Goal: Task Accomplishment & Management: Use online tool/utility

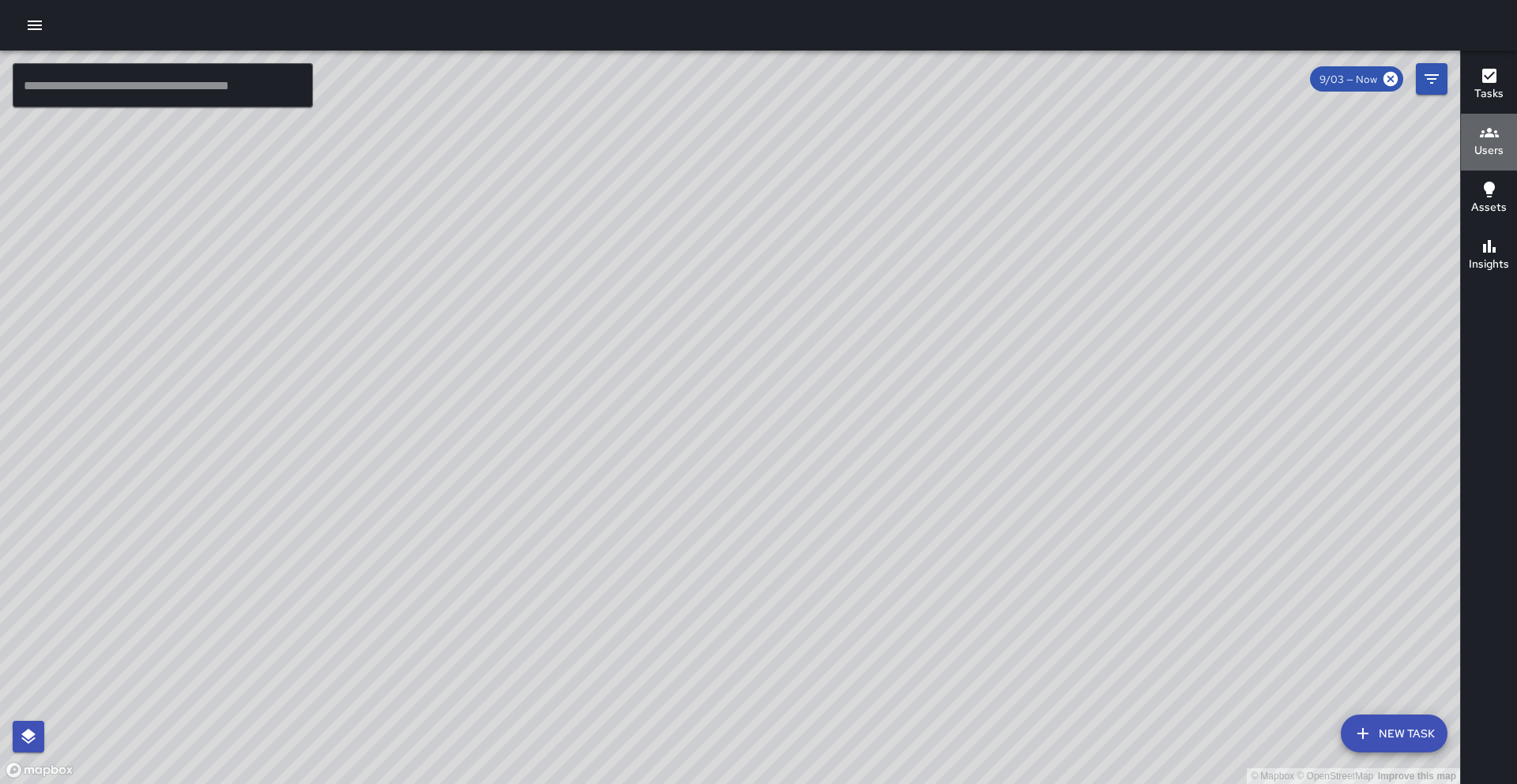
click at [1483, 160] on button "Users" at bounding box center [1488, 142] width 56 height 57
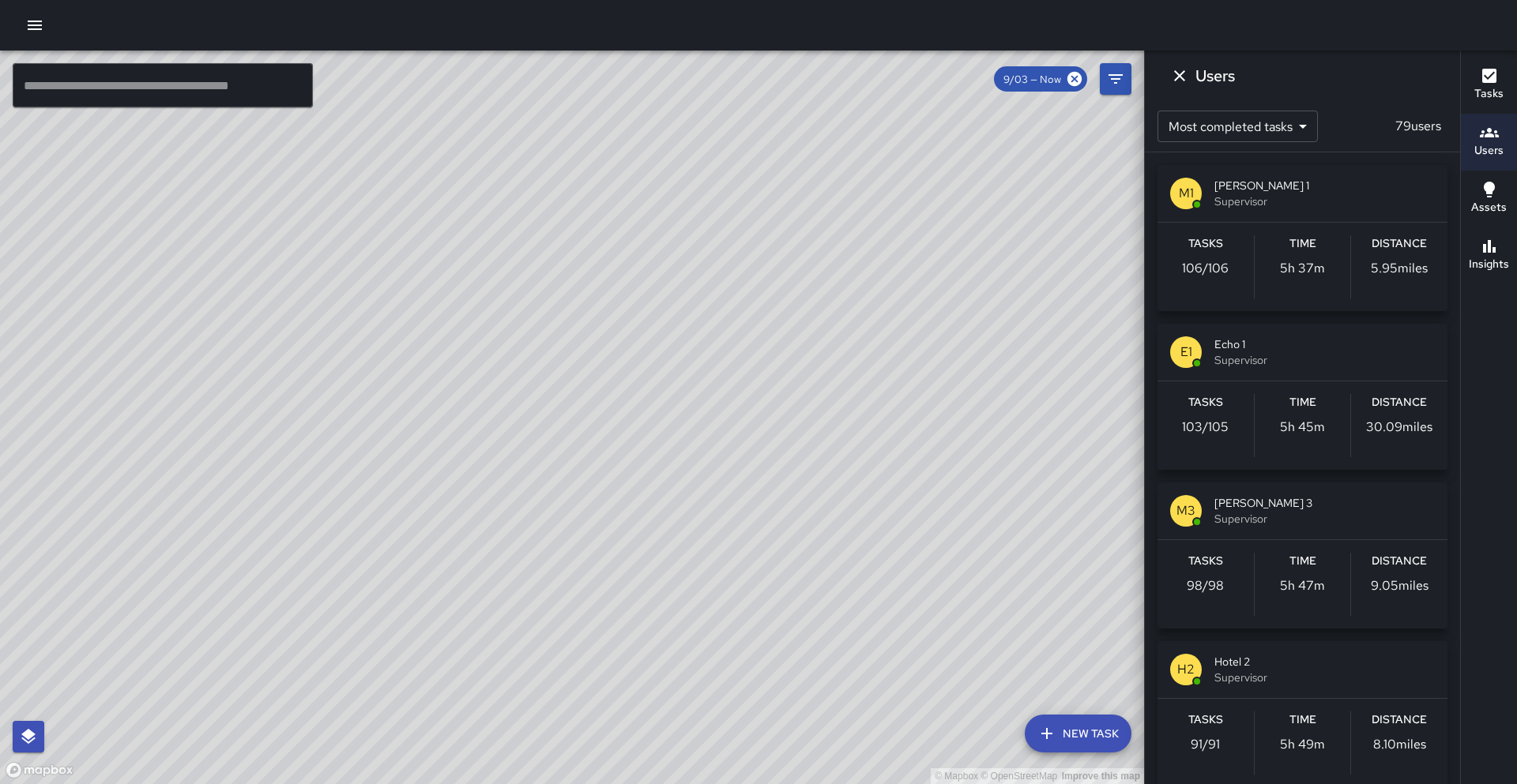
click at [1487, 197] on icon "button" at bounding box center [1489, 188] width 19 height 19
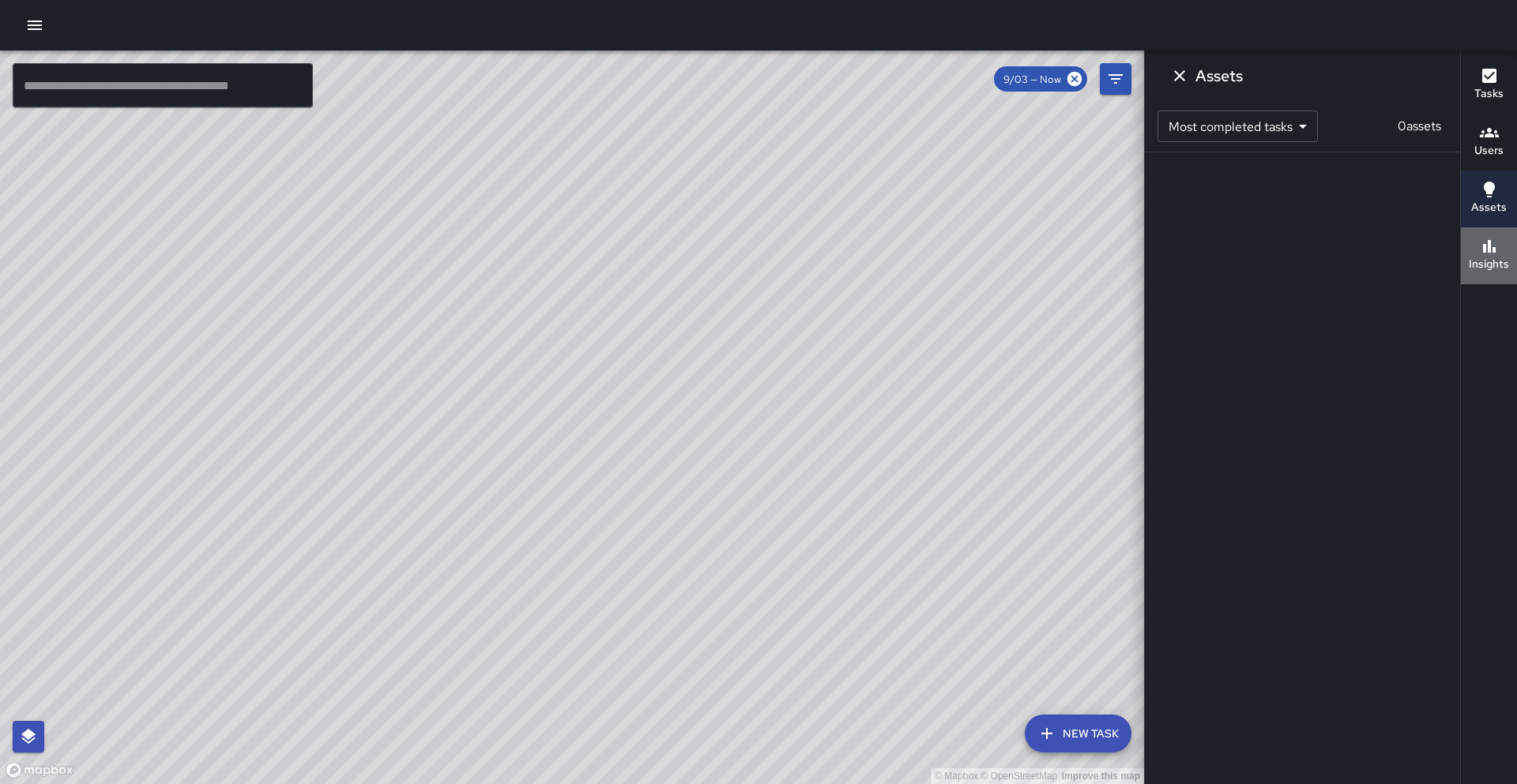
click at [1486, 243] on icon "button" at bounding box center [1489, 246] width 19 height 19
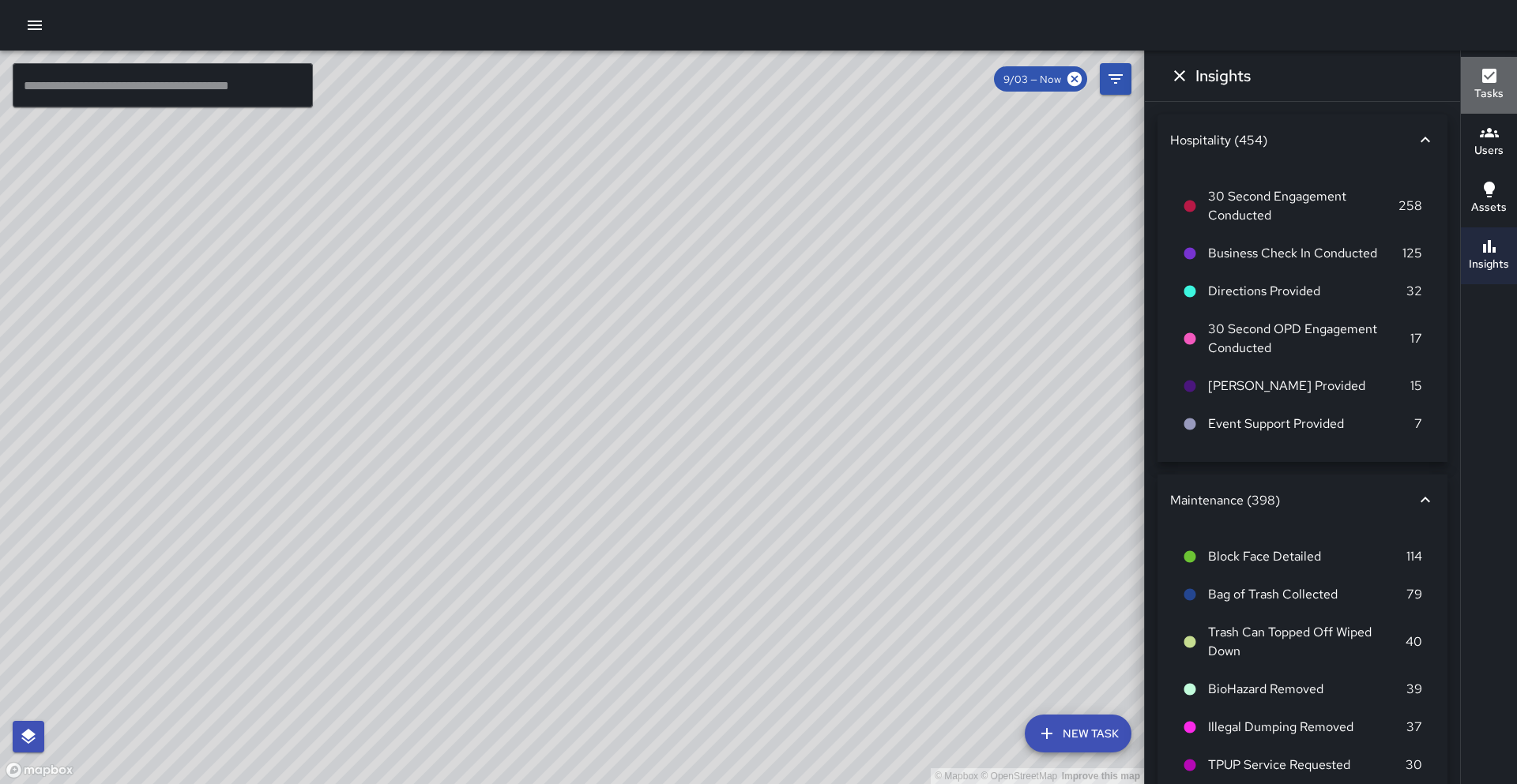
click at [1488, 84] on icon "button" at bounding box center [1489, 75] width 19 height 19
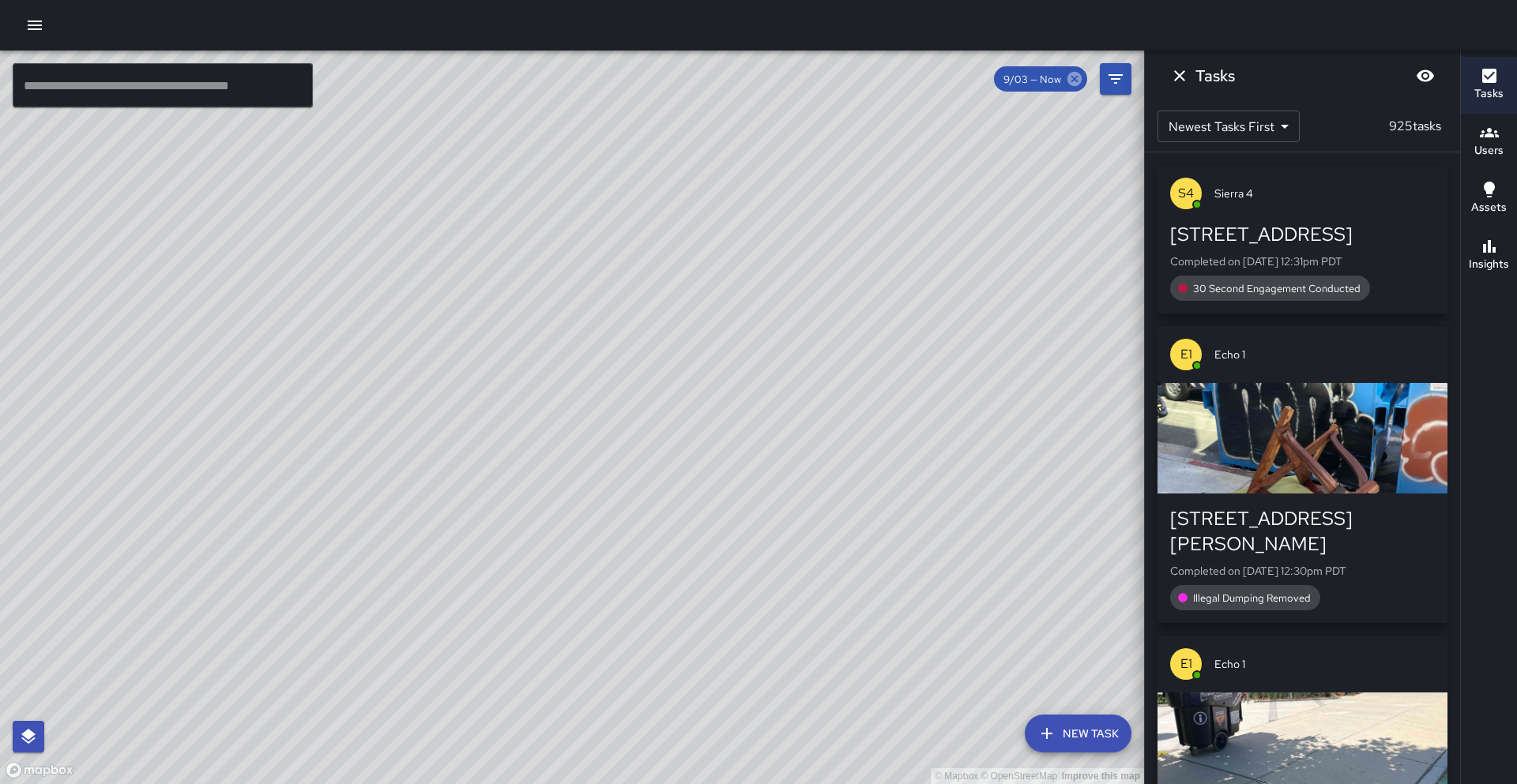
click at [1081, 85] on icon at bounding box center [1074, 79] width 18 height 18
drag, startPoint x: 1077, startPoint y: 78, endPoint x: 1113, endPoint y: 86, distance: 36.9
click at [1082, 77] on icon at bounding box center [1074, 79] width 18 height 18
click at [1119, 89] on button "Filters" at bounding box center [1115, 79] width 32 height 32
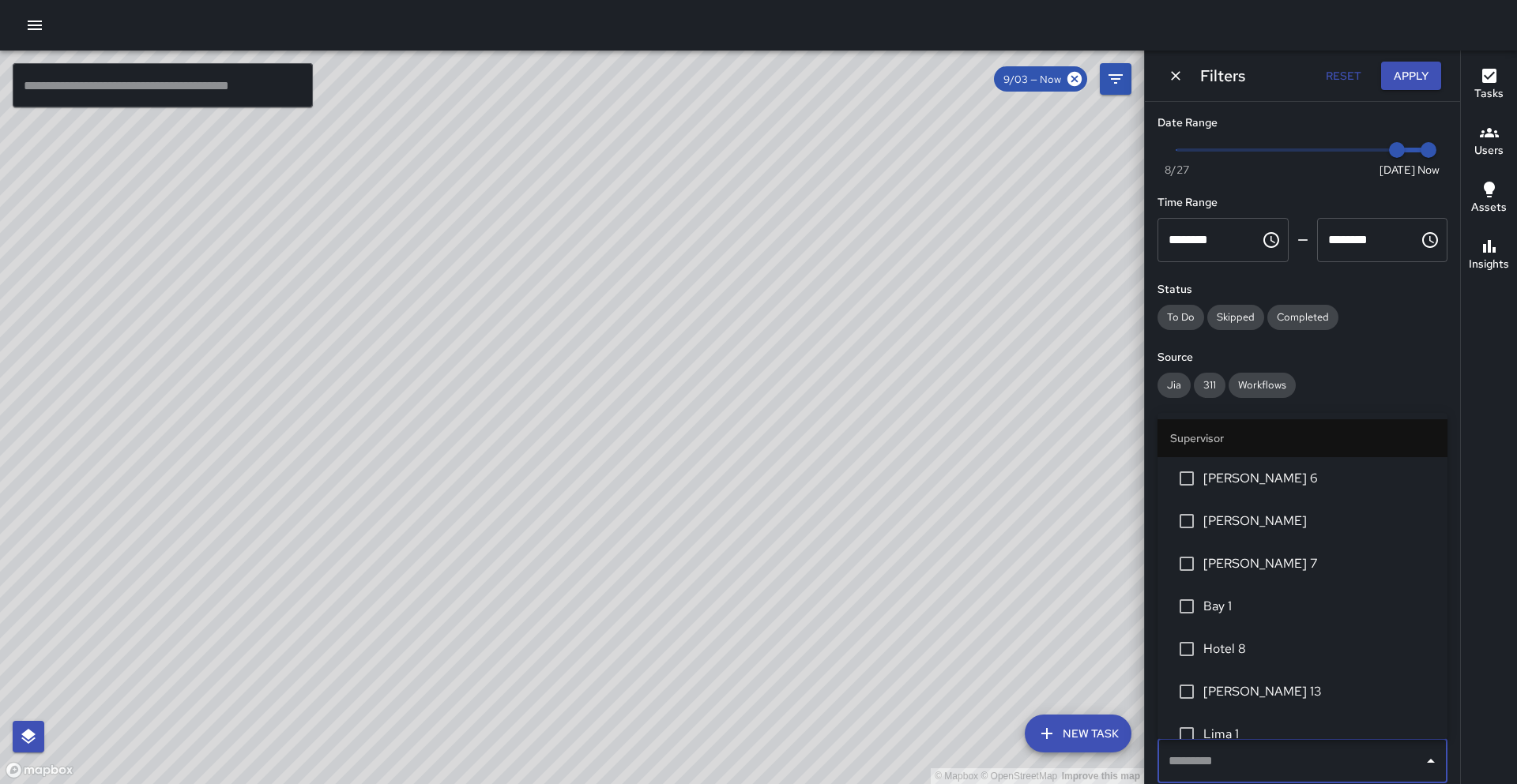
click at [1264, 768] on input "text" at bounding box center [1290, 761] width 252 height 30
type input "********"
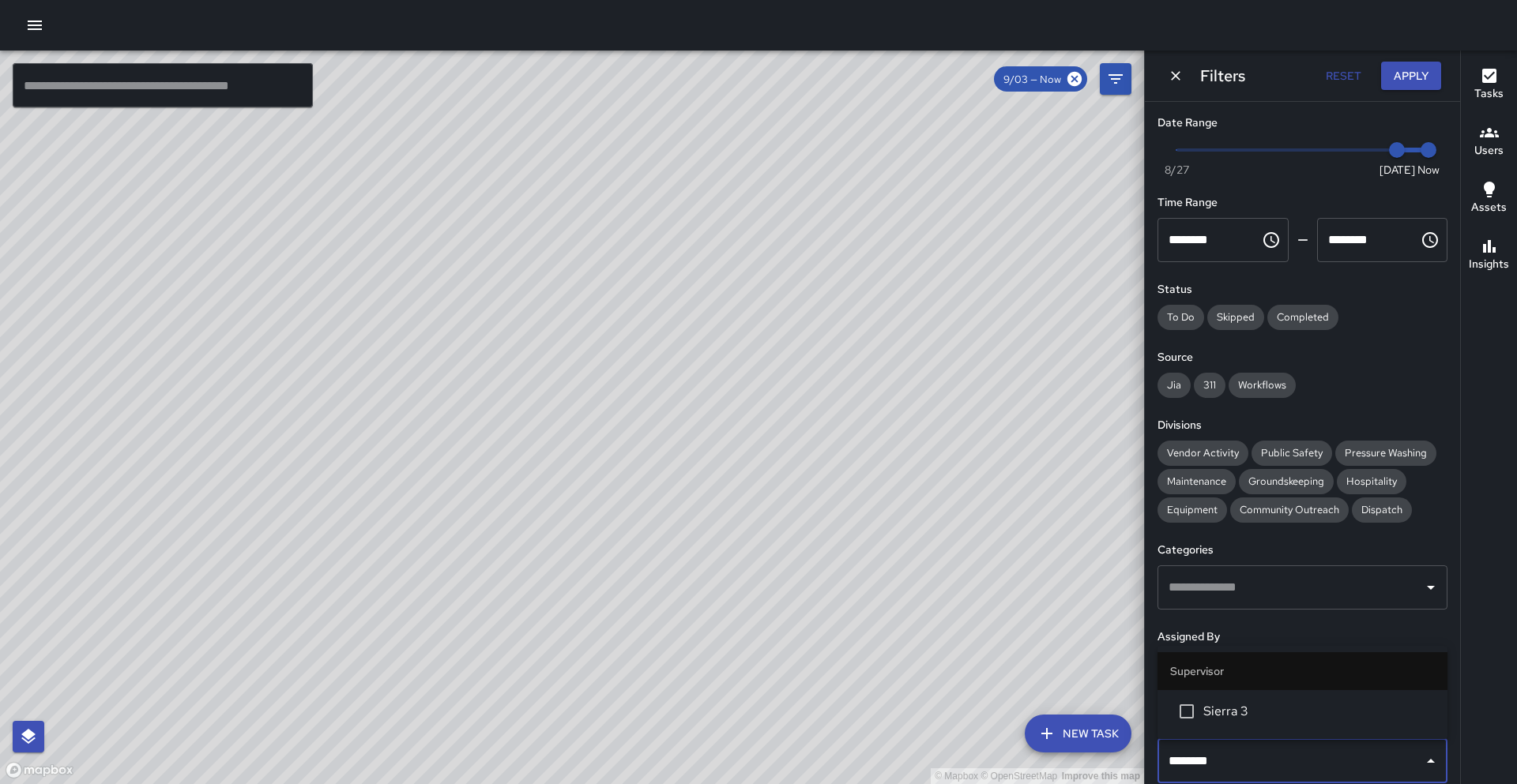
click at [1205, 705] on span "Sierra 3" at bounding box center [1319, 711] width 232 height 19
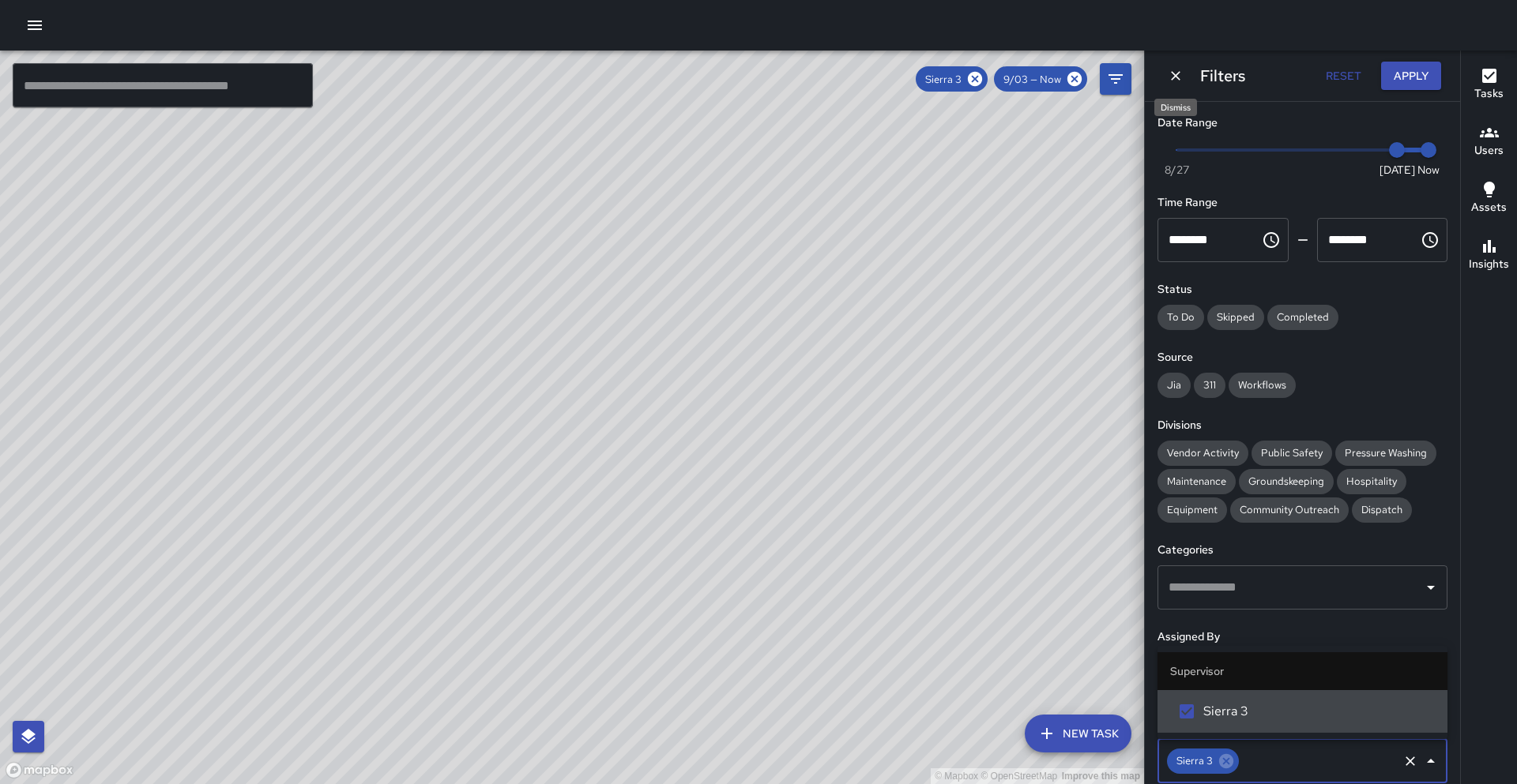
click at [1174, 74] on icon "Dismiss" at bounding box center [1175, 75] width 10 height 10
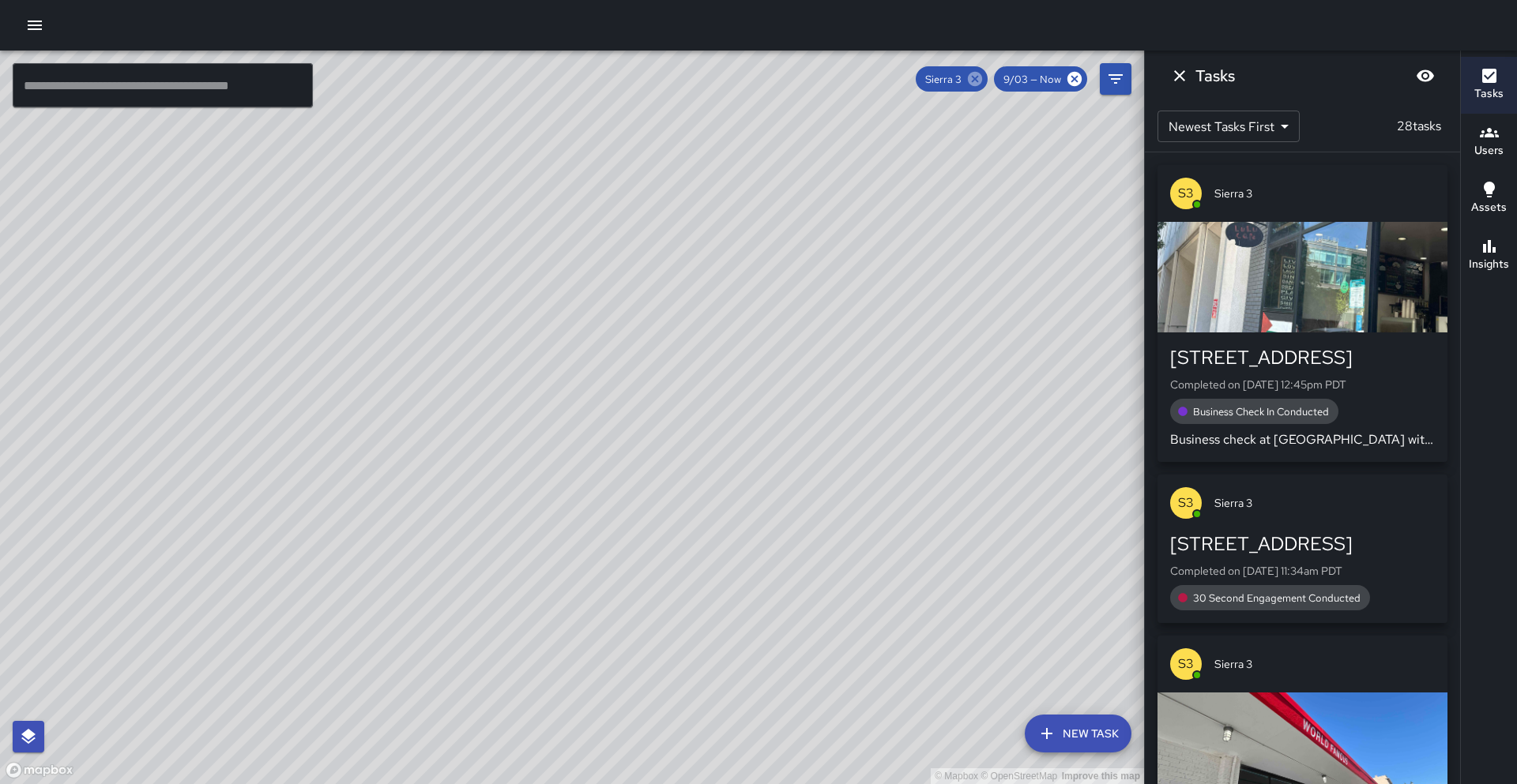
click at [979, 81] on icon at bounding box center [975, 79] width 18 height 18
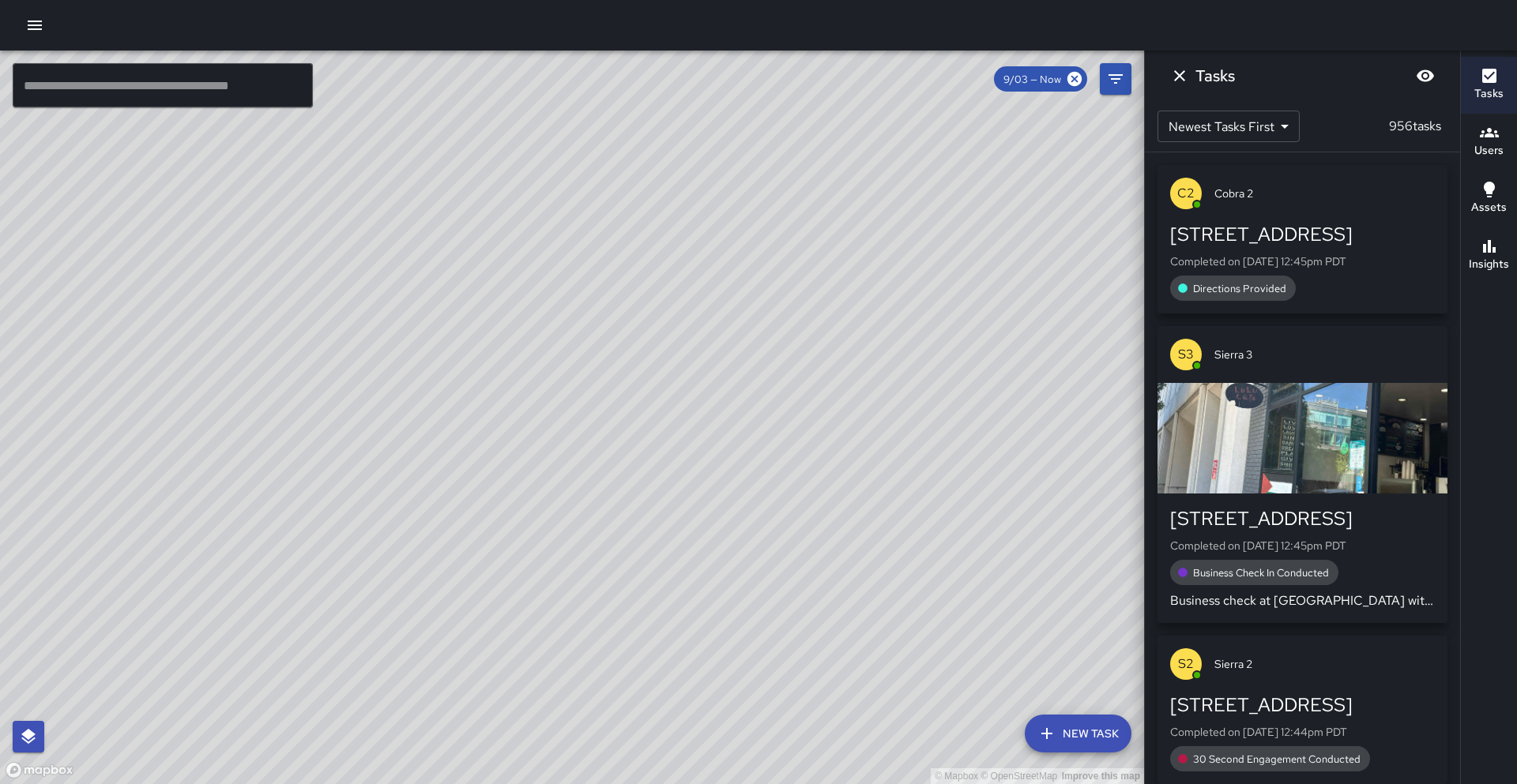
drag, startPoint x: 913, startPoint y: 188, endPoint x: 828, endPoint y: 255, distance: 108.2
click at [999, 219] on div "© Mapbox © OpenStreetMap Improve this map" at bounding box center [572, 417] width 1144 height 734
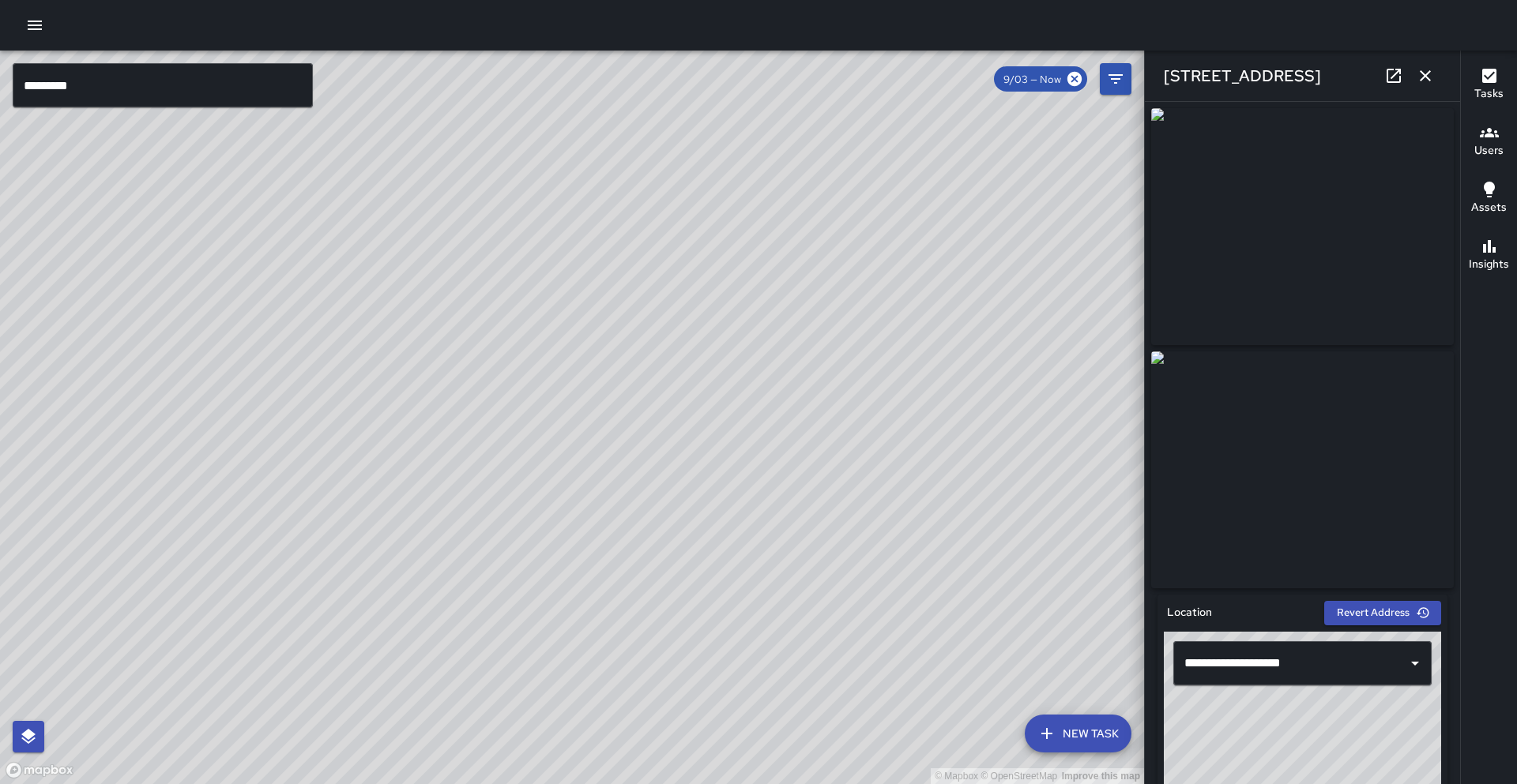
scroll to position [30175, 0]
click at [362, 502] on div "© Mapbox © OpenStreetMap Improve this map" at bounding box center [572, 417] width 1144 height 734
drag, startPoint x: 745, startPoint y: 275, endPoint x: 543, endPoint y: 404, distance: 239.7
click at [546, 405] on div "© Mapbox © OpenStreetMap Improve this map" at bounding box center [572, 417] width 1144 height 734
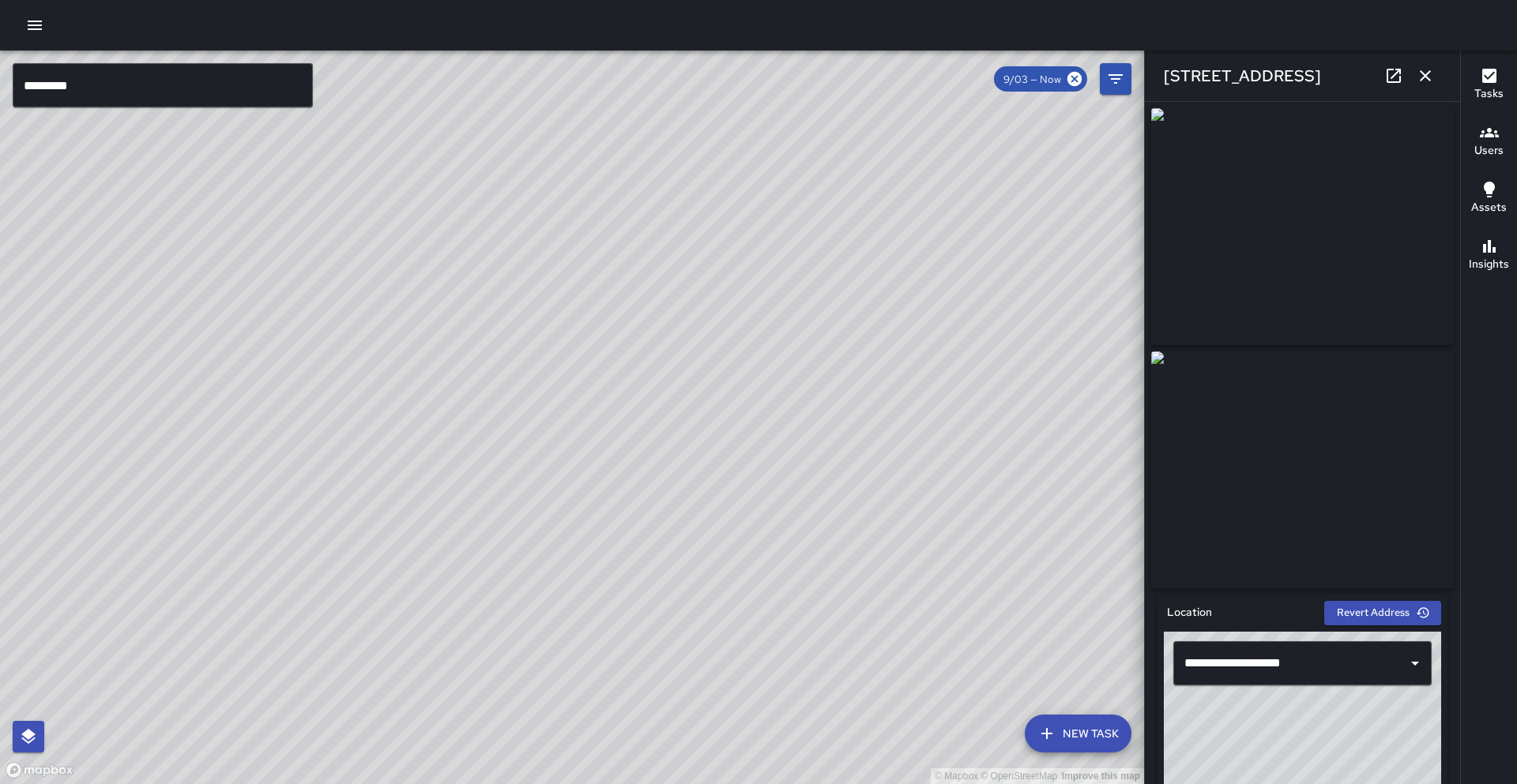
drag, startPoint x: 239, startPoint y: 552, endPoint x: 298, endPoint y: 407, distance: 156.5
click at [299, 406] on div "© Mapbox © OpenStreetMap Improve this map" at bounding box center [572, 417] width 1144 height 734
type input "**********"
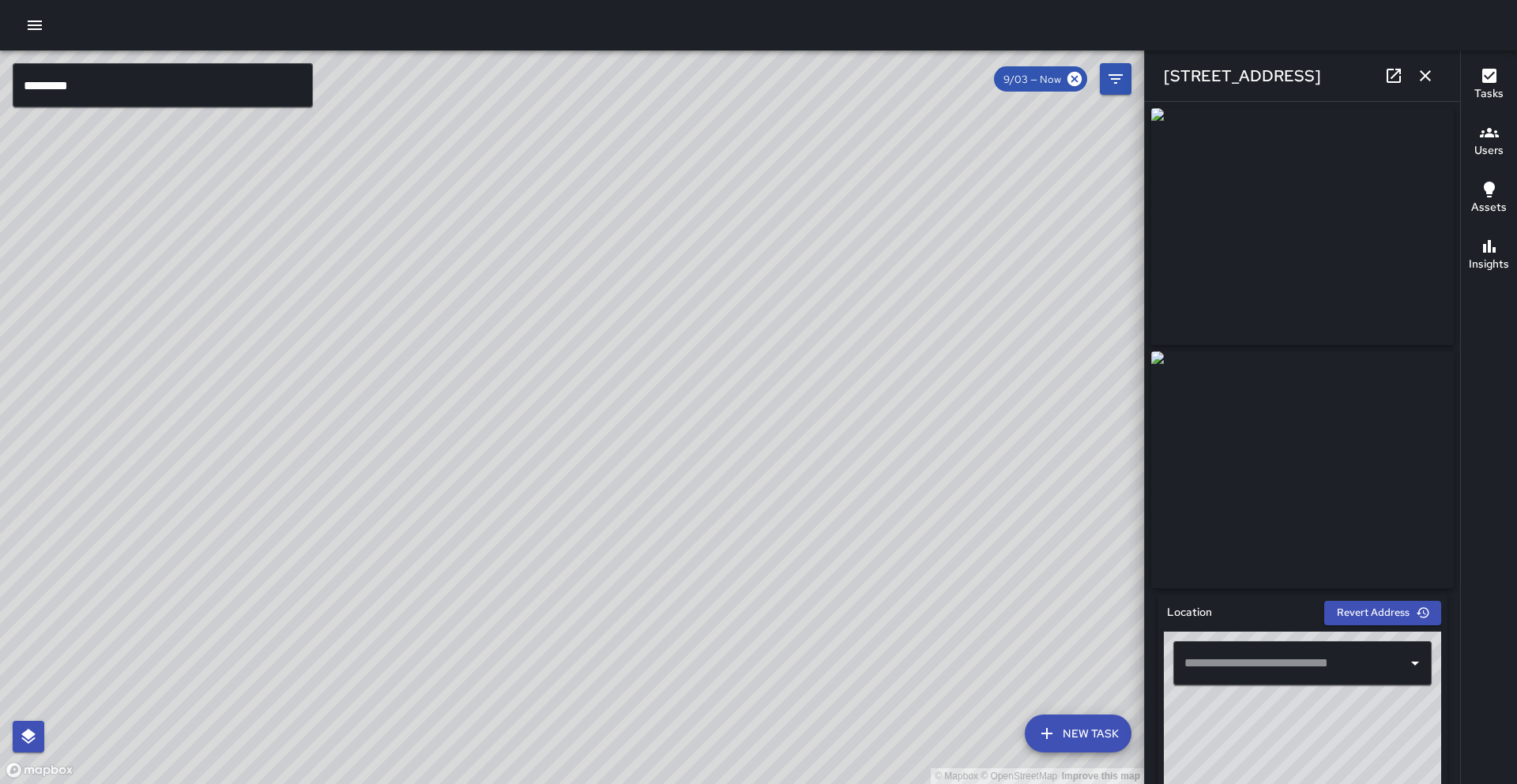
type input "**********"
click at [139, 88] on input "*********" at bounding box center [162, 85] width 300 height 44
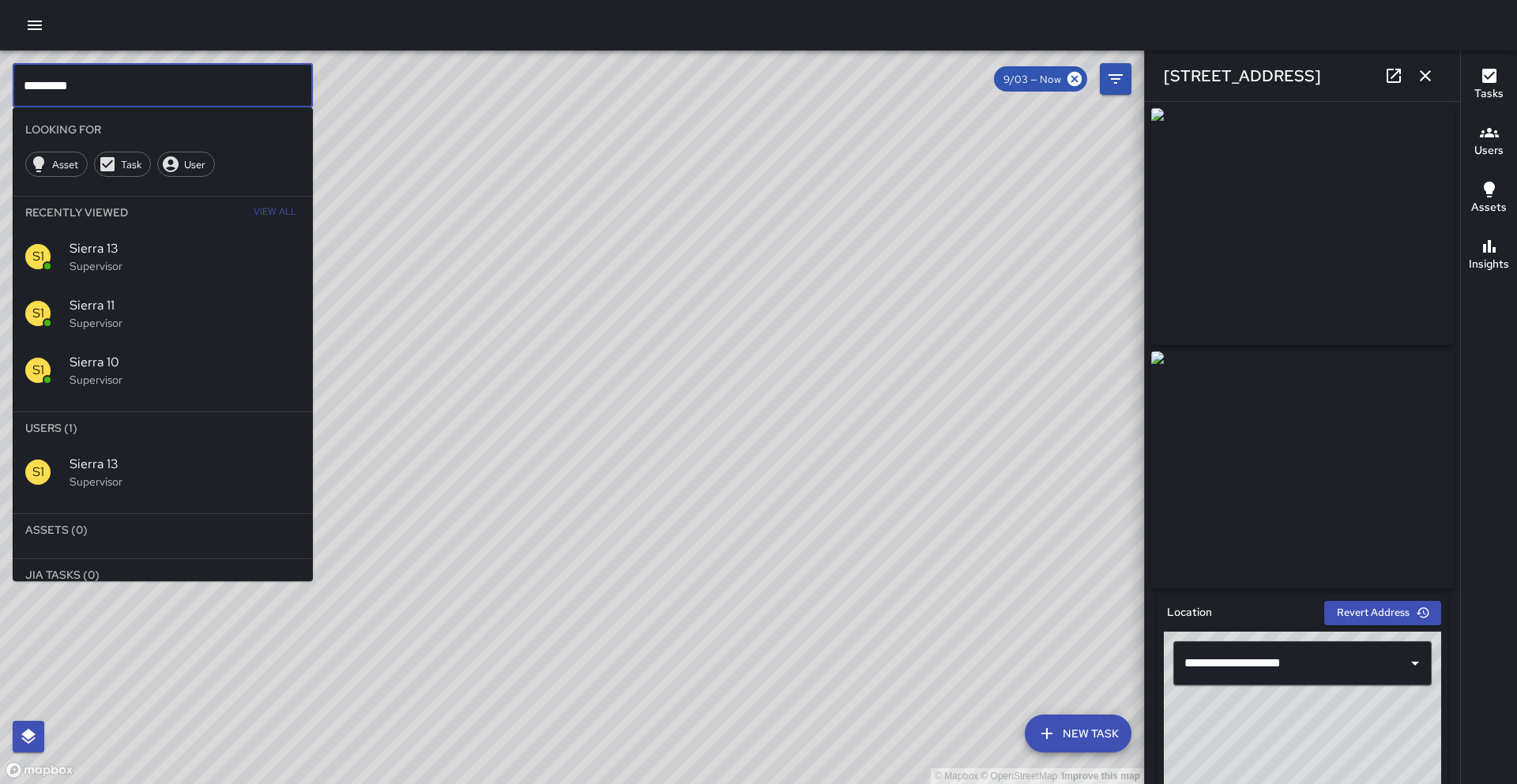
click at [139, 88] on input "*********" at bounding box center [162, 85] width 300 height 44
type input "*"
type input "******"
click at [63, 481] on div "M3" at bounding box center [48, 472] width 44 height 26
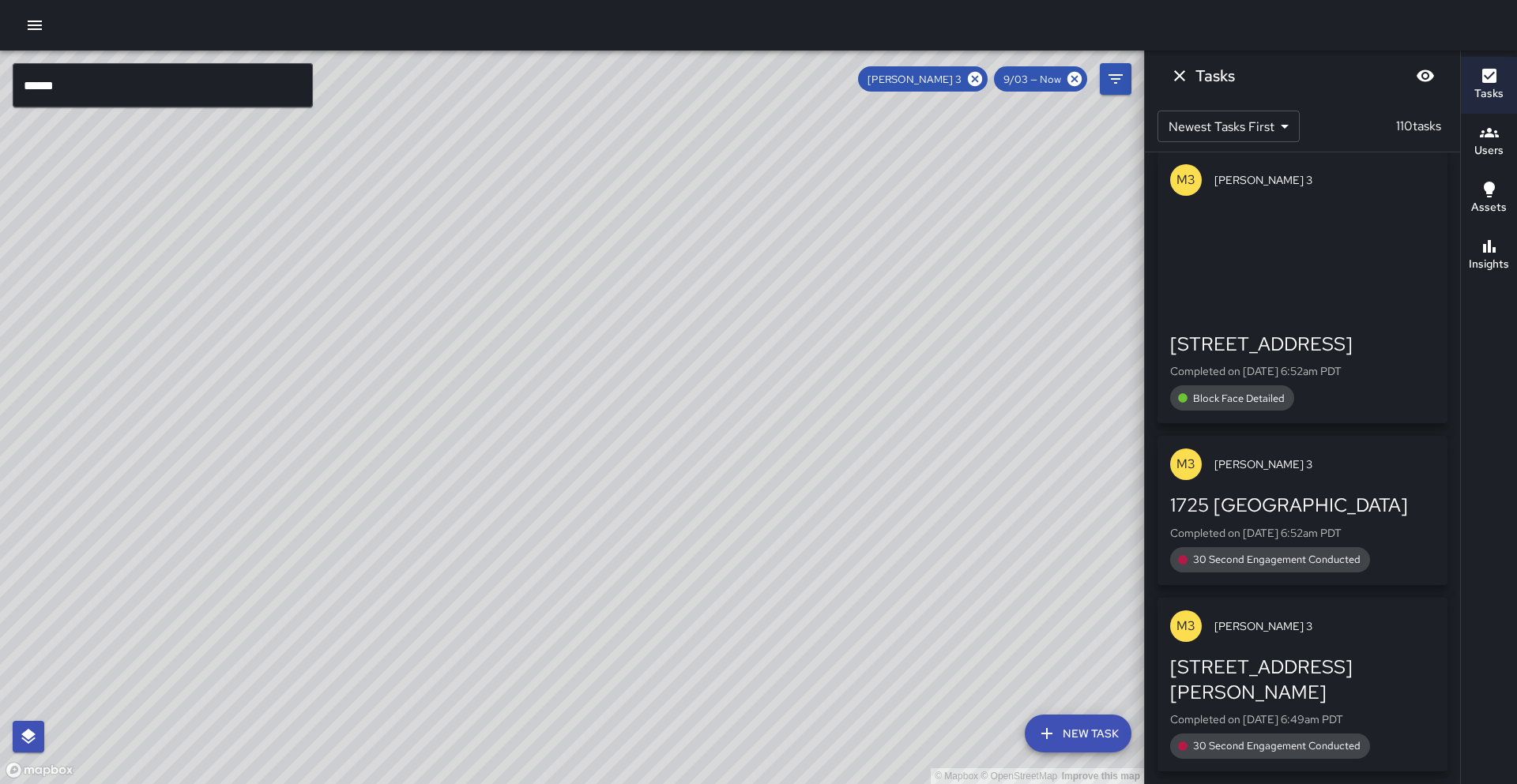
scroll to position [3096, 0]
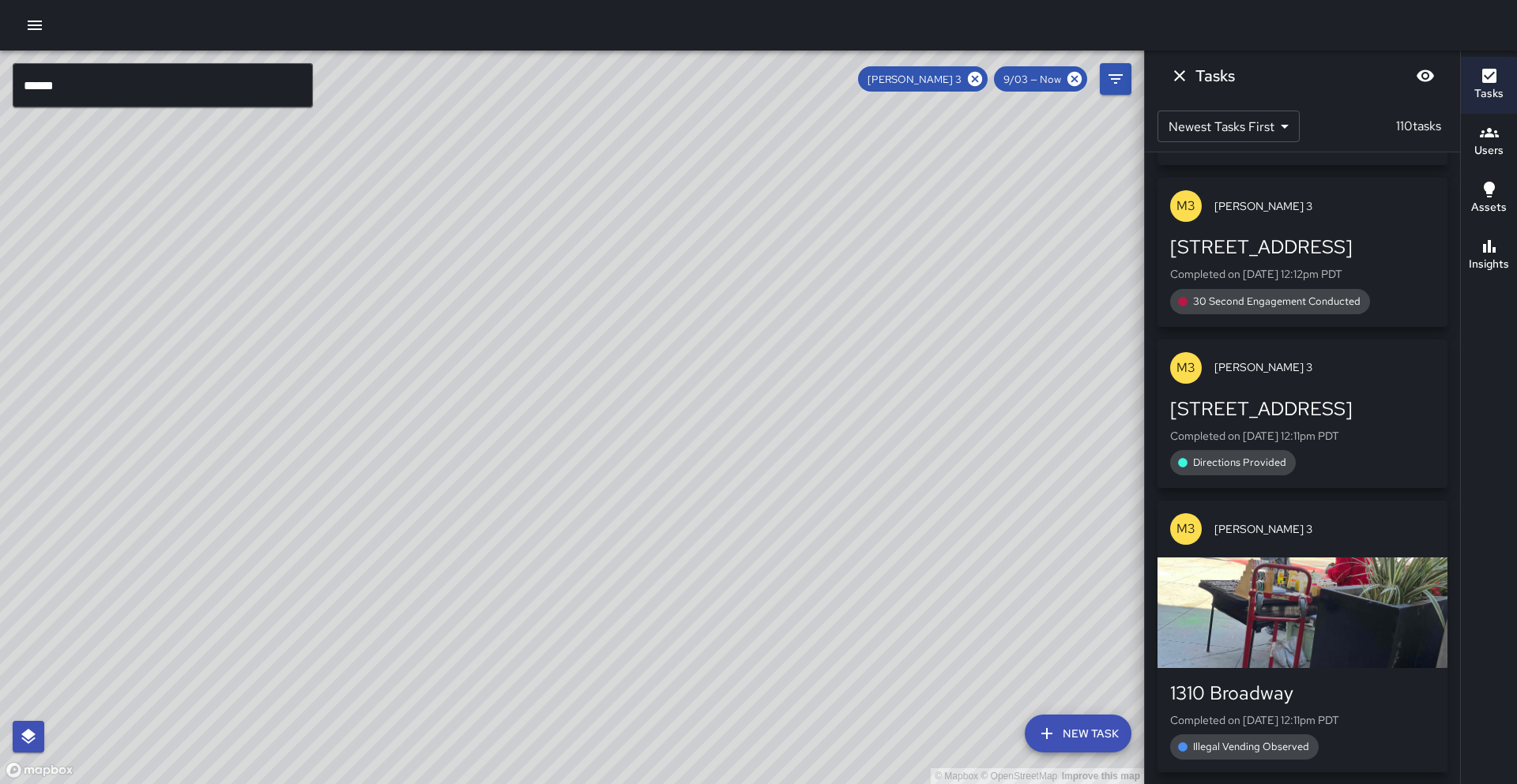
drag, startPoint x: 550, startPoint y: 268, endPoint x: 373, endPoint y: 352, distance: 195.9
click at [373, 352] on div "© Mapbox © OpenStreetMap Improve this map" at bounding box center [572, 417] width 1144 height 734
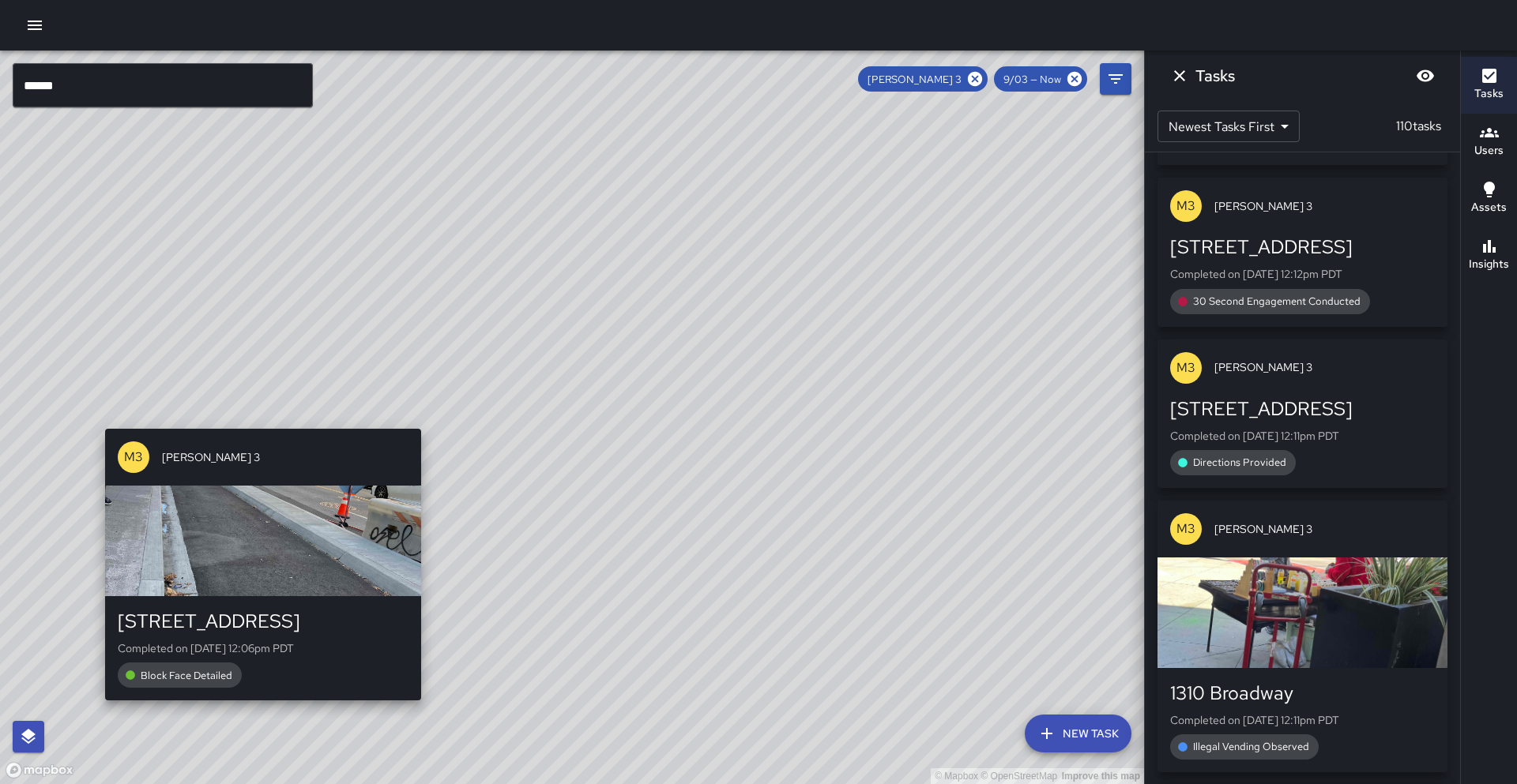
click at [258, 420] on div "© Mapbox © OpenStreetMap Improve this map M3 [PERSON_NAME] [GEOGRAPHIC_DATA][ST…" at bounding box center [572, 417] width 1144 height 734
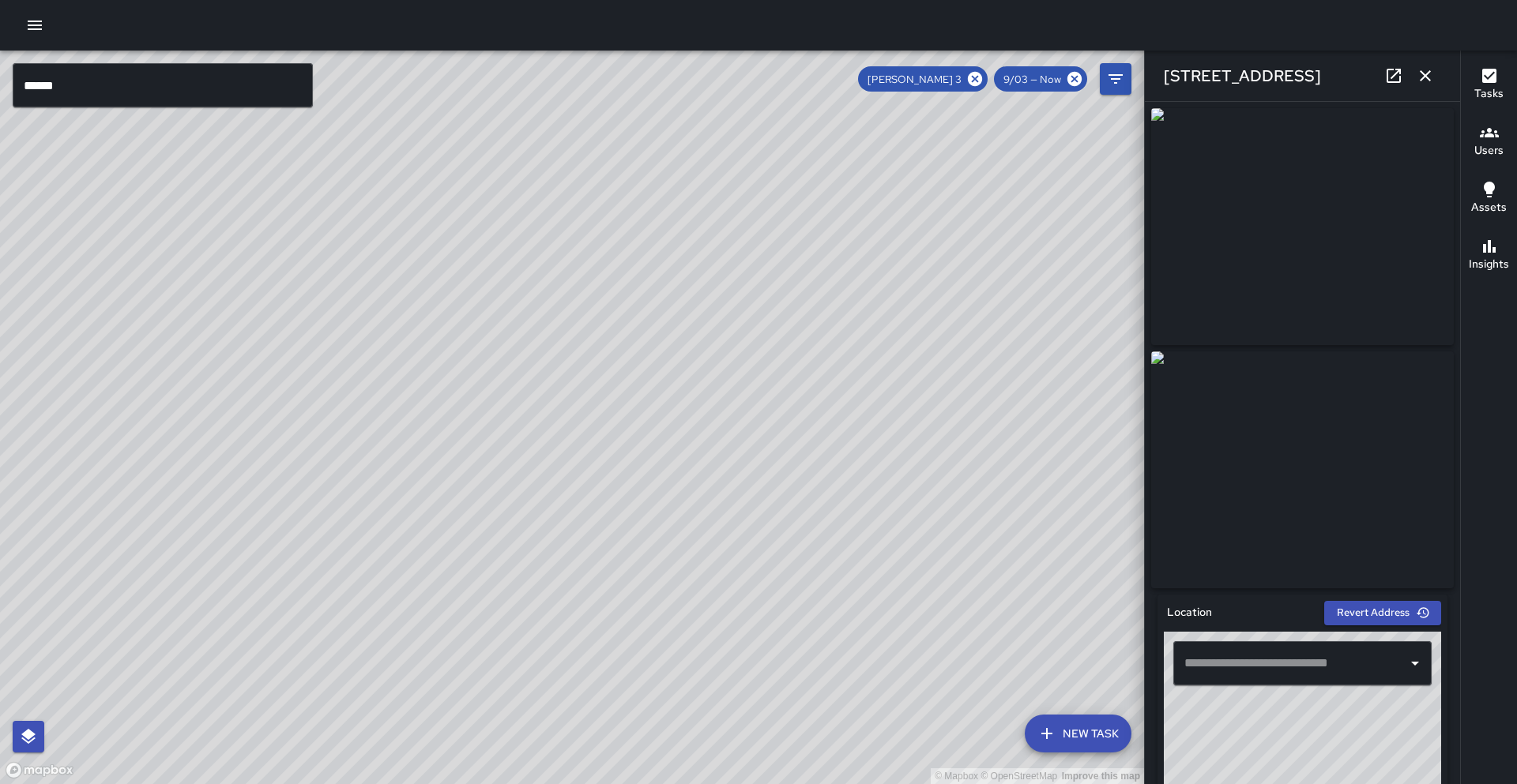
type input "**********"
drag, startPoint x: 971, startPoint y: 81, endPoint x: 160, endPoint y: 114, distance: 811.7
click at [971, 81] on icon at bounding box center [974, 79] width 14 height 14
click at [166, 88] on input "******" at bounding box center [162, 85] width 300 height 44
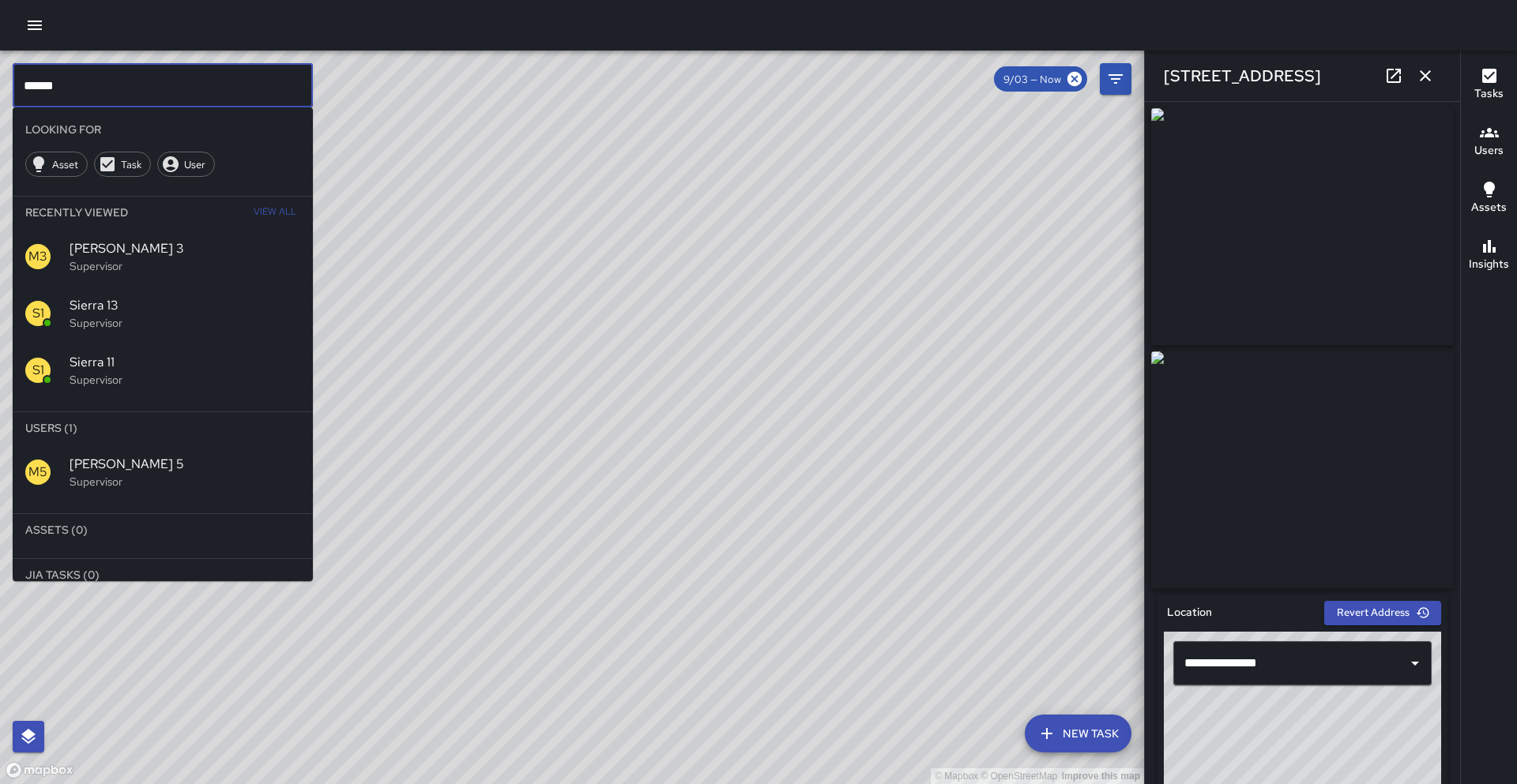
click at [111, 467] on span "[PERSON_NAME] 5" at bounding box center [185, 464] width 231 height 19
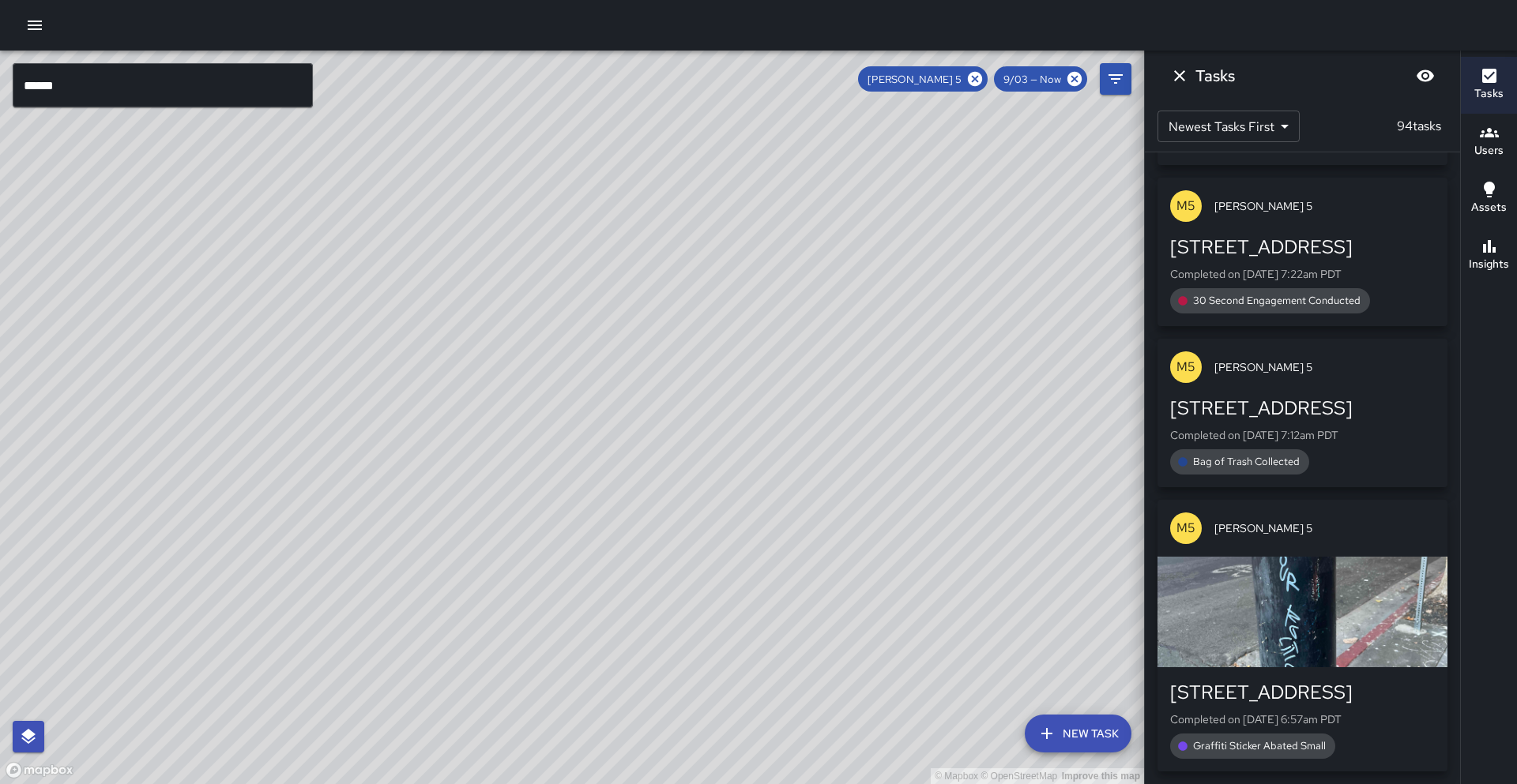
scroll to position [20903, 0]
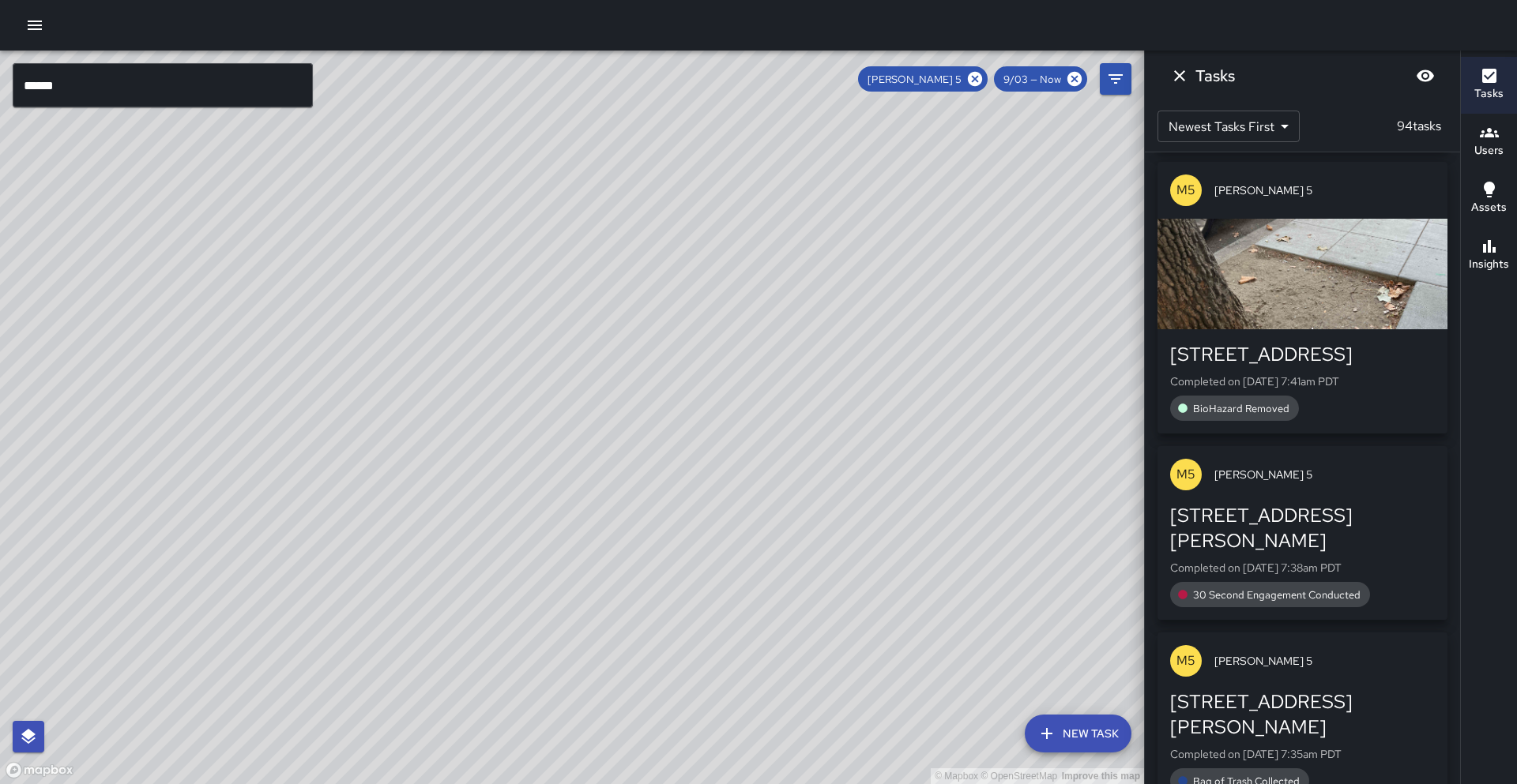
click at [775, 225] on div "© Mapbox © OpenStreetMap Improve this map" at bounding box center [572, 417] width 1144 height 734
drag, startPoint x: 806, startPoint y: 168, endPoint x: 339, endPoint y: 775, distance: 765.9
click at [339, 775] on div "© Mapbox © OpenStreetMap Improve this map" at bounding box center [572, 417] width 1144 height 734
click at [974, 74] on icon at bounding box center [974, 79] width 14 height 14
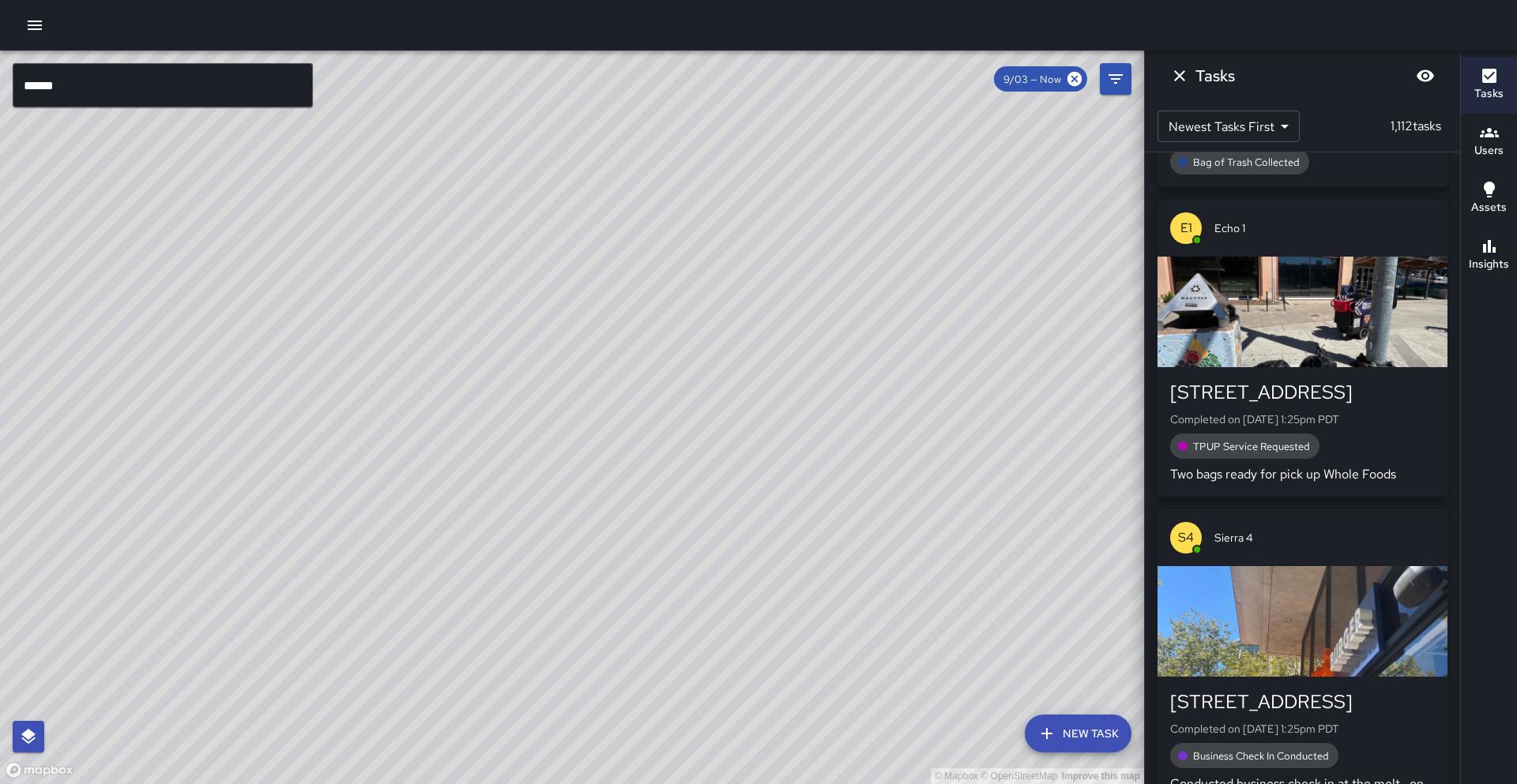
scroll to position [50038, 0]
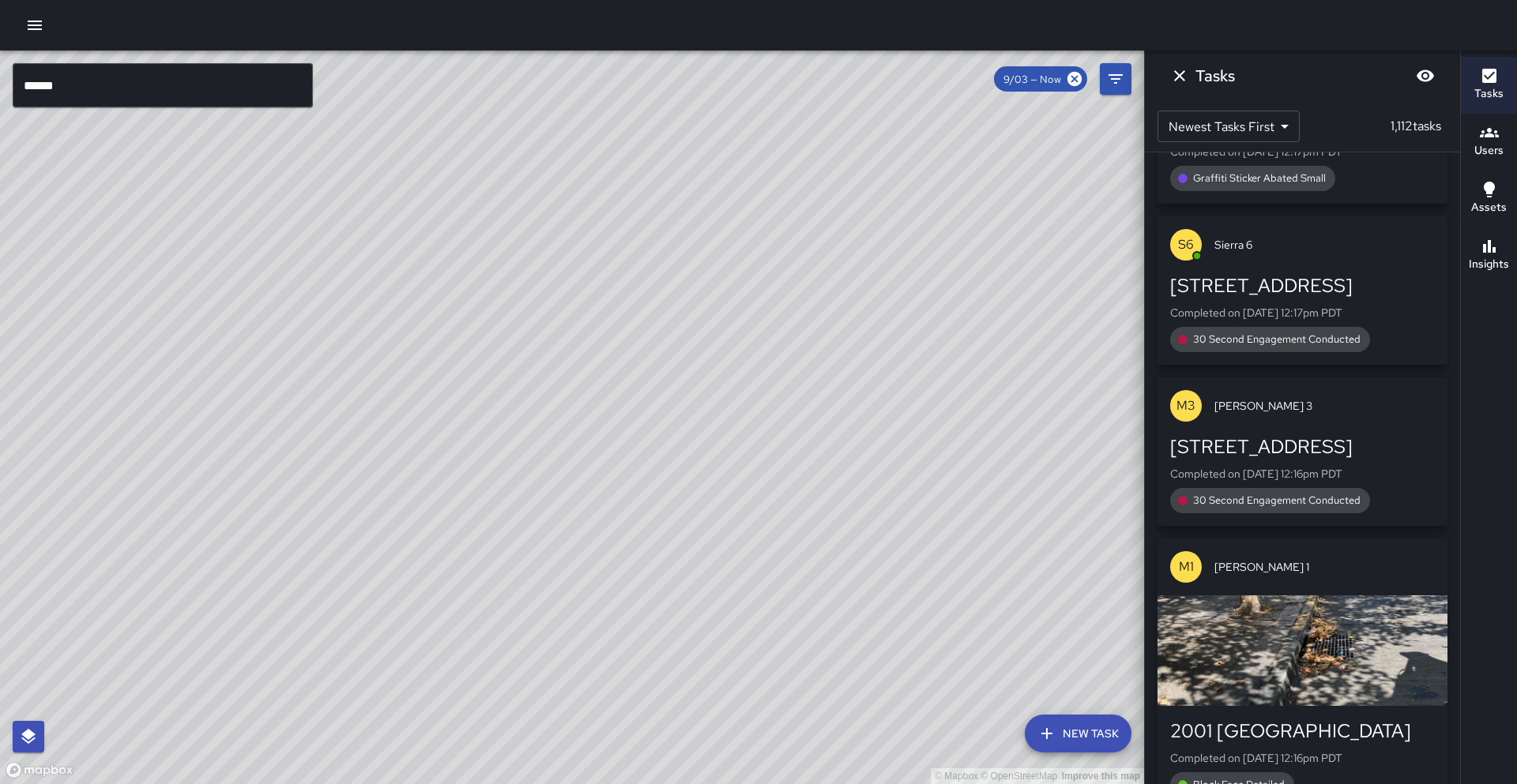
click at [95, 102] on input "******" at bounding box center [162, 85] width 300 height 44
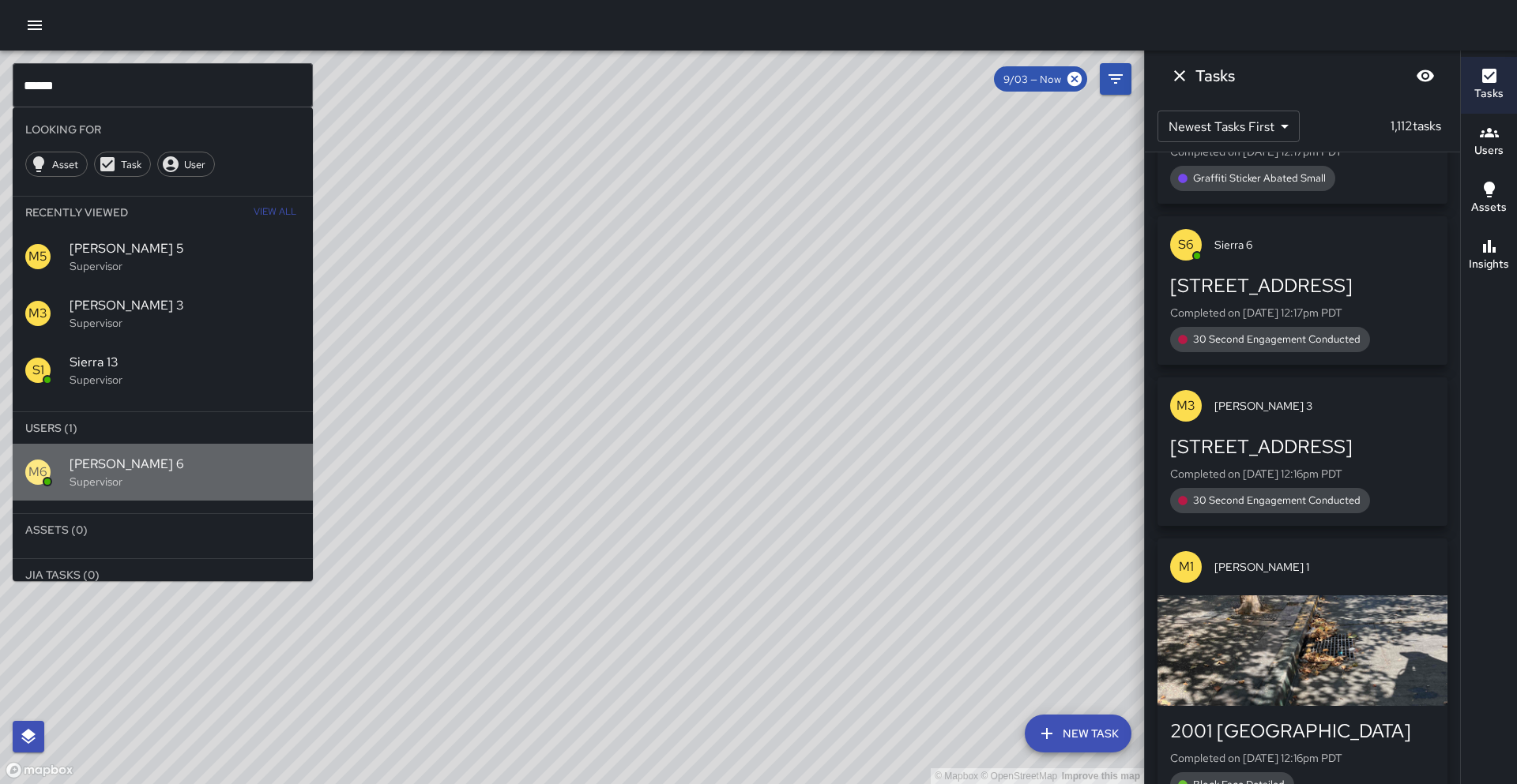
click at [108, 467] on span "[PERSON_NAME] 6" at bounding box center [185, 464] width 231 height 19
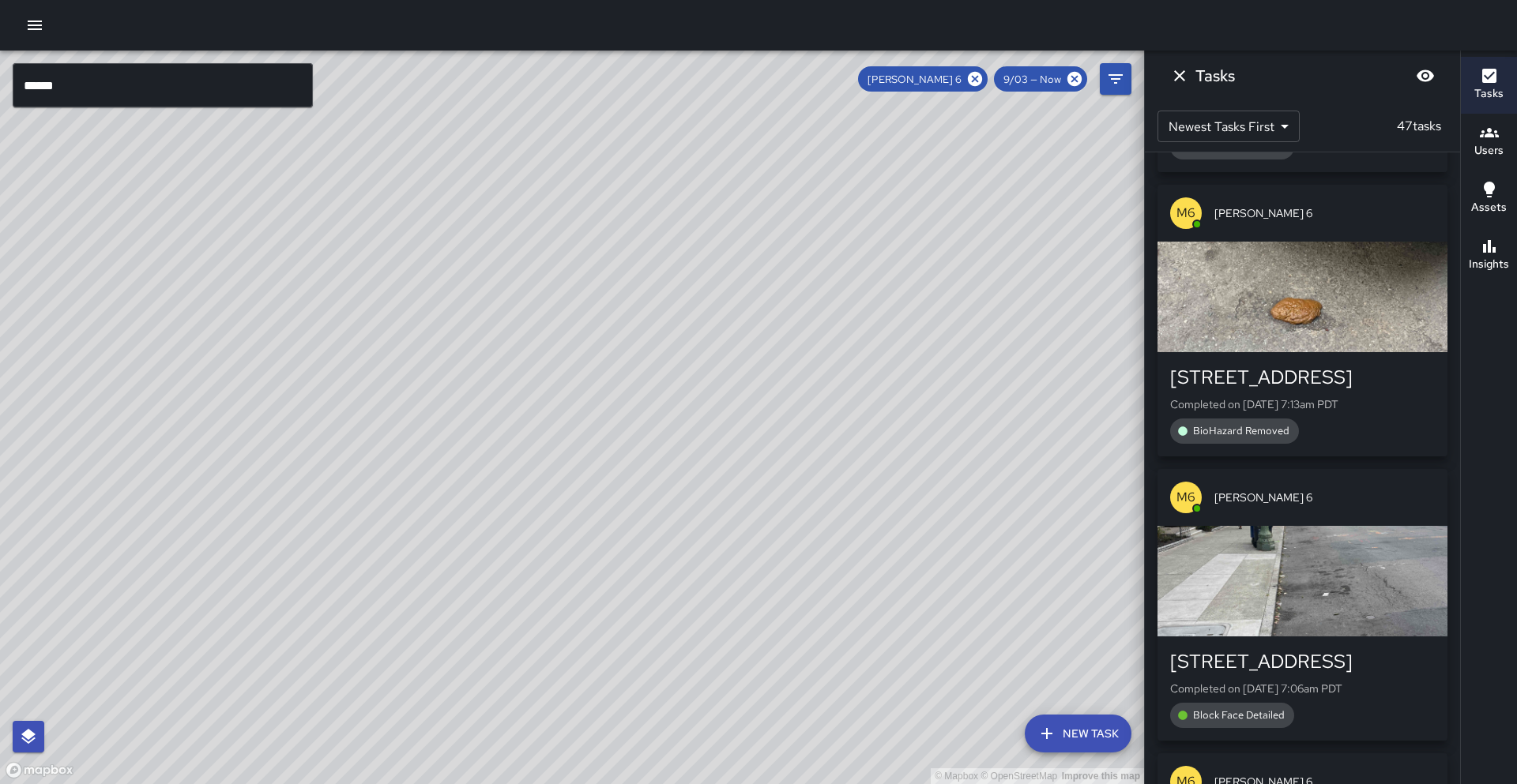
drag, startPoint x: 333, startPoint y: 657, endPoint x: 459, endPoint y: 348, distance: 333.7
click at [450, 332] on div "© Mapbox © OpenStreetMap Improve this map" at bounding box center [572, 417] width 1144 height 734
drag, startPoint x: 974, startPoint y: 75, endPoint x: 247, endPoint y: 82, distance: 727.0
click at [974, 75] on icon at bounding box center [974, 79] width 14 height 14
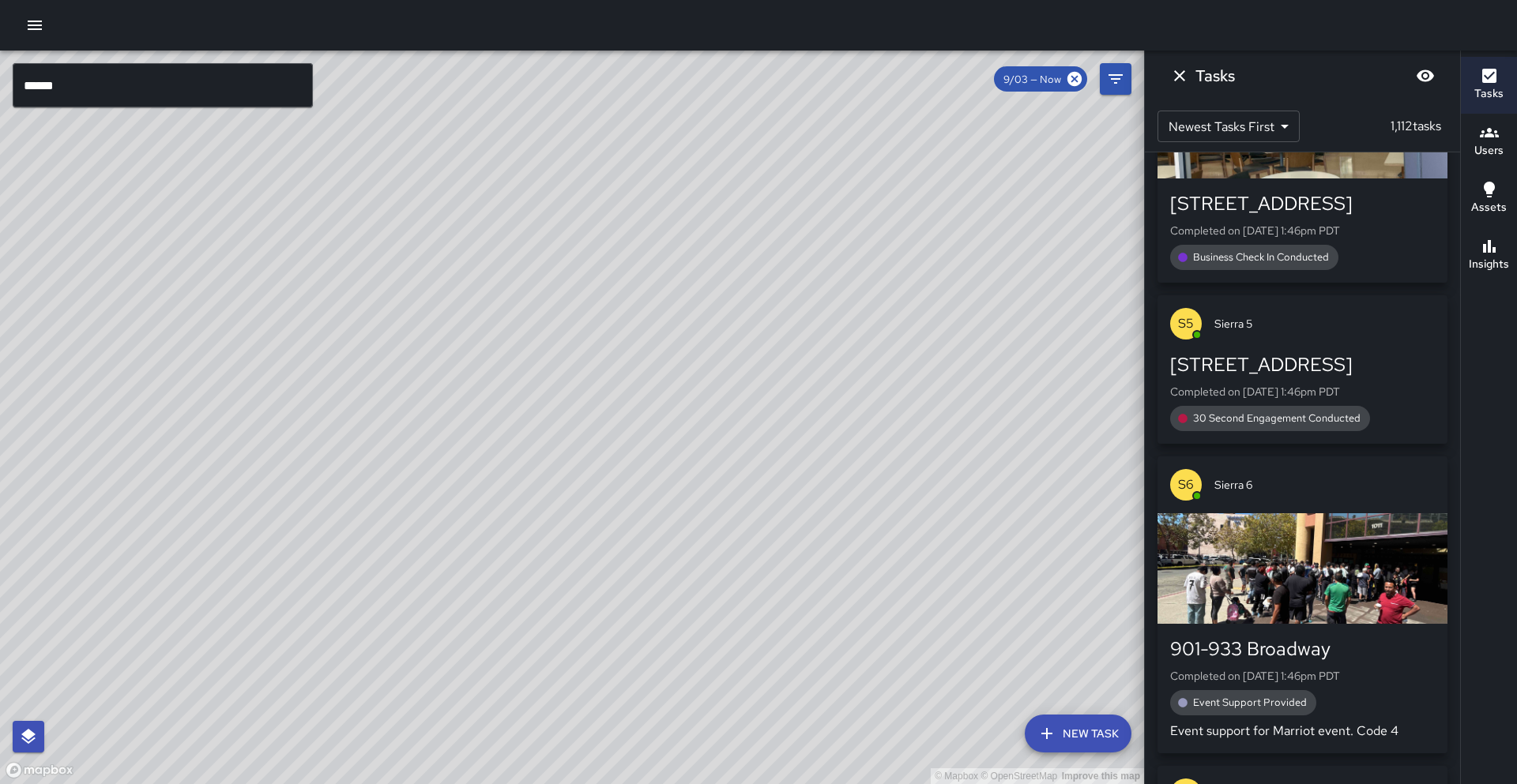
click at [172, 84] on input "******" at bounding box center [162, 85] width 300 height 44
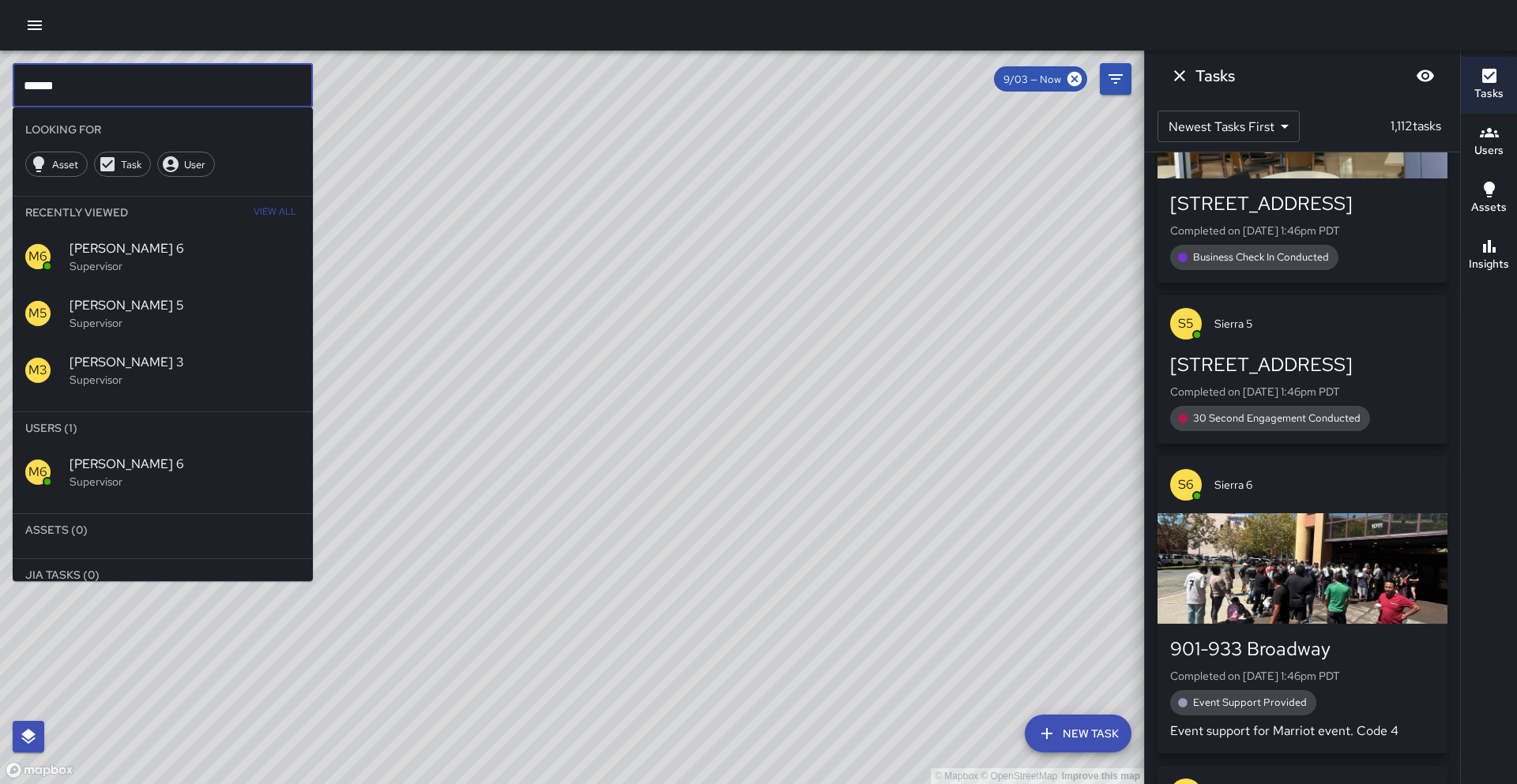
scroll to position [50038, 0]
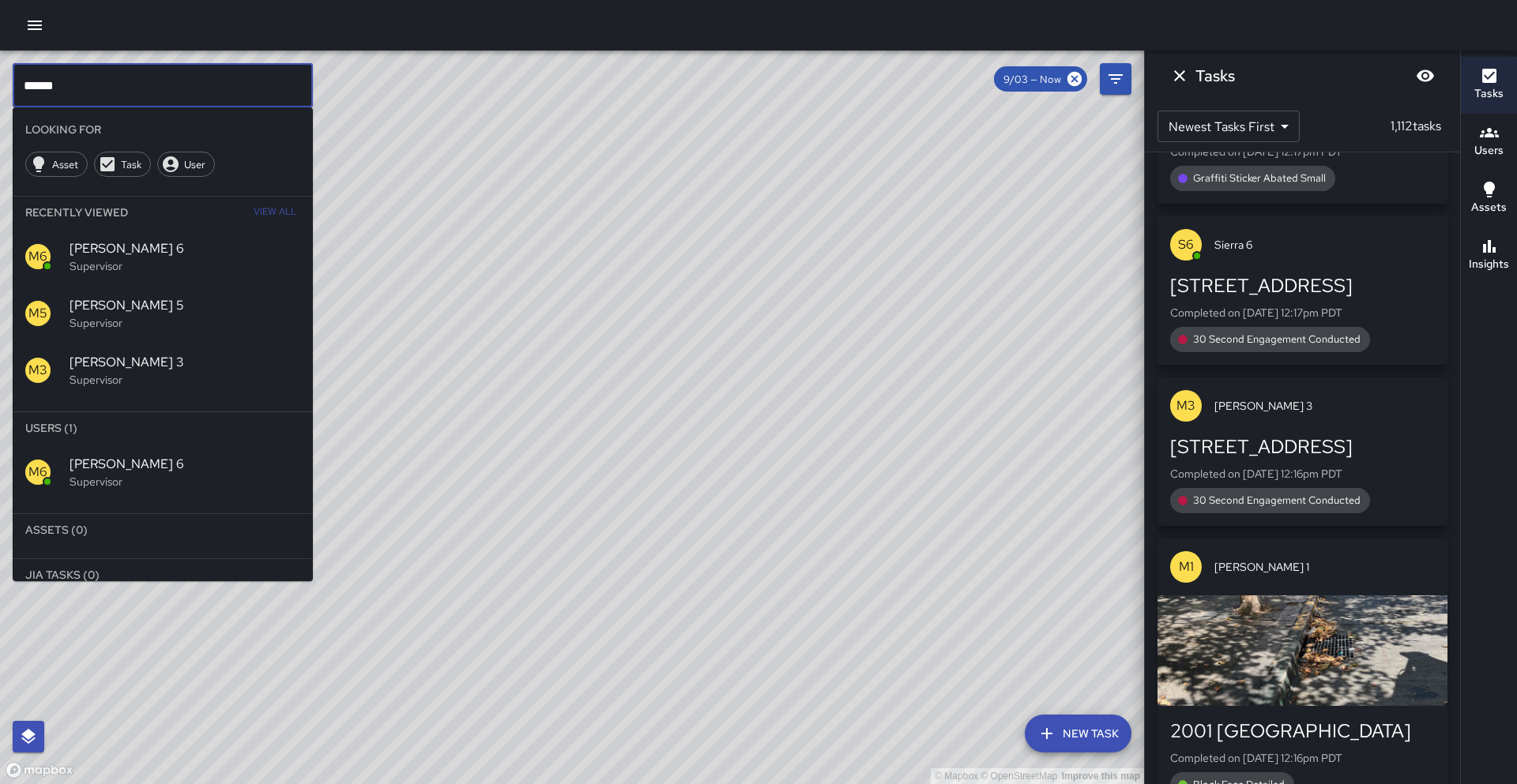
click at [172, 84] on input "******" at bounding box center [162, 85] width 300 height 44
click at [102, 465] on span "[PERSON_NAME] 8" at bounding box center [185, 464] width 231 height 19
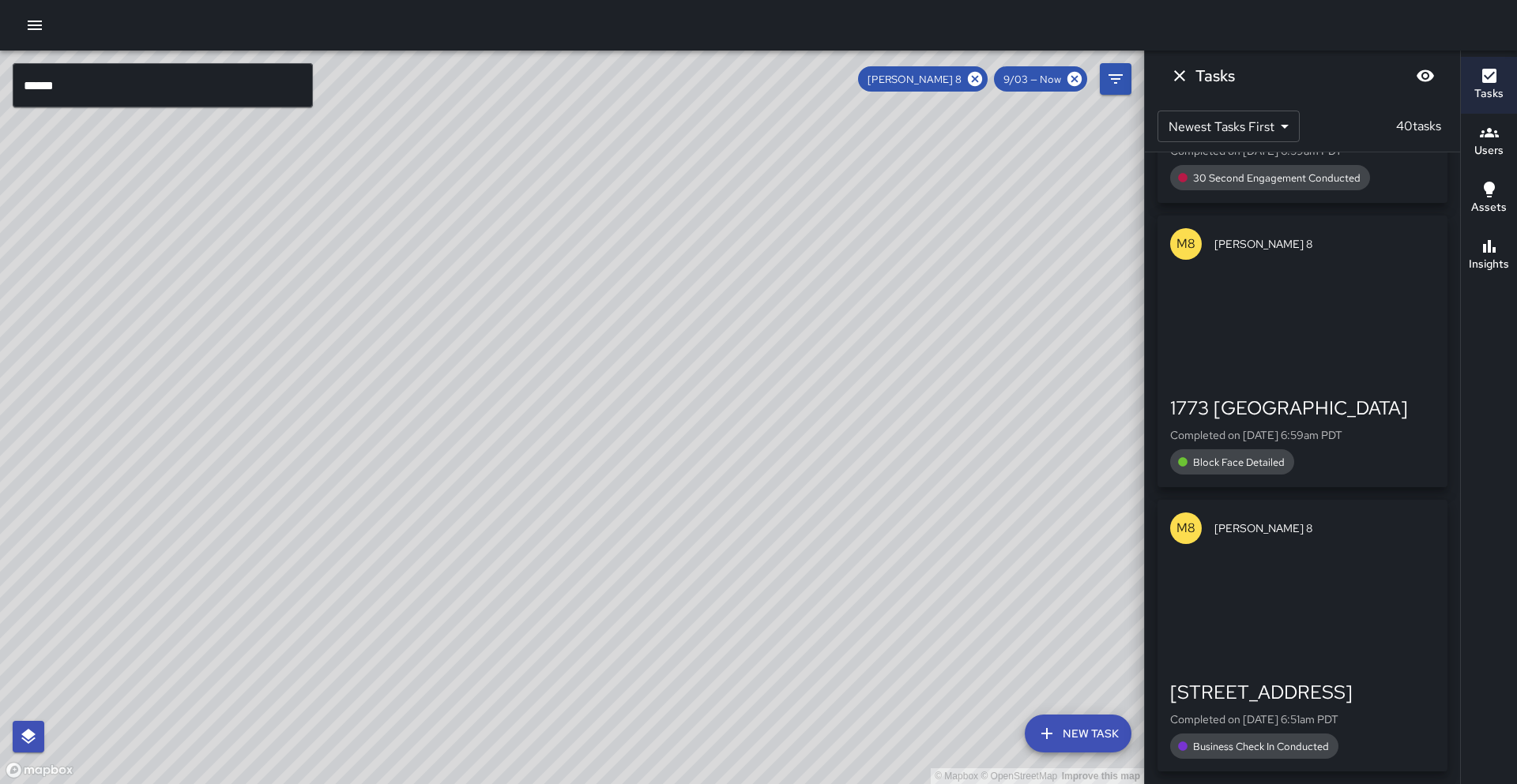
scroll to position [9399, 0]
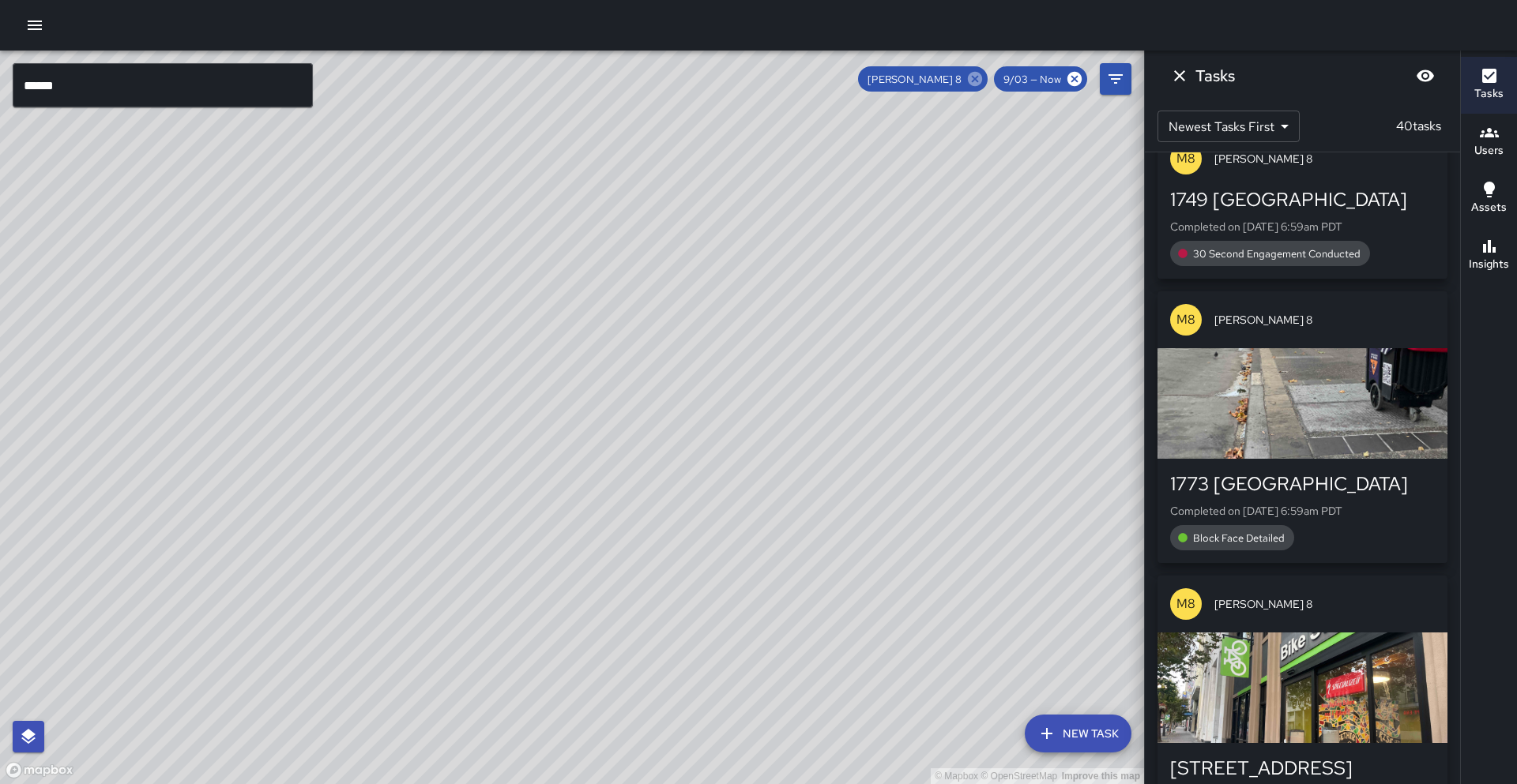
click at [976, 75] on icon at bounding box center [974, 79] width 14 height 14
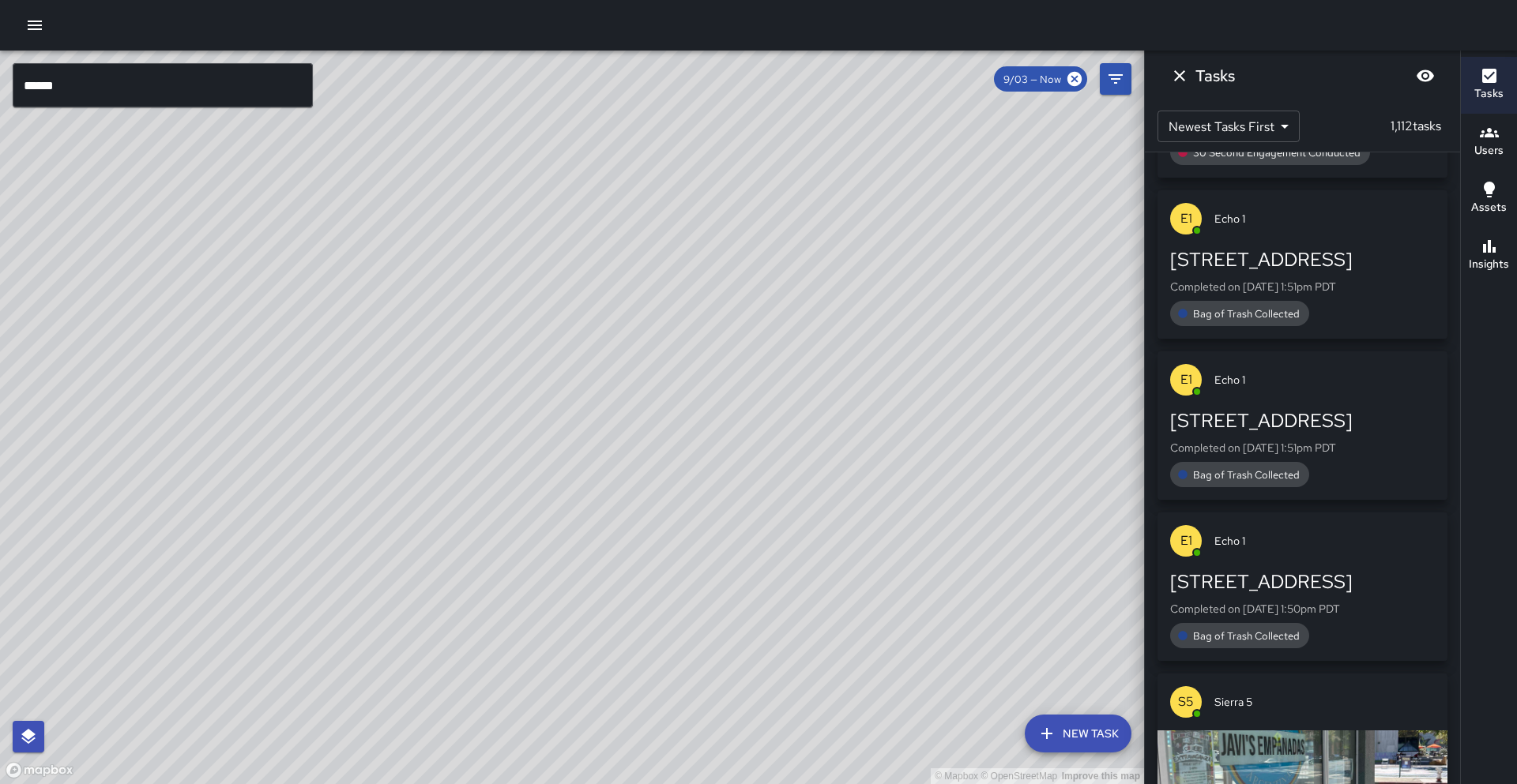
scroll to position [50038, 0]
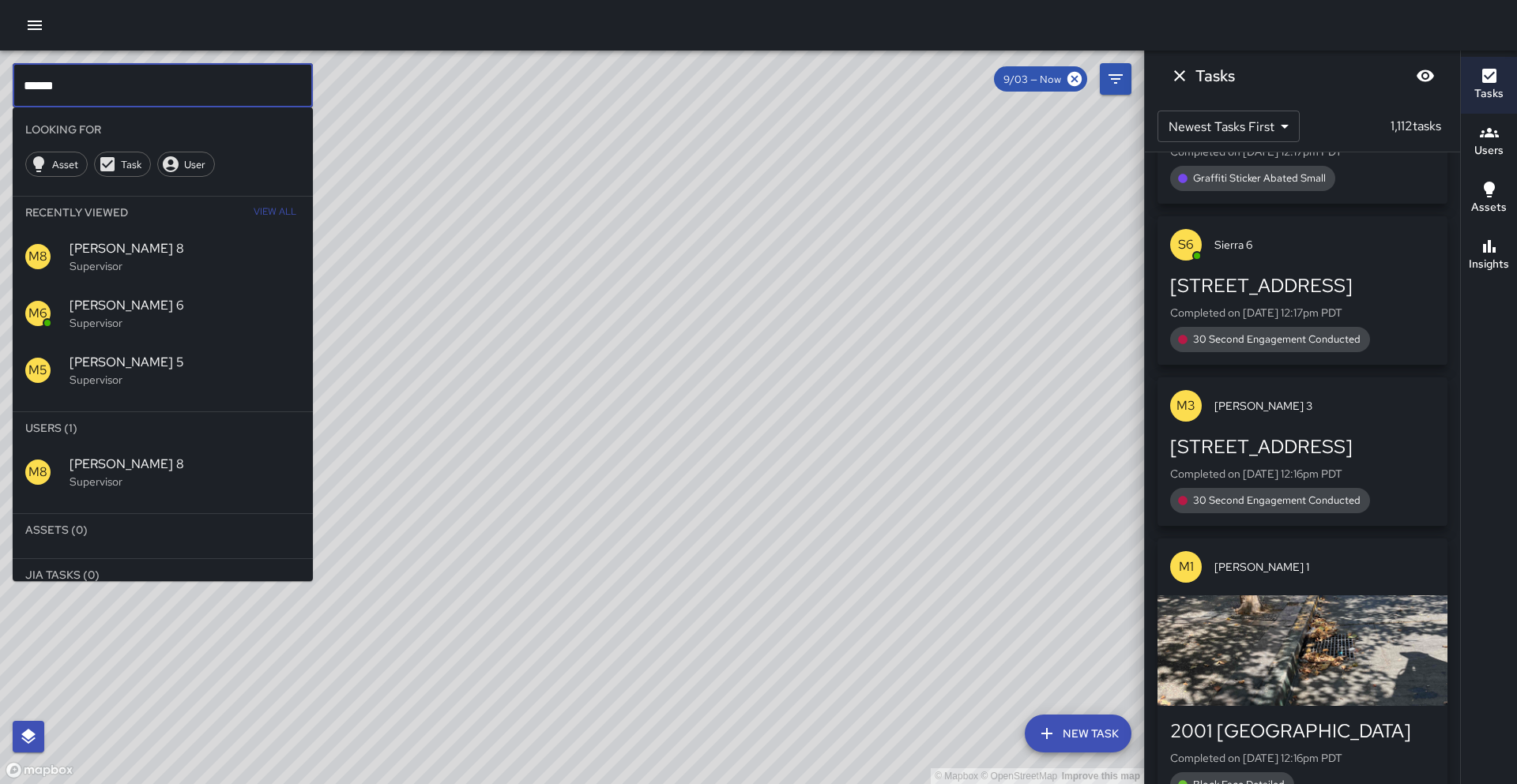
click at [176, 86] on input "******" at bounding box center [162, 85] width 300 height 44
click at [94, 477] on p "Supervisor" at bounding box center [185, 481] width 231 height 16
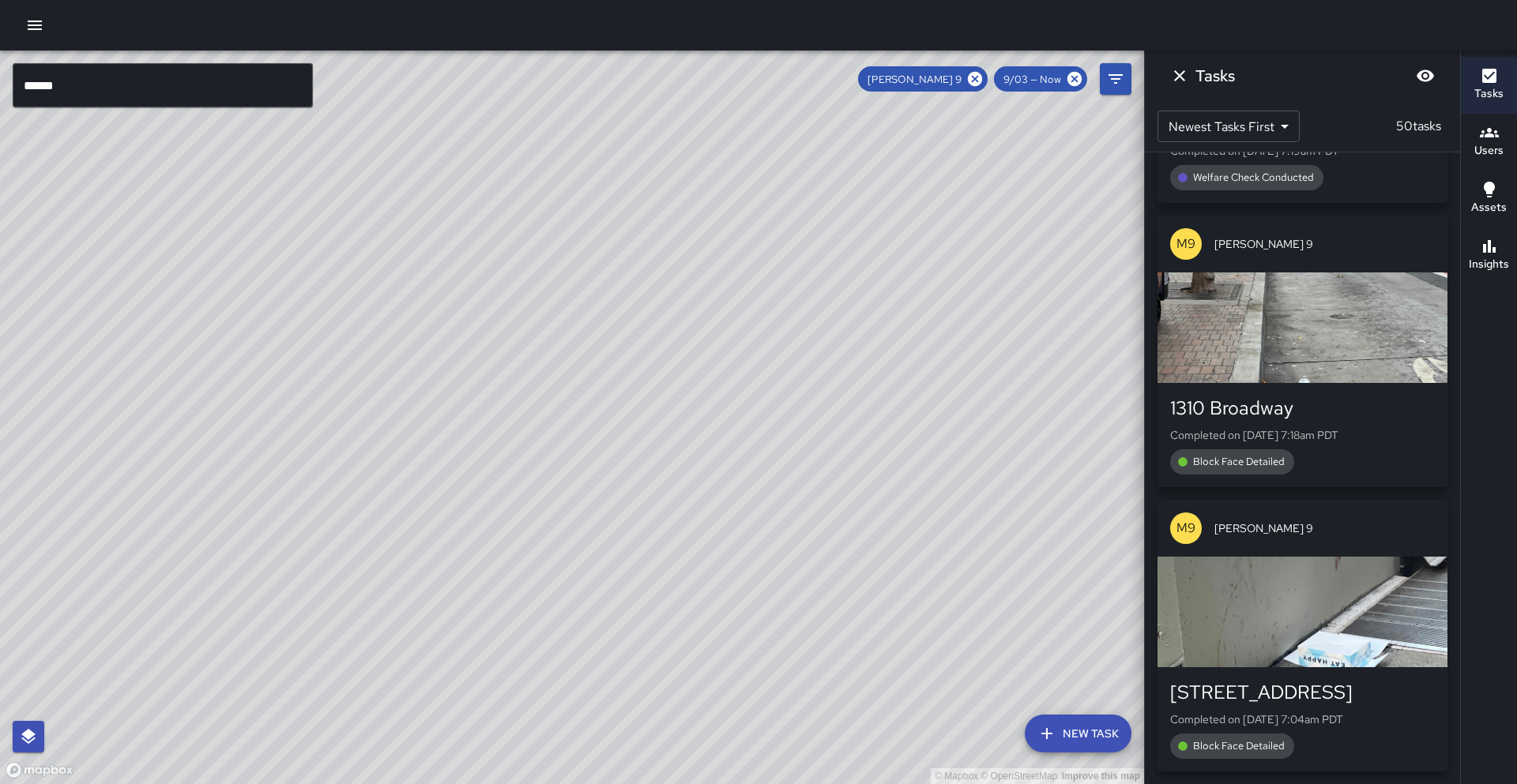
scroll to position [13155, 0]
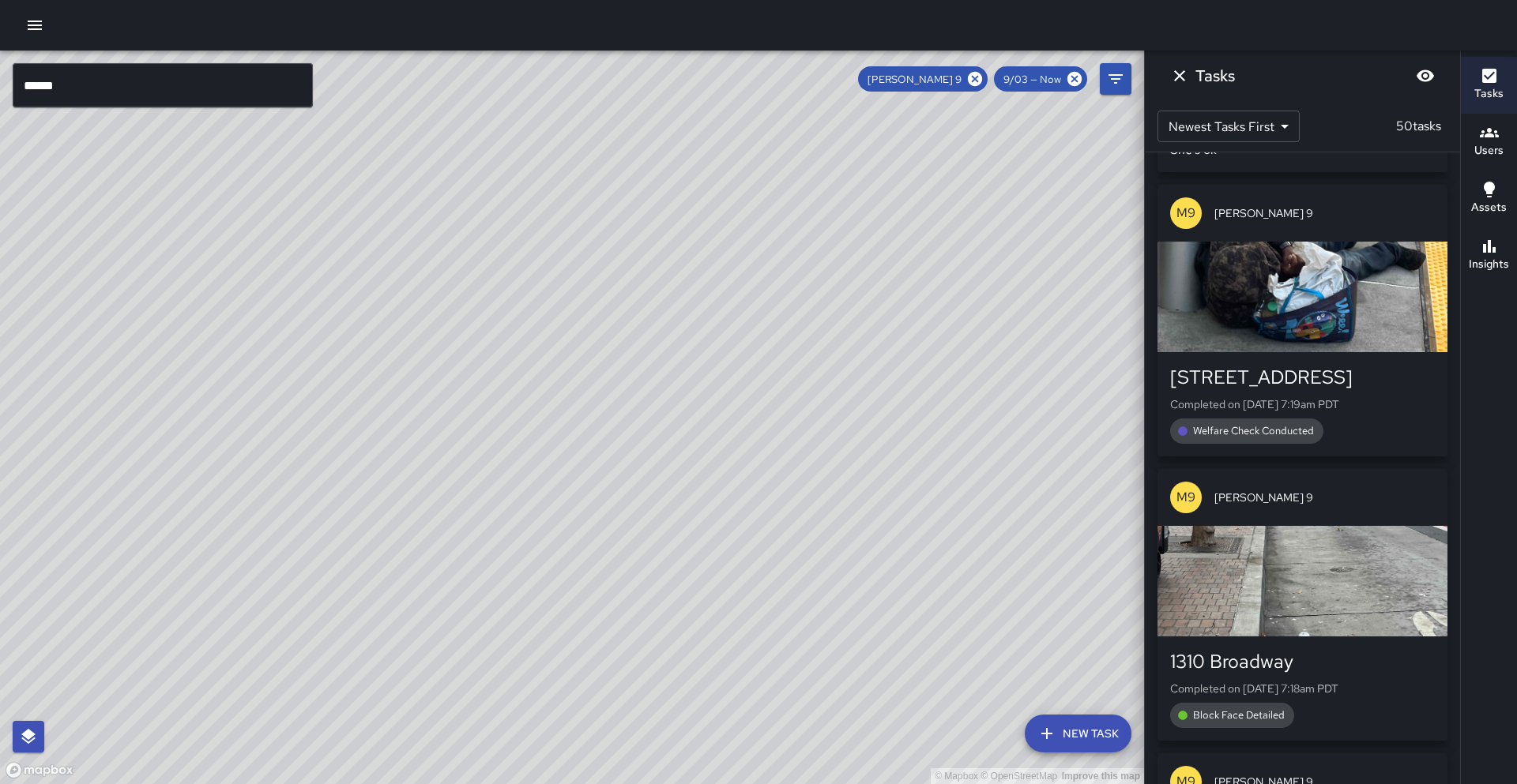
drag, startPoint x: 430, startPoint y: 580, endPoint x: 456, endPoint y: 438, distance: 144.4
click at [457, 446] on div "© Mapbox © OpenStreetMap Improve this map" at bounding box center [572, 417] width 1144 height 734
click at [981, 78] on icon at bounding box center [974, 79] width 14 height 14
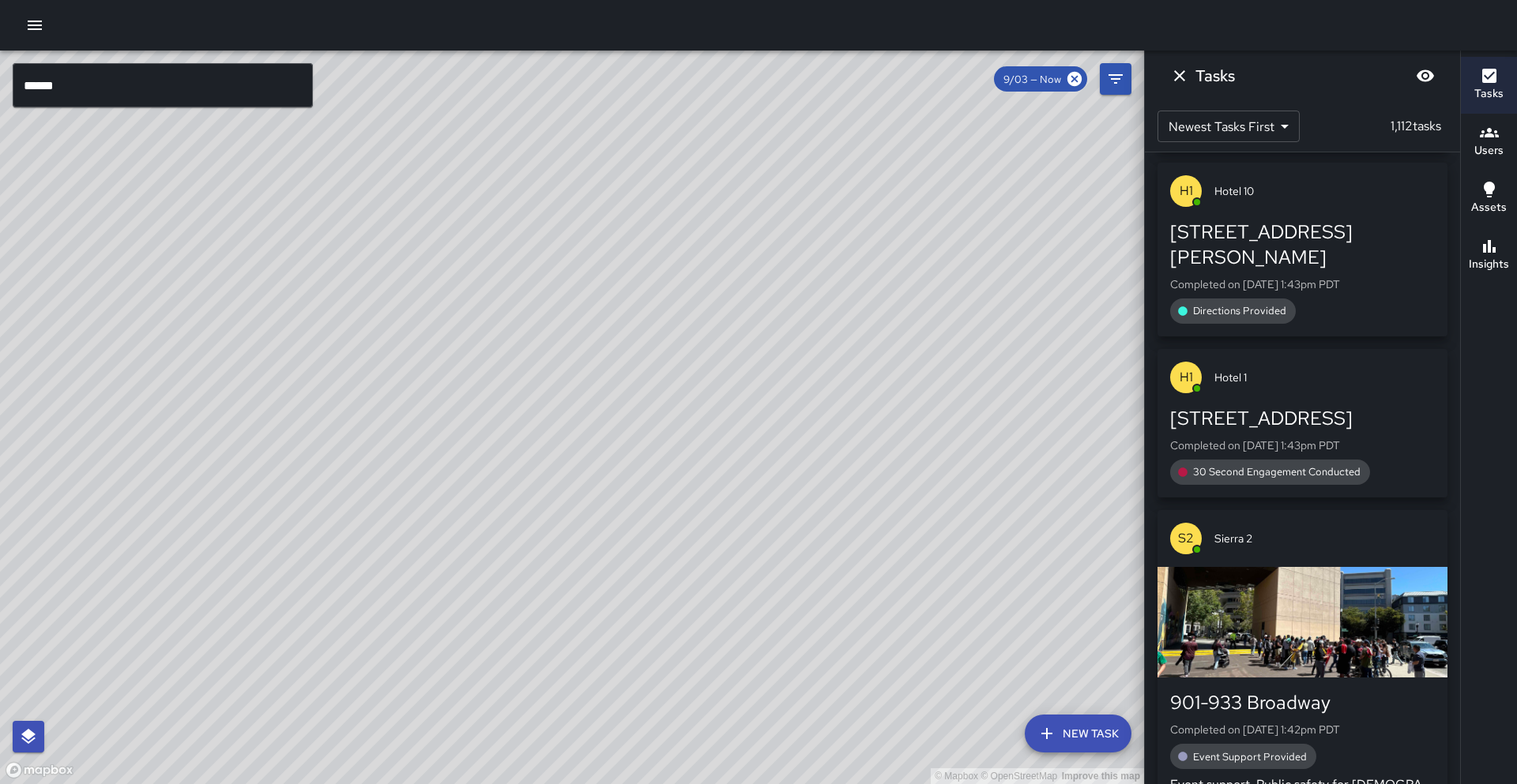
scroll to position [50038, 0]
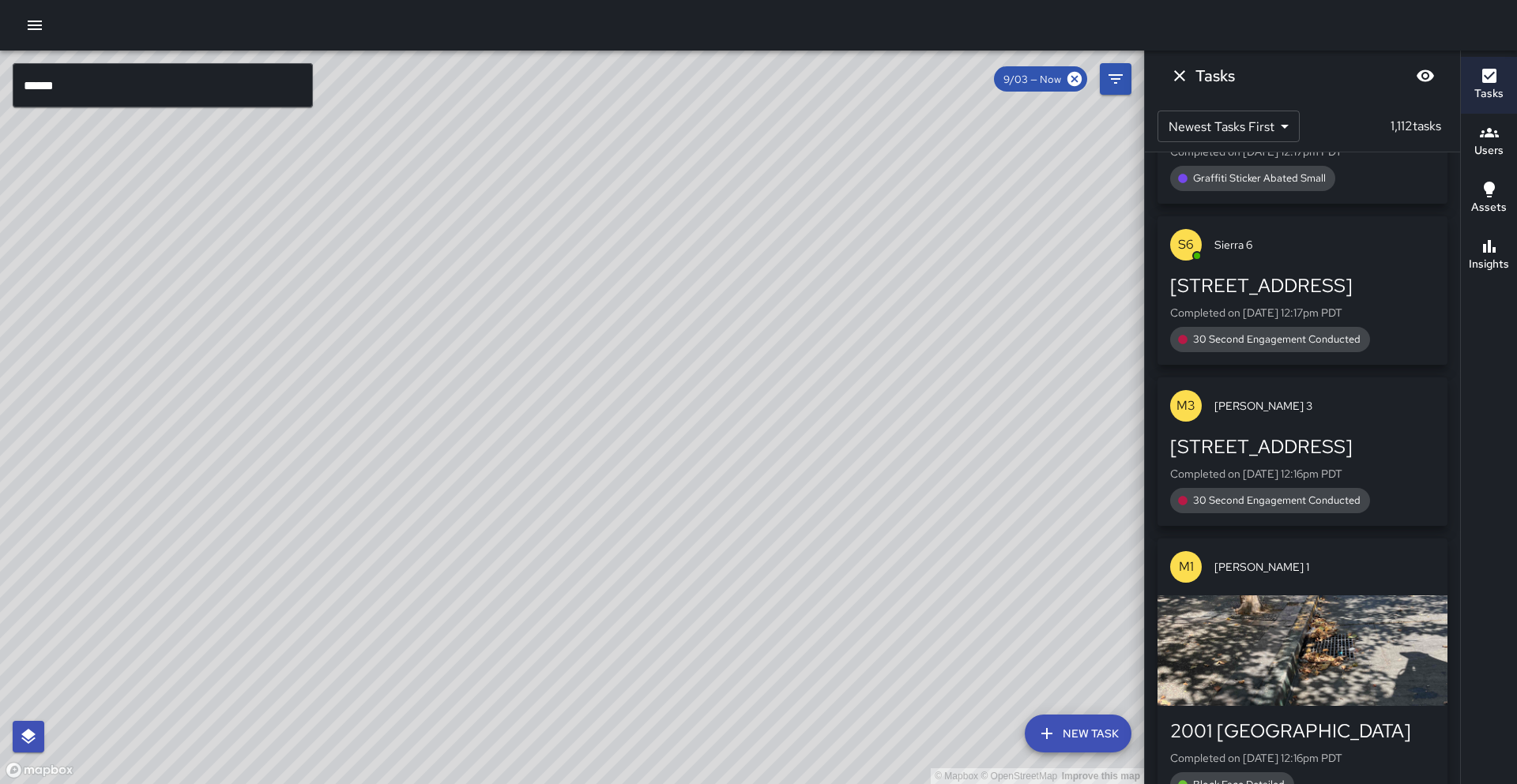
click at [182, 93] on input "******" at bounding box center [162, 85] width 300 height 44
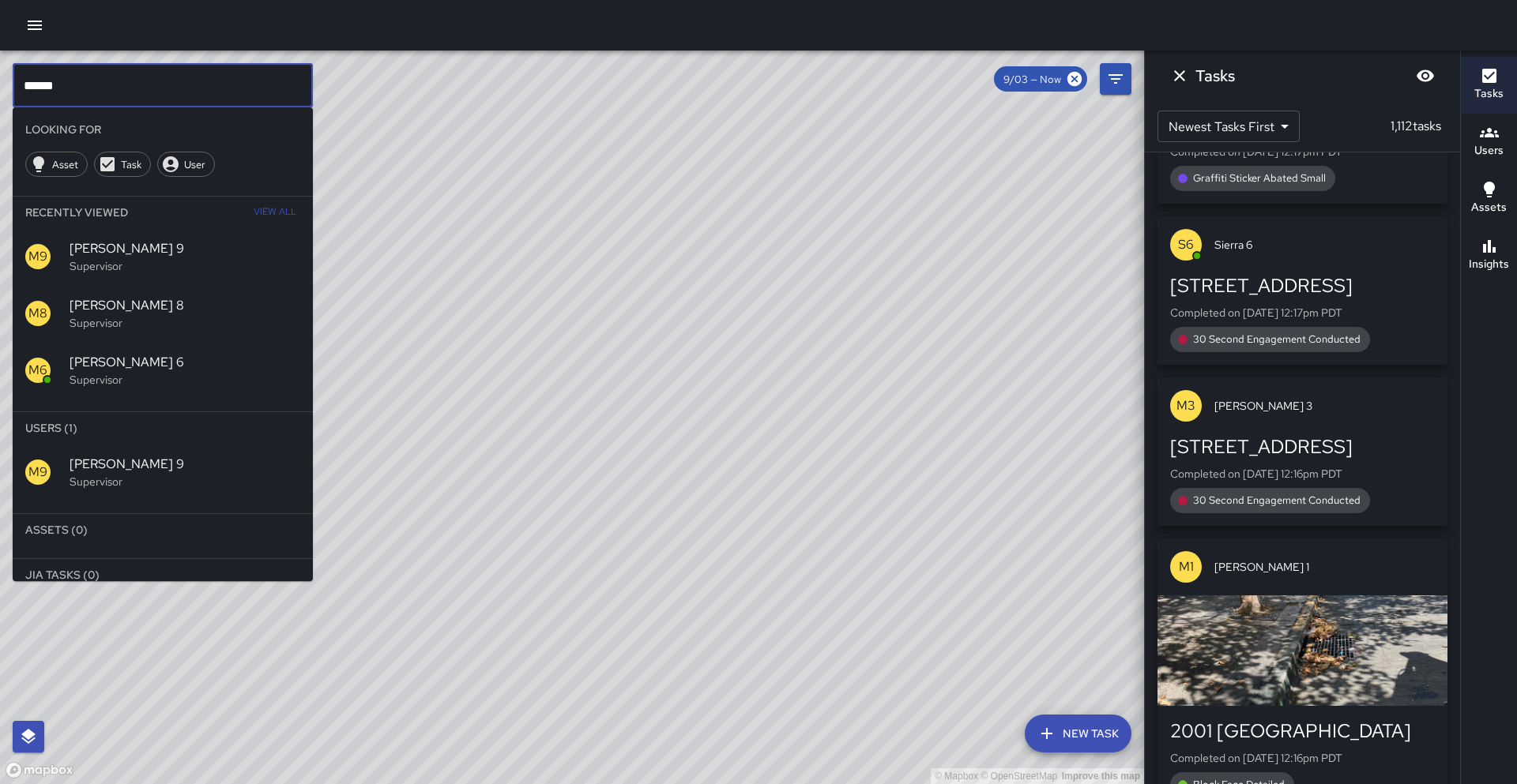
click at [182, 93] on input "******" at bounding box center [162, 85] width 300 height 44
click at [71, 542] on p "Supervisor" at bounding box center [185, 539] width 231 height 16
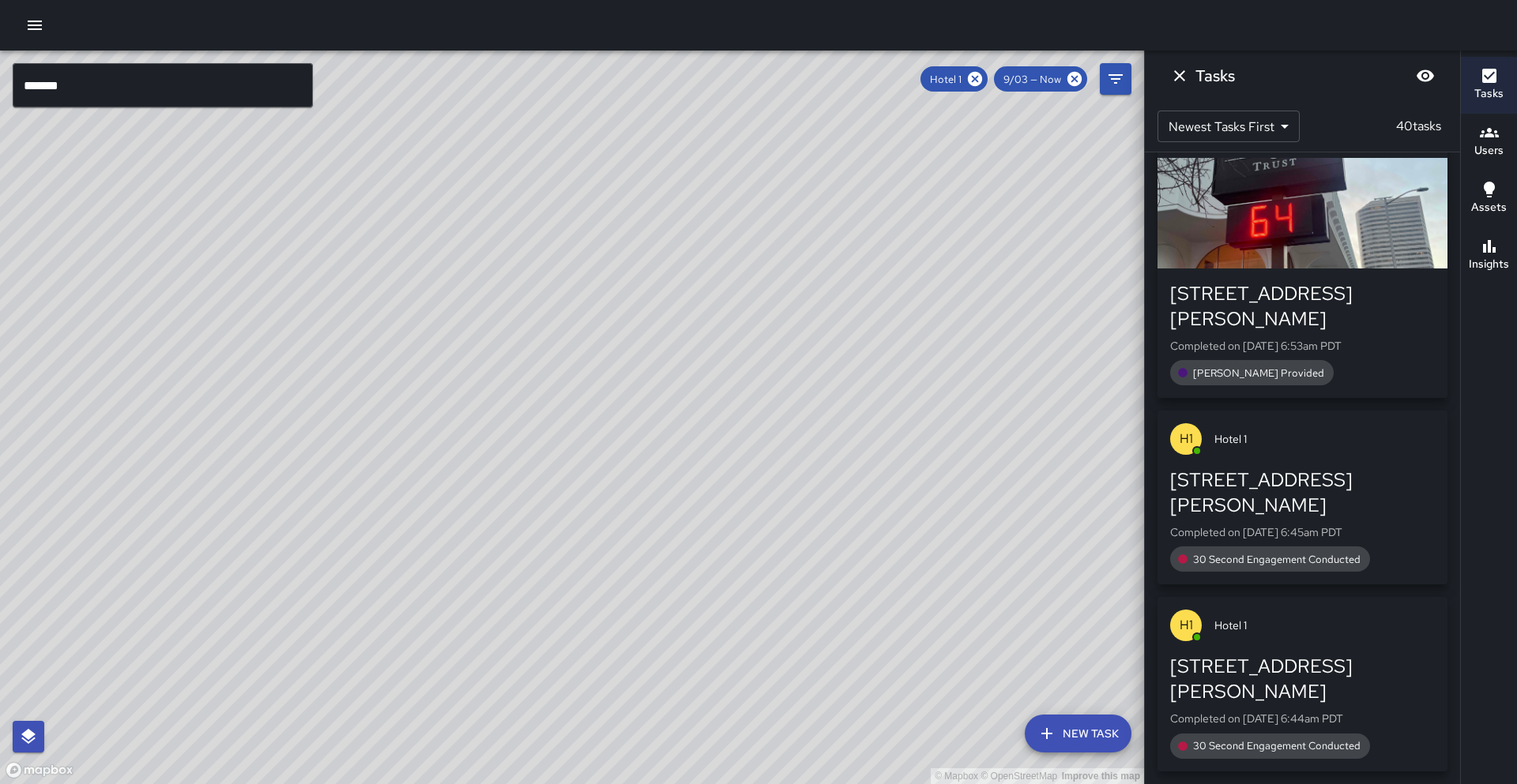
scroll to position [7108, 0]
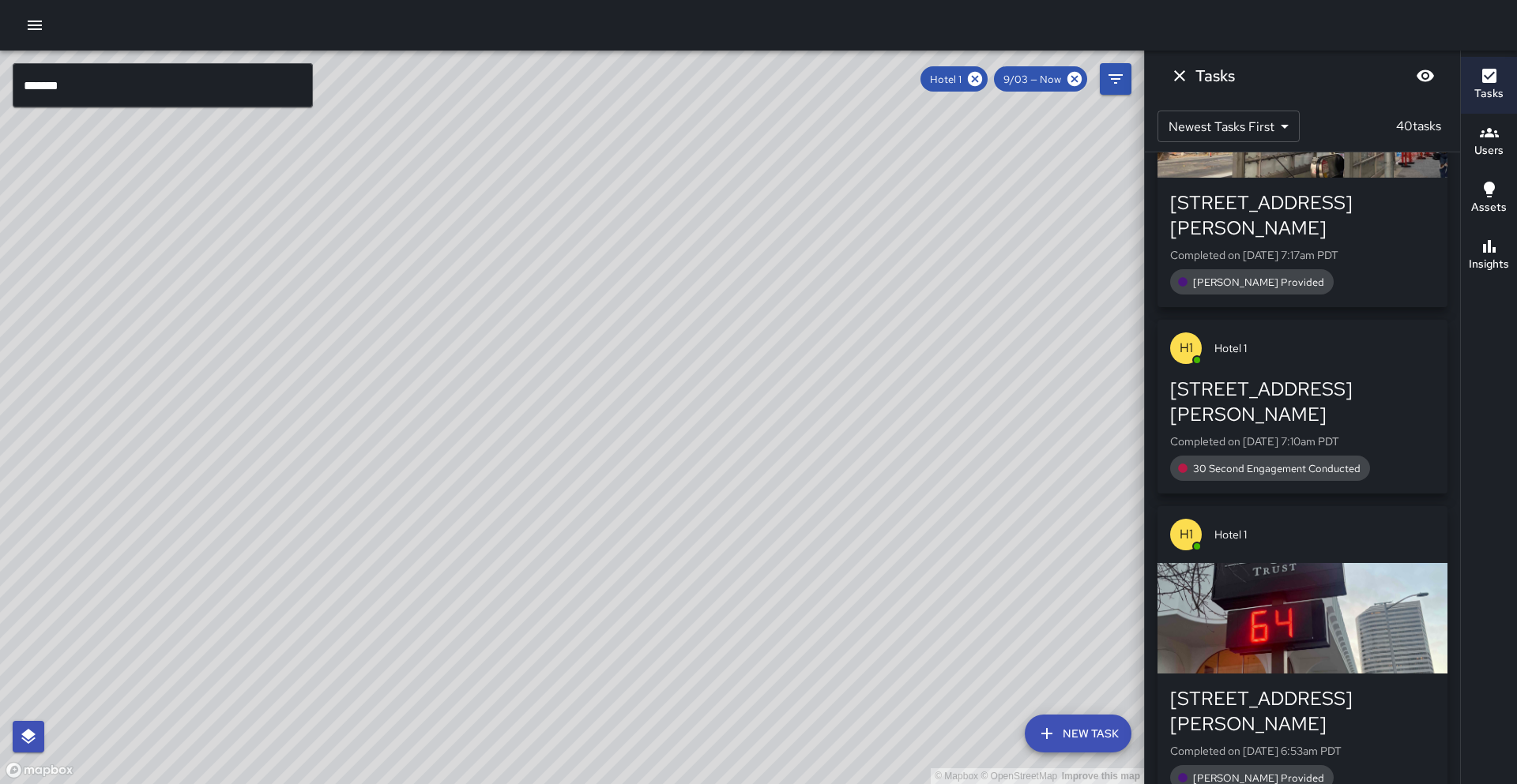
drag, startPoint x: 515, startPoint y: 365, endPoint x: 388, endPoint y: 444, distance: 149.6
click at [388, 444] on div "© Mapbox © OpenStreetMap Improve this map" at bounding box center [572, 417] width 1144 height 734
click at [974, 76] on icon at bounding box center [974, 79] width 14 height 14
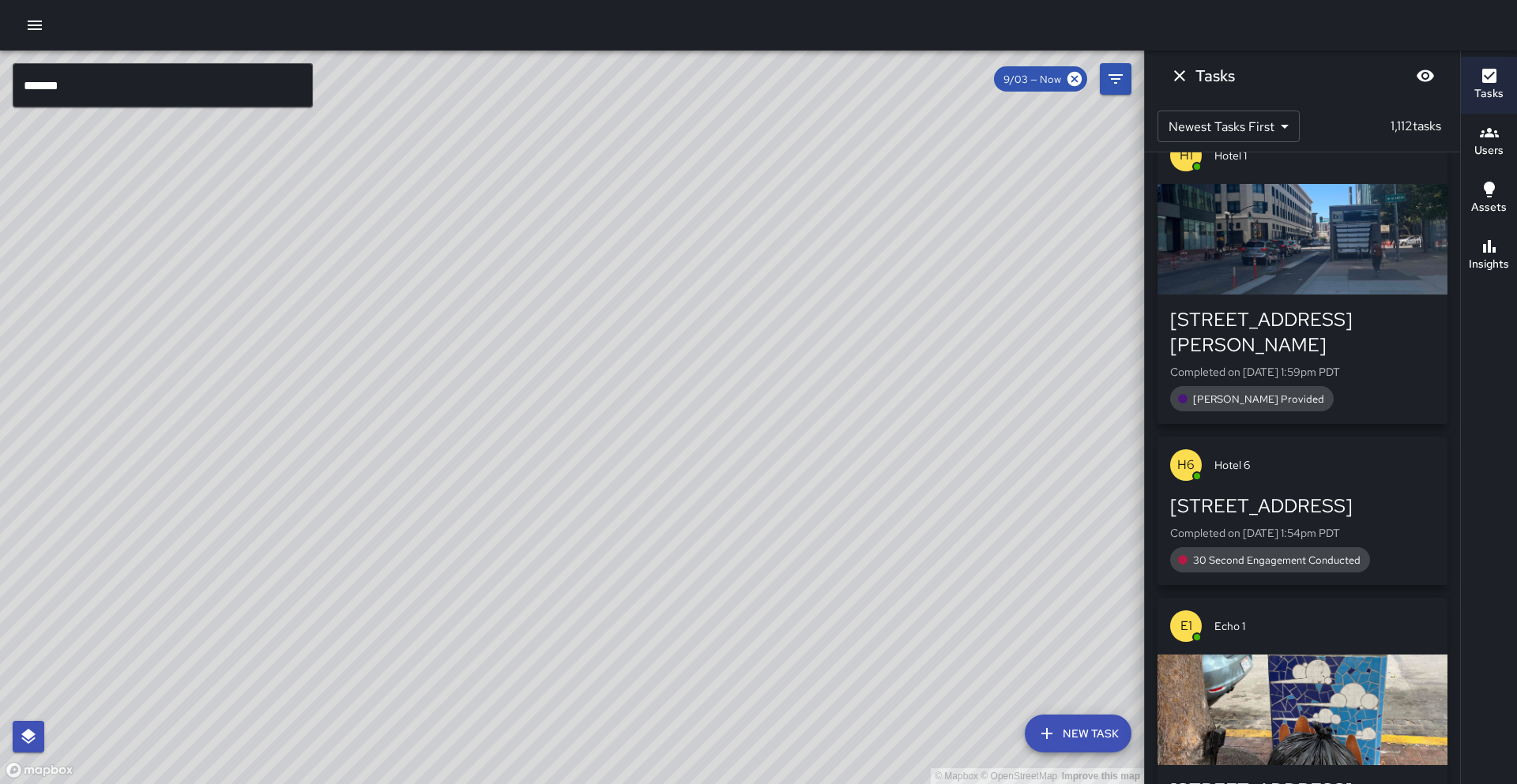
scroll to position [50038, 0]
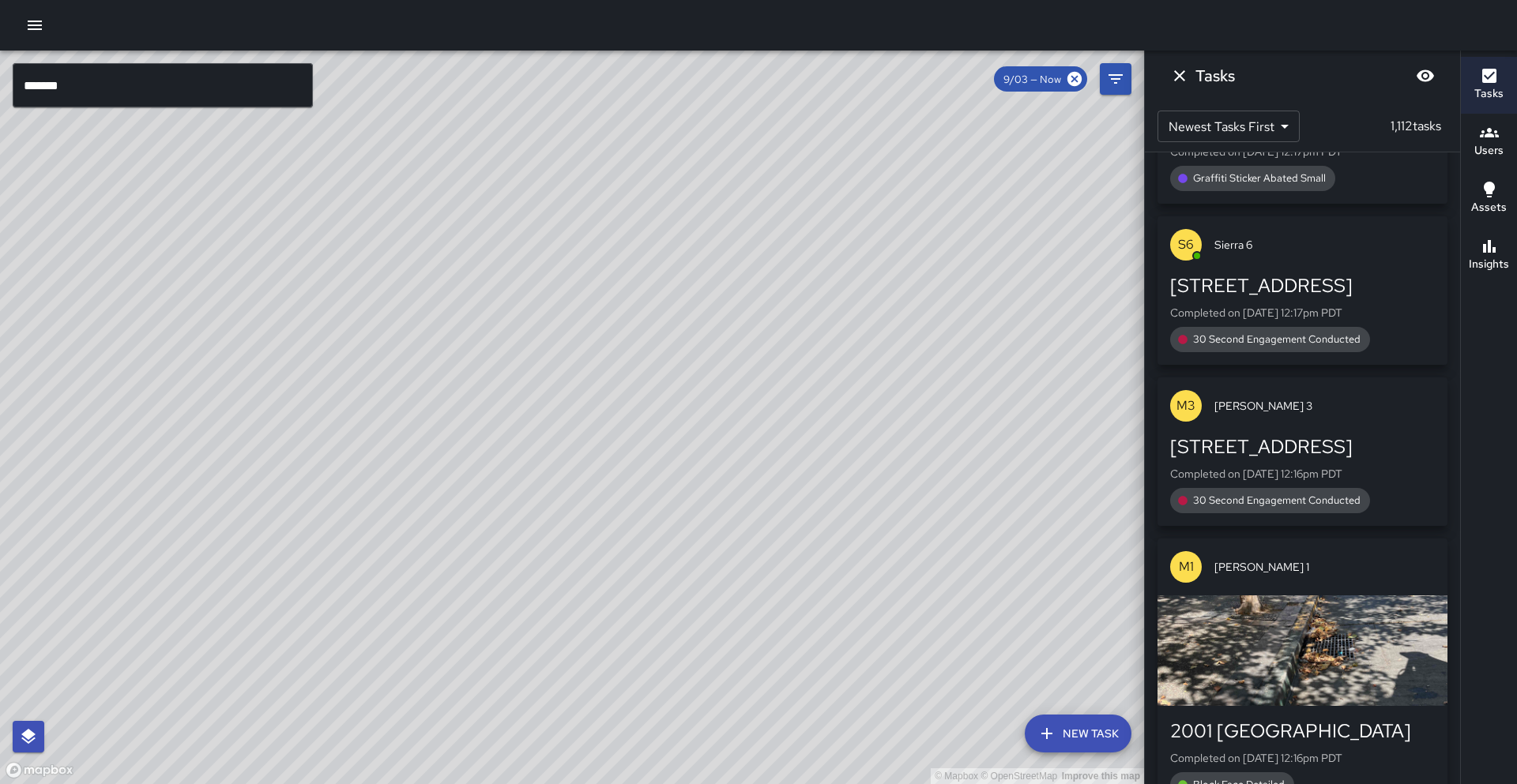
click at [130, 82] on input "*******" at bounding box center [162, 85] width 300 height 44
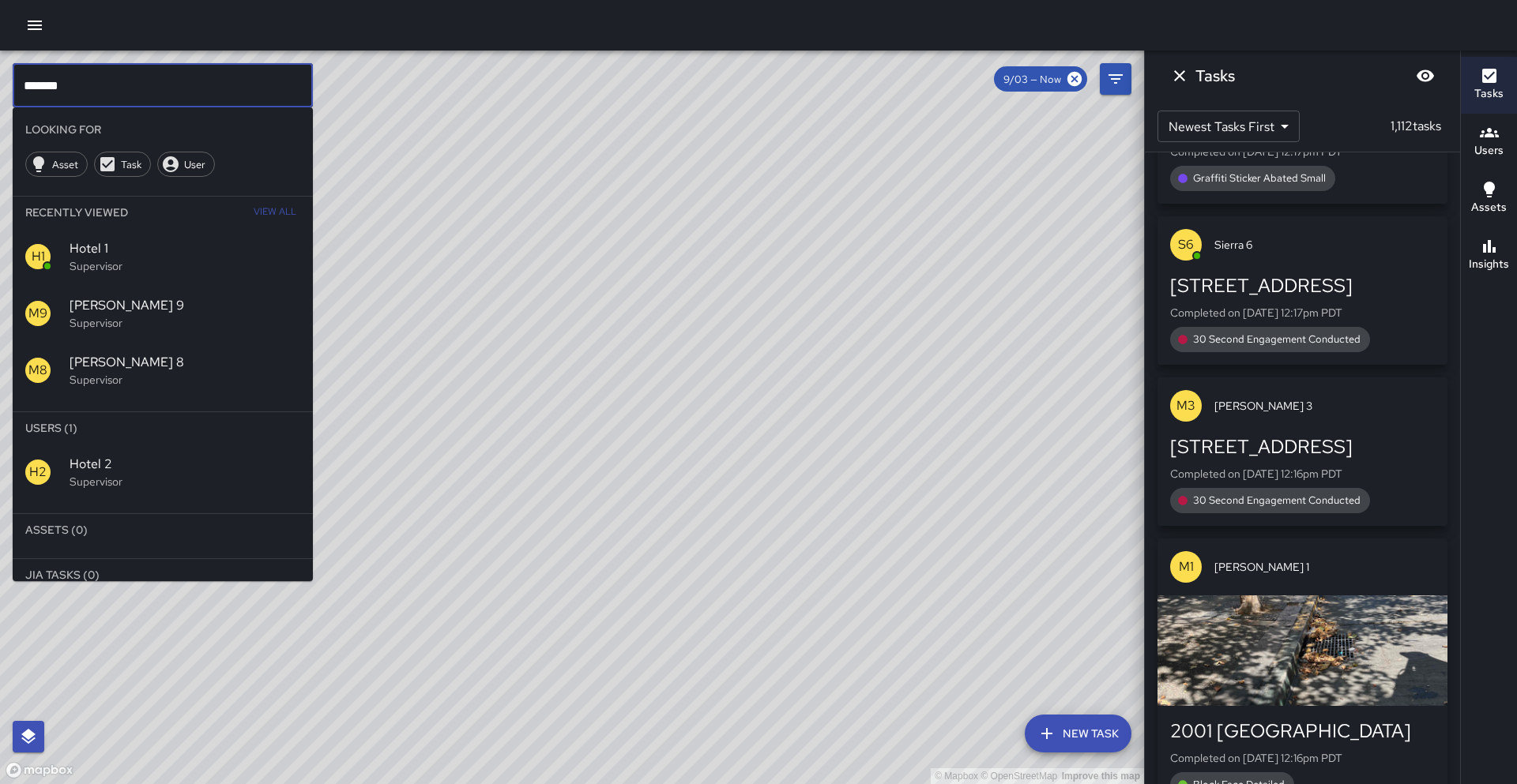
click at [84, 474] on p "Supervisor" at bounding box center [185, 481] width 231 height 16
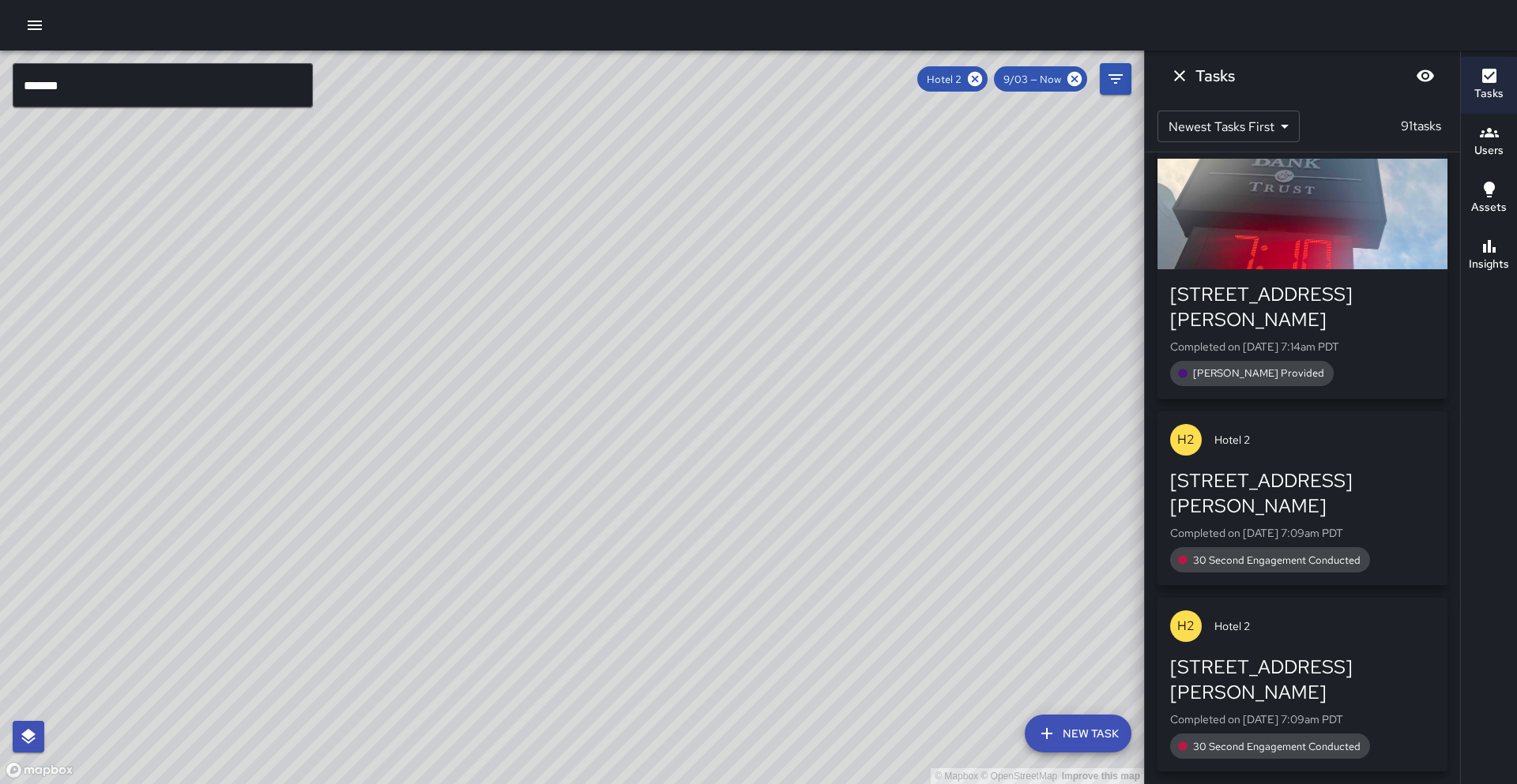
scroll to position [14537, 0]
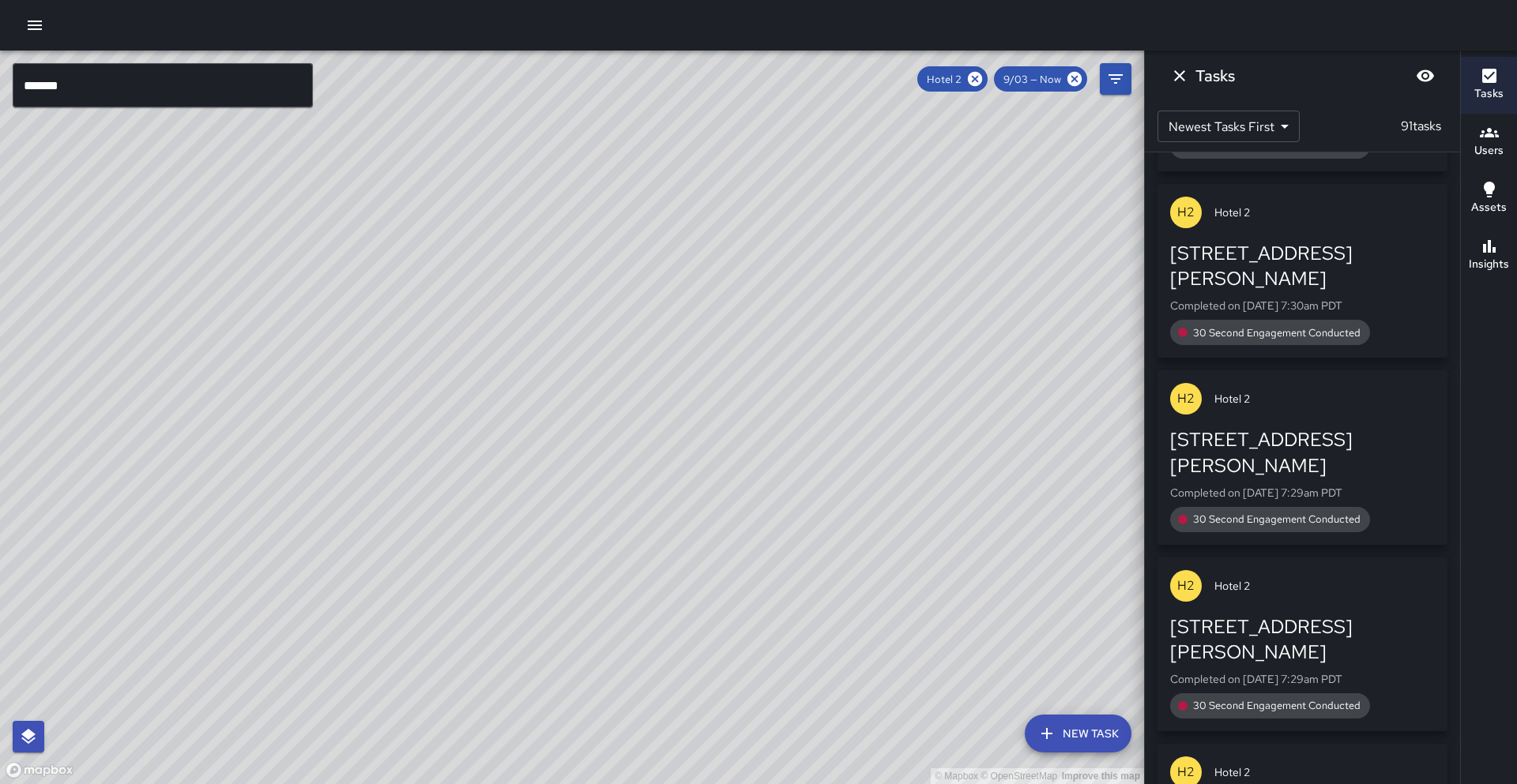
drag, startPoint x: 230, startPoint y: 486, endPoint x: 196, endPoint y: 518, distance: 46.7
click at [196, 518] on div "© Mapbox © OpenStreetMap Improve this map" at bounding box center [572, 417] width 1144 height 734
click at [978, 77] on icon at bounding box center [975, 79] width 18 height 18
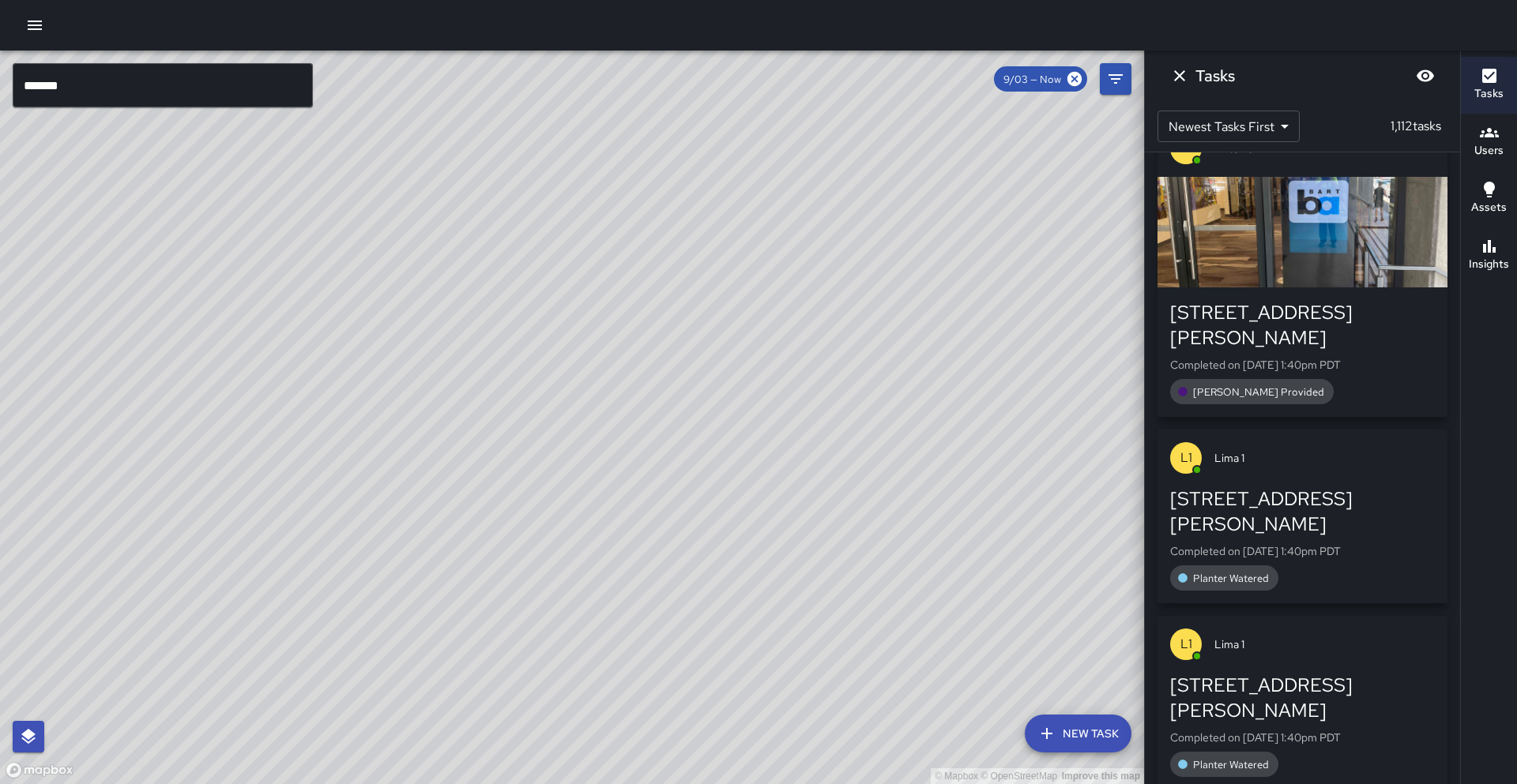
scroll to position [50038, 0]
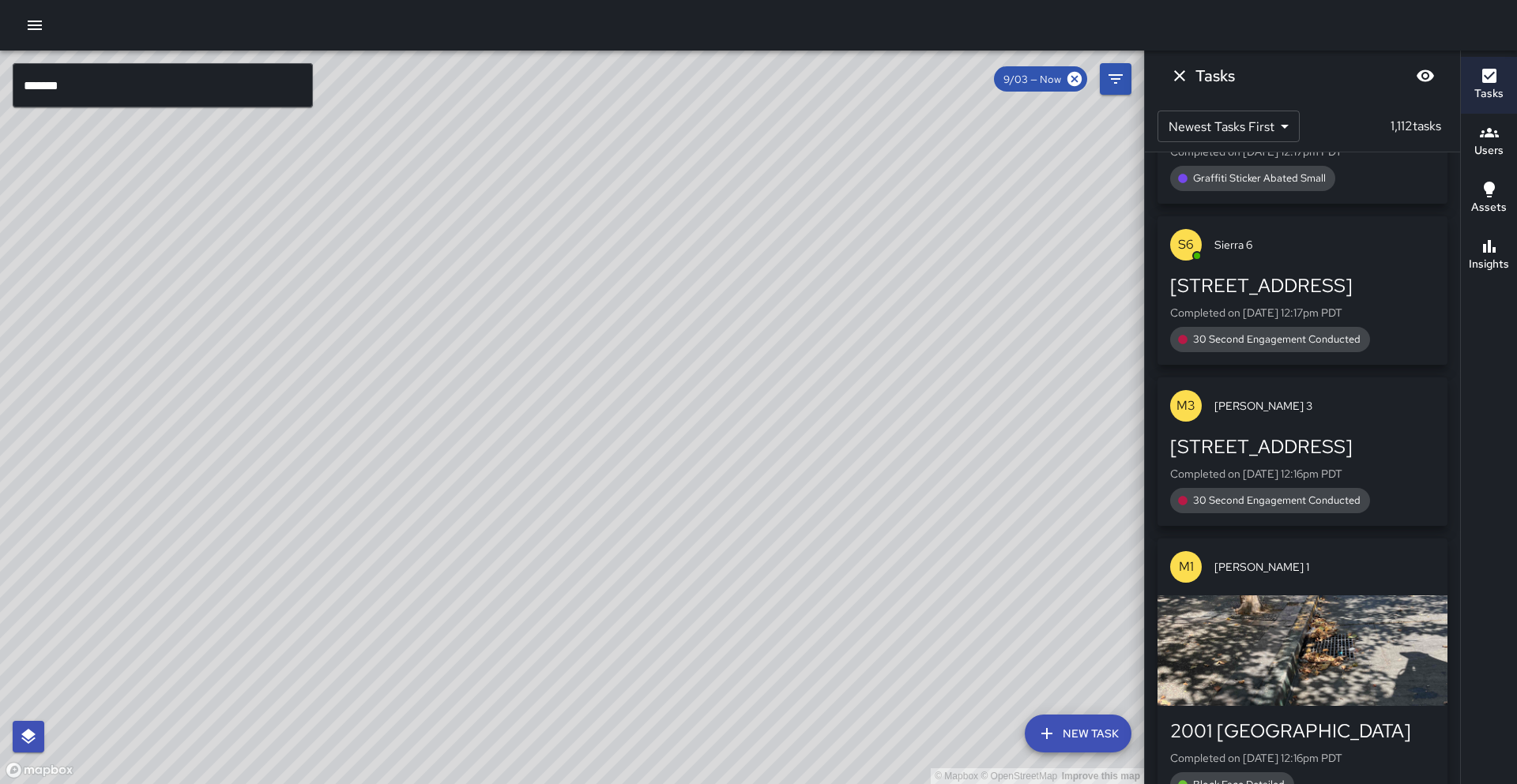
click at [163, 91] on input "*******" at bounding box center [162, 85] width 300 height 44
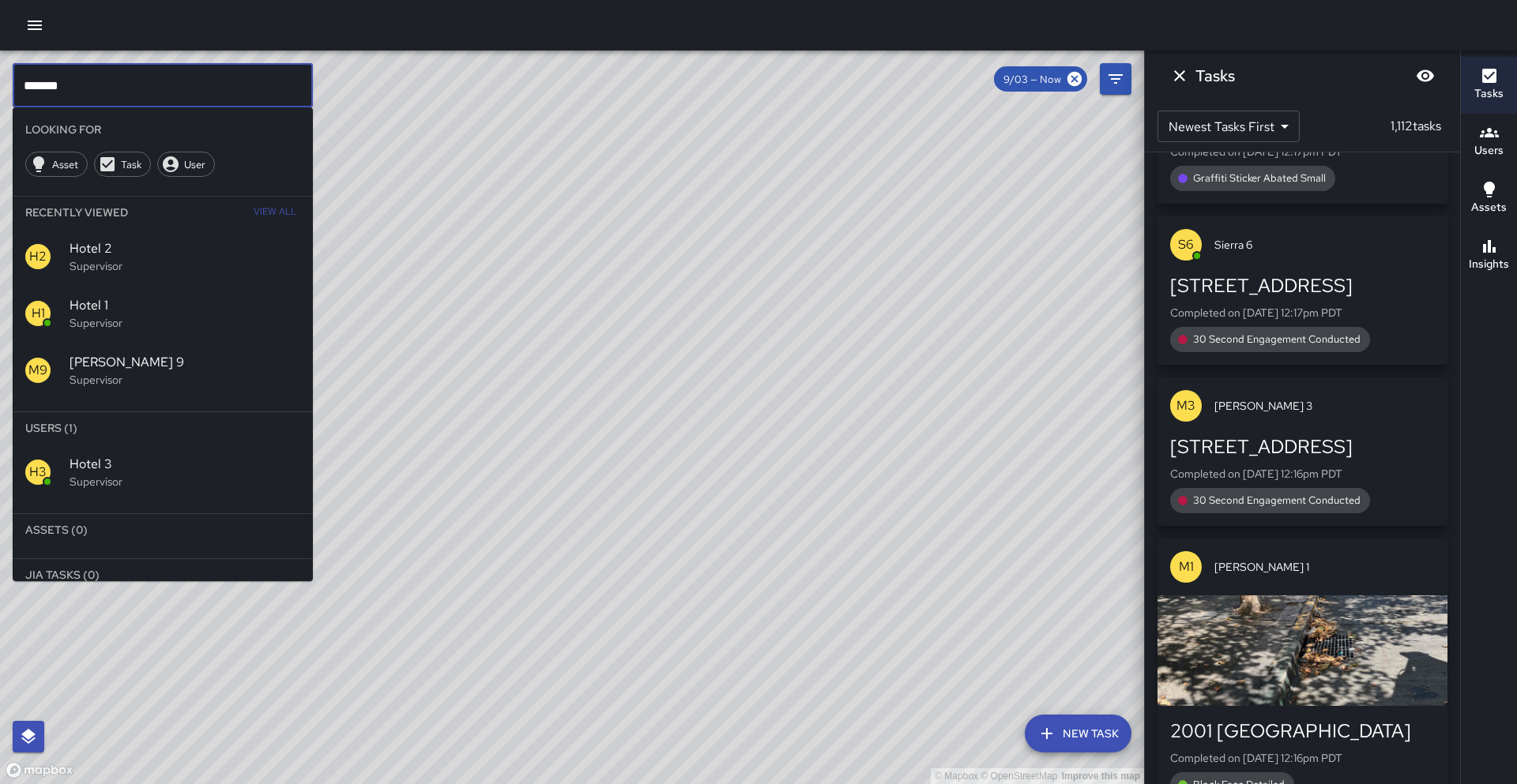
click at [79, 472] on span "Hotel 3" at bounding box center [185, 464] width 231 height 19
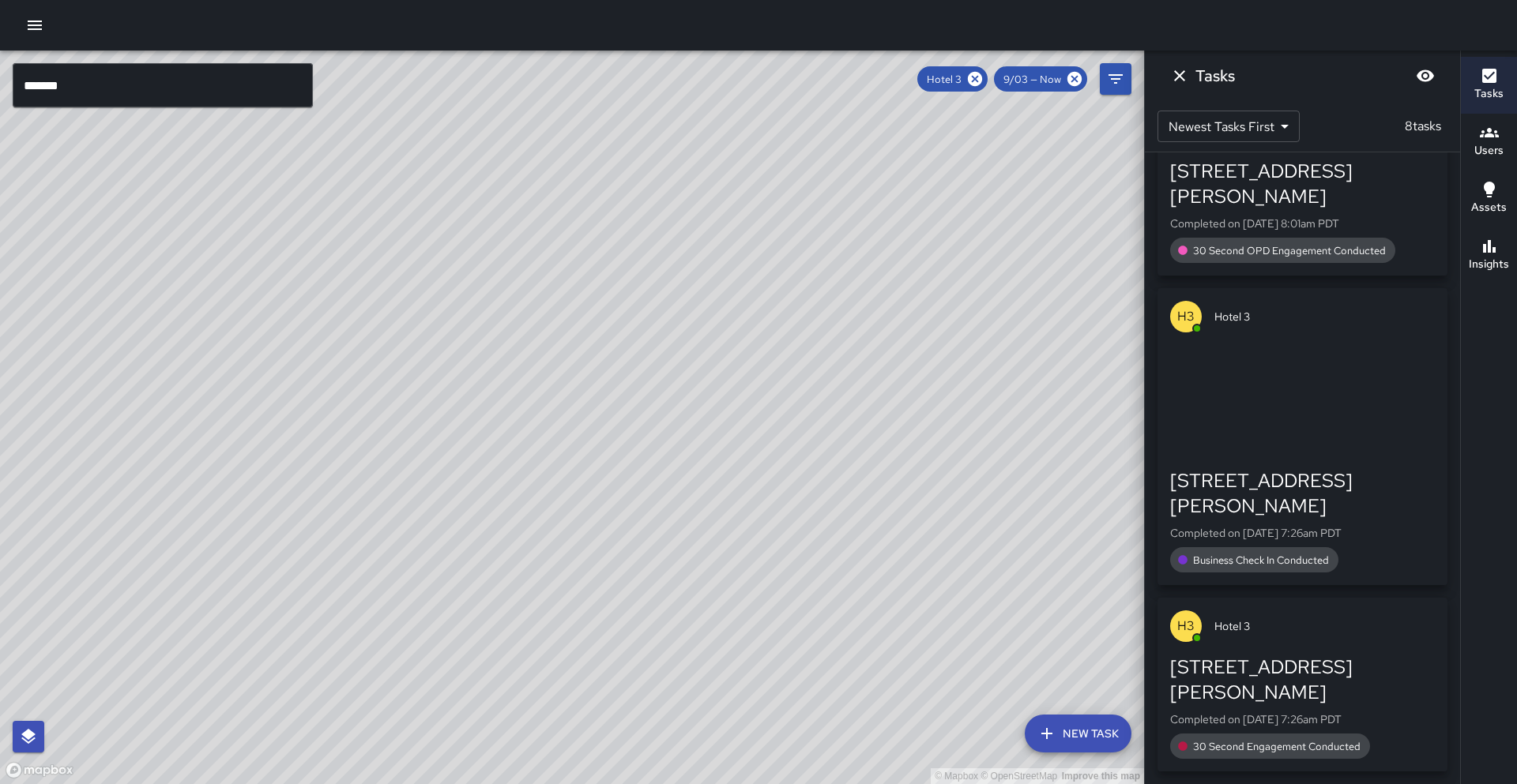
scroll to position [916, 0]
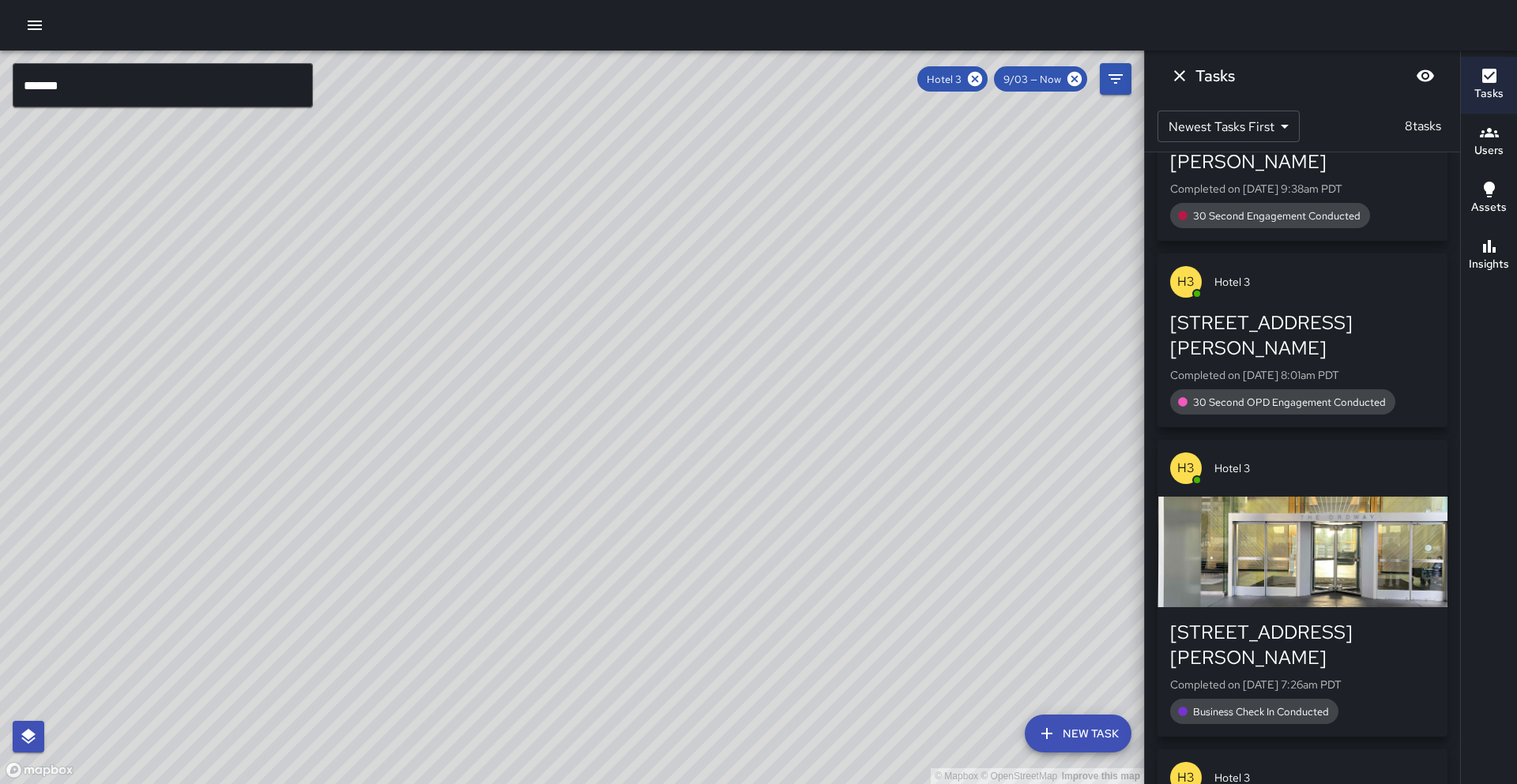
click at [189, 98] on input "*******" at bounding box center [162, 85] width 300 height 44
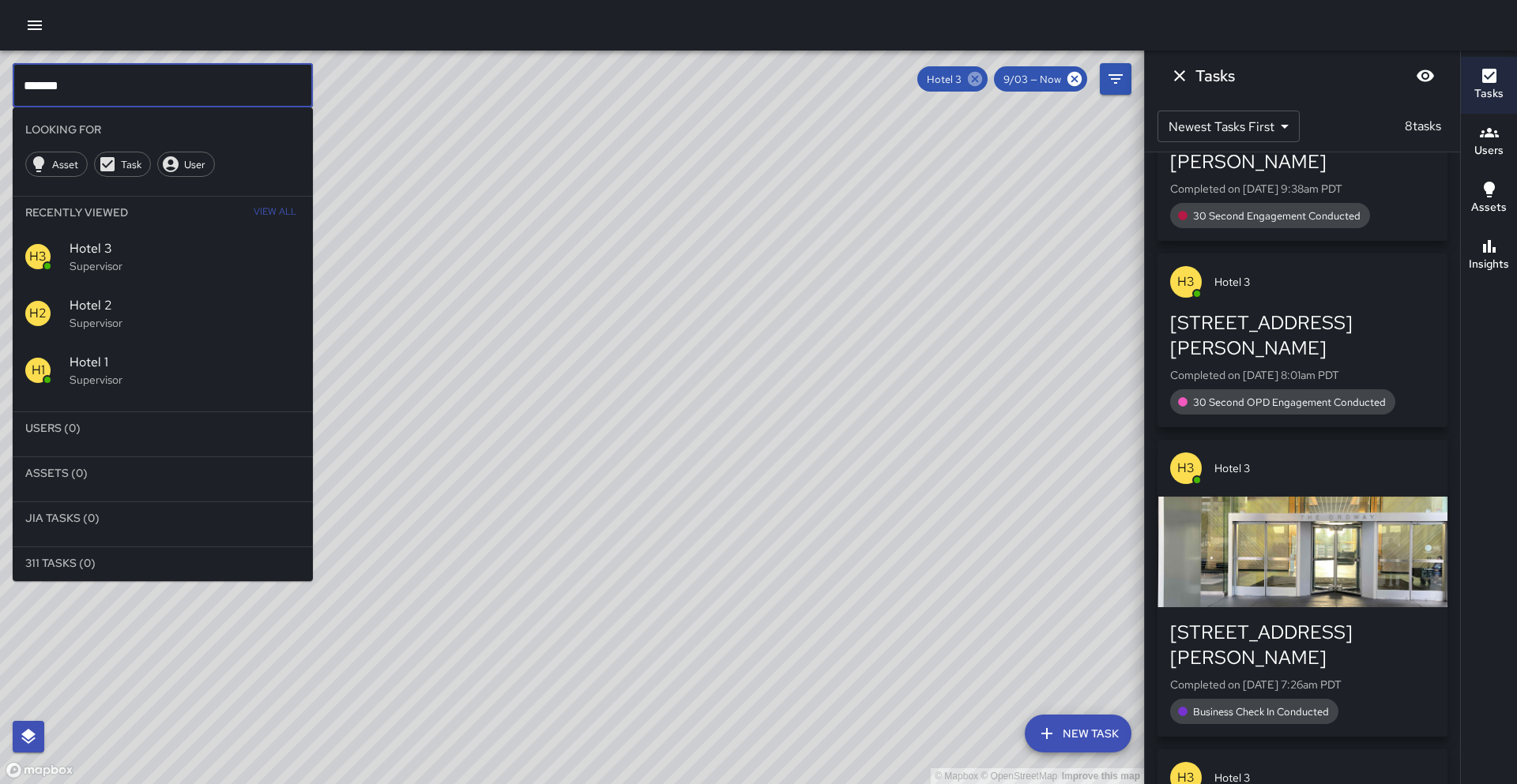
click at [978, 80] on icon at bounding box center [975, 79] width 18 height 18
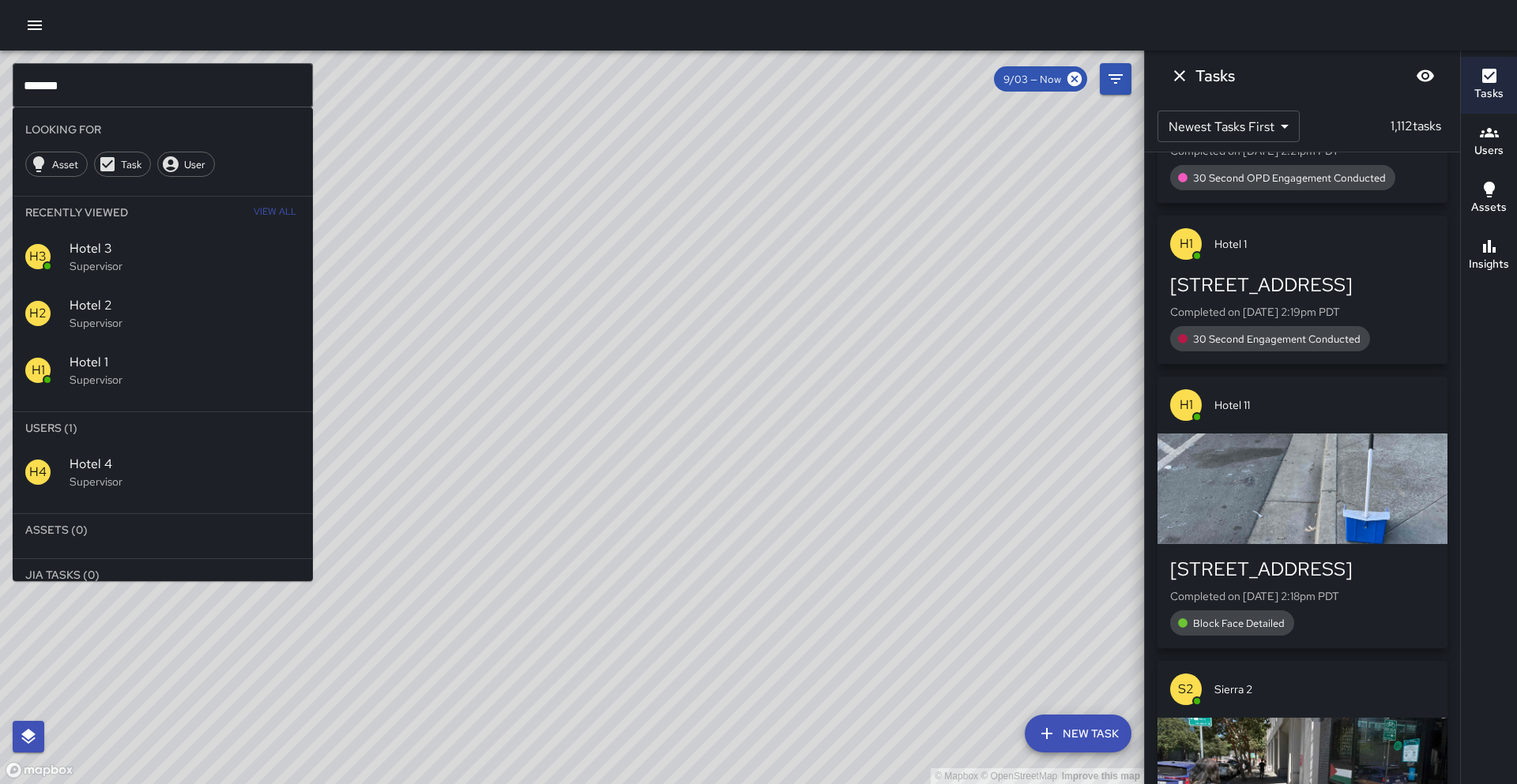
scroll to position [50038, 0]
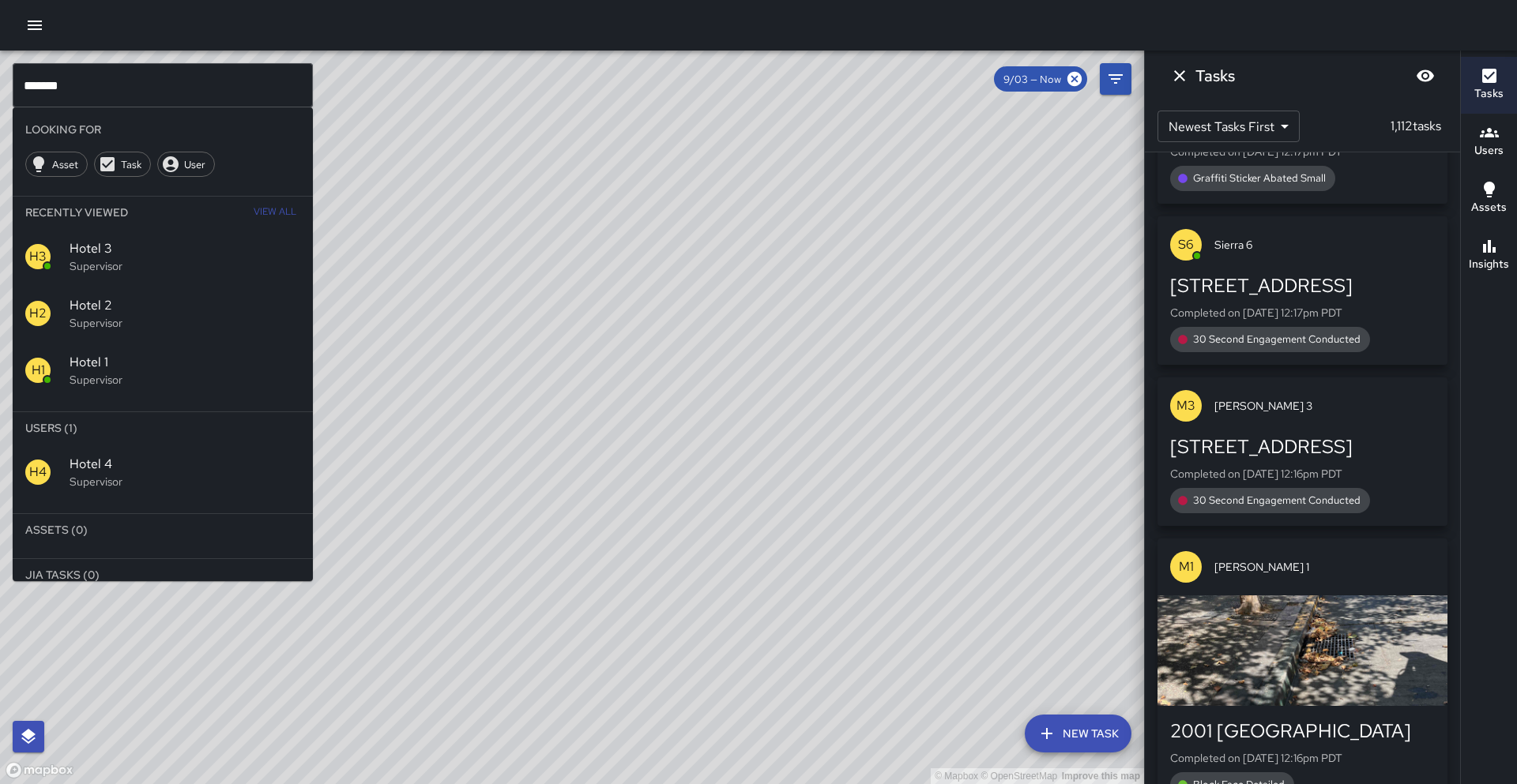
click at [116, 474] on p "Supervisor" at bounding box center [185, 481] width 231 height 16
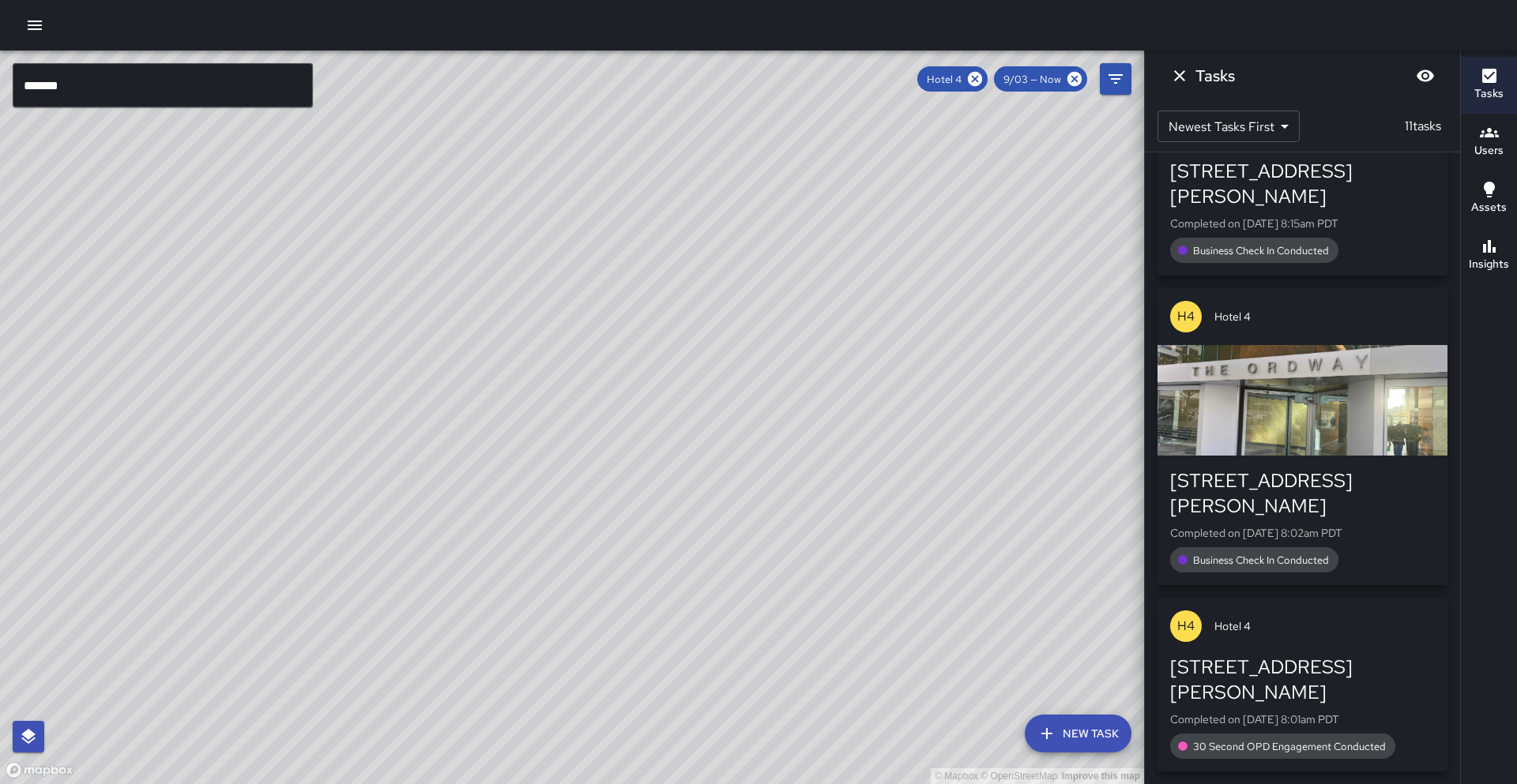
scroll to position [2139, 0]
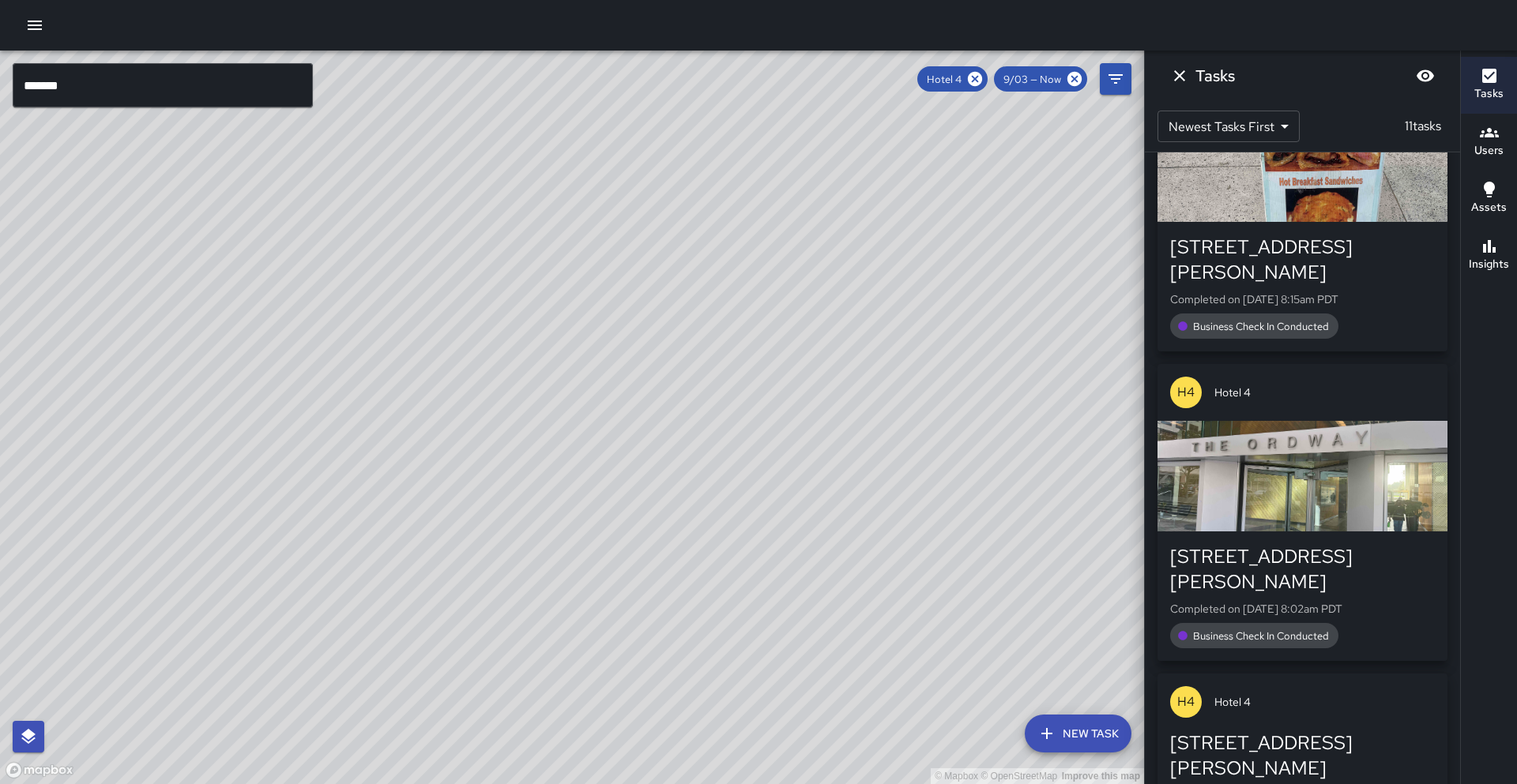
drag, startPoint x: 967, startPoint y: 81, endPoint x: 235, endPoint y: 123, distance: 733.2
click at [967, 81] on icon at bounding box center [975, 79] width 18 height 18
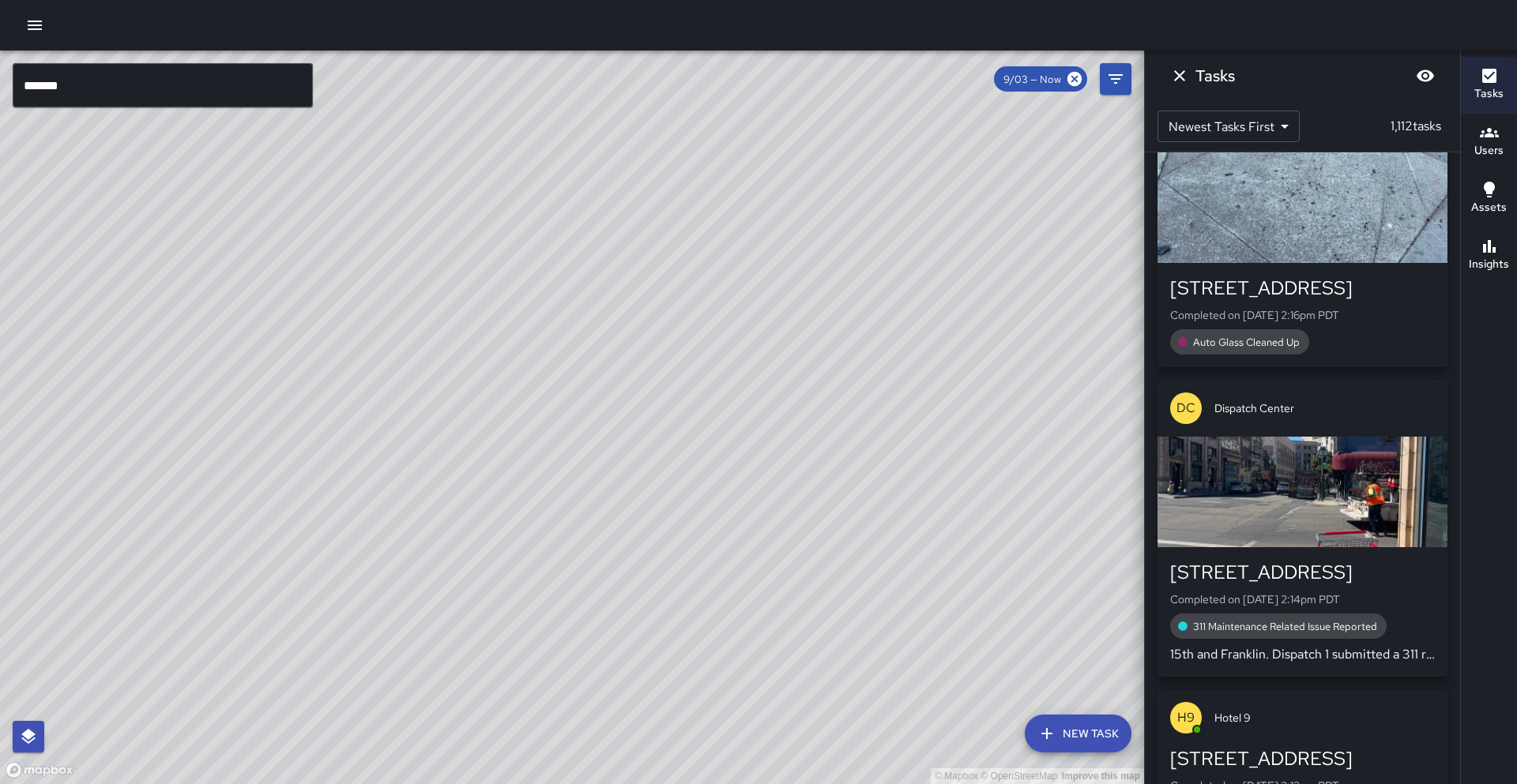
scroll to position [50038, 0]
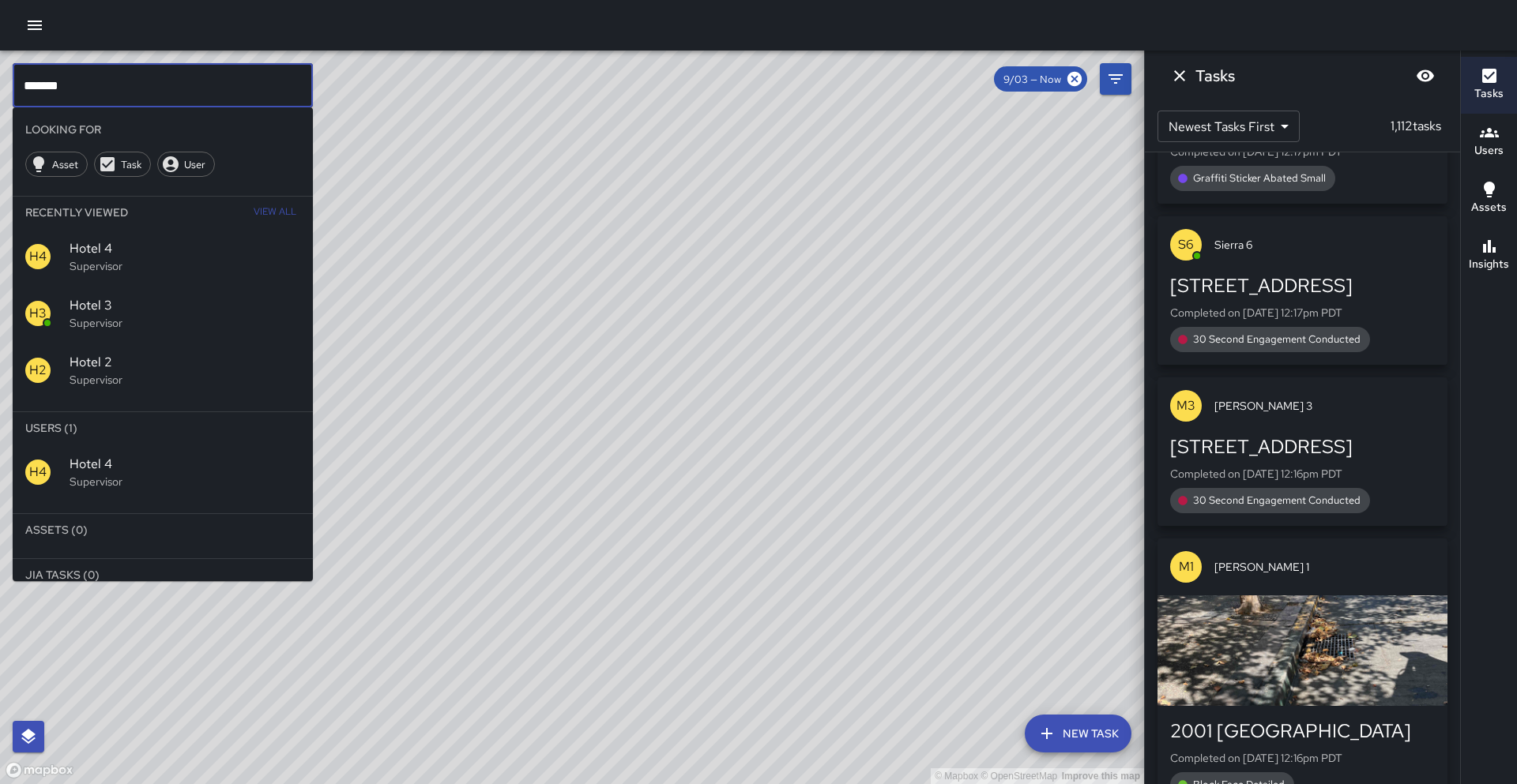
click at [121, 86] on input "*******" at bounding box center [162, 85] width 300 height 44
type input "*"
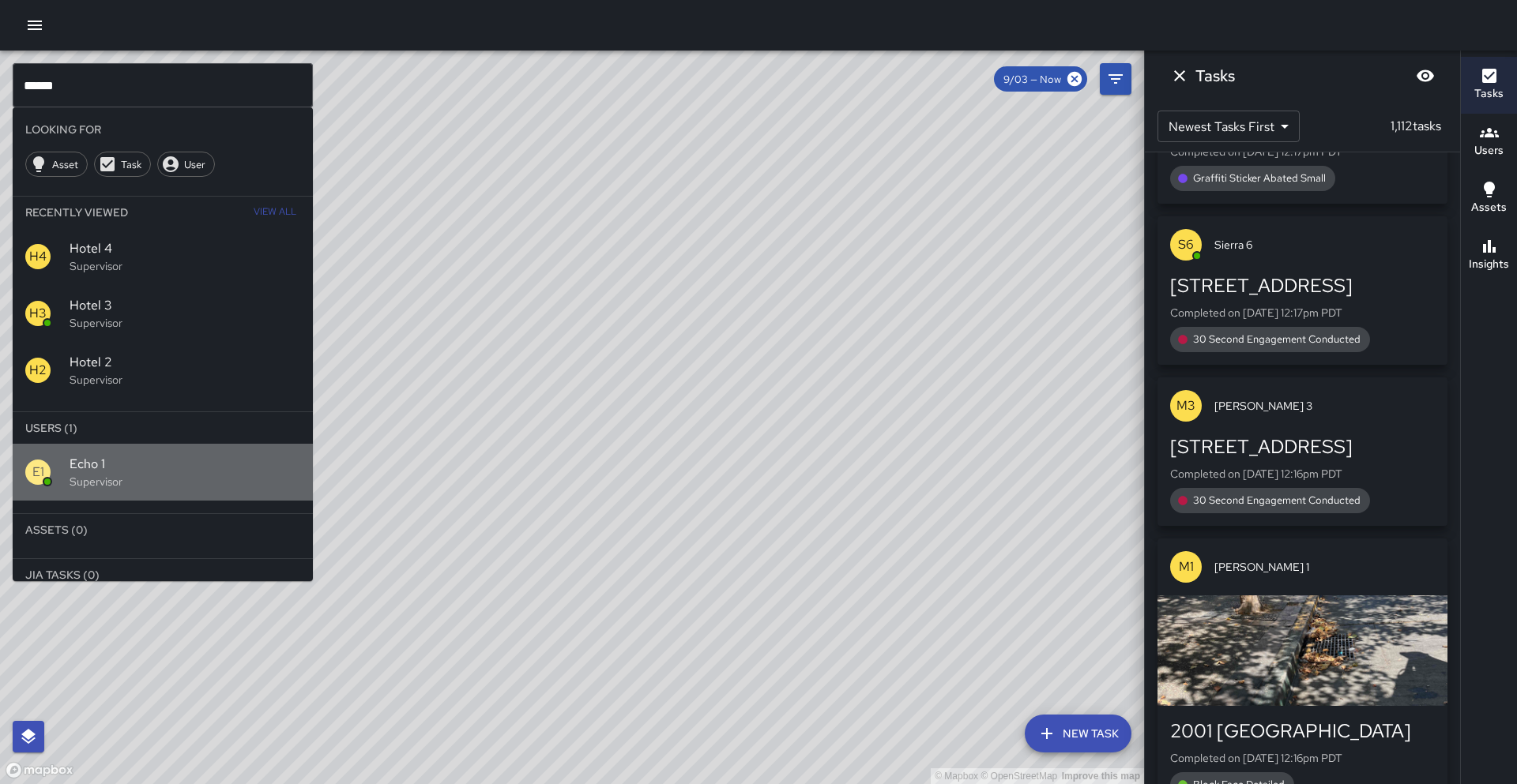
click at [84, 459] on span "Echo 1" at bounding box center [185, 464] width 231 height 19
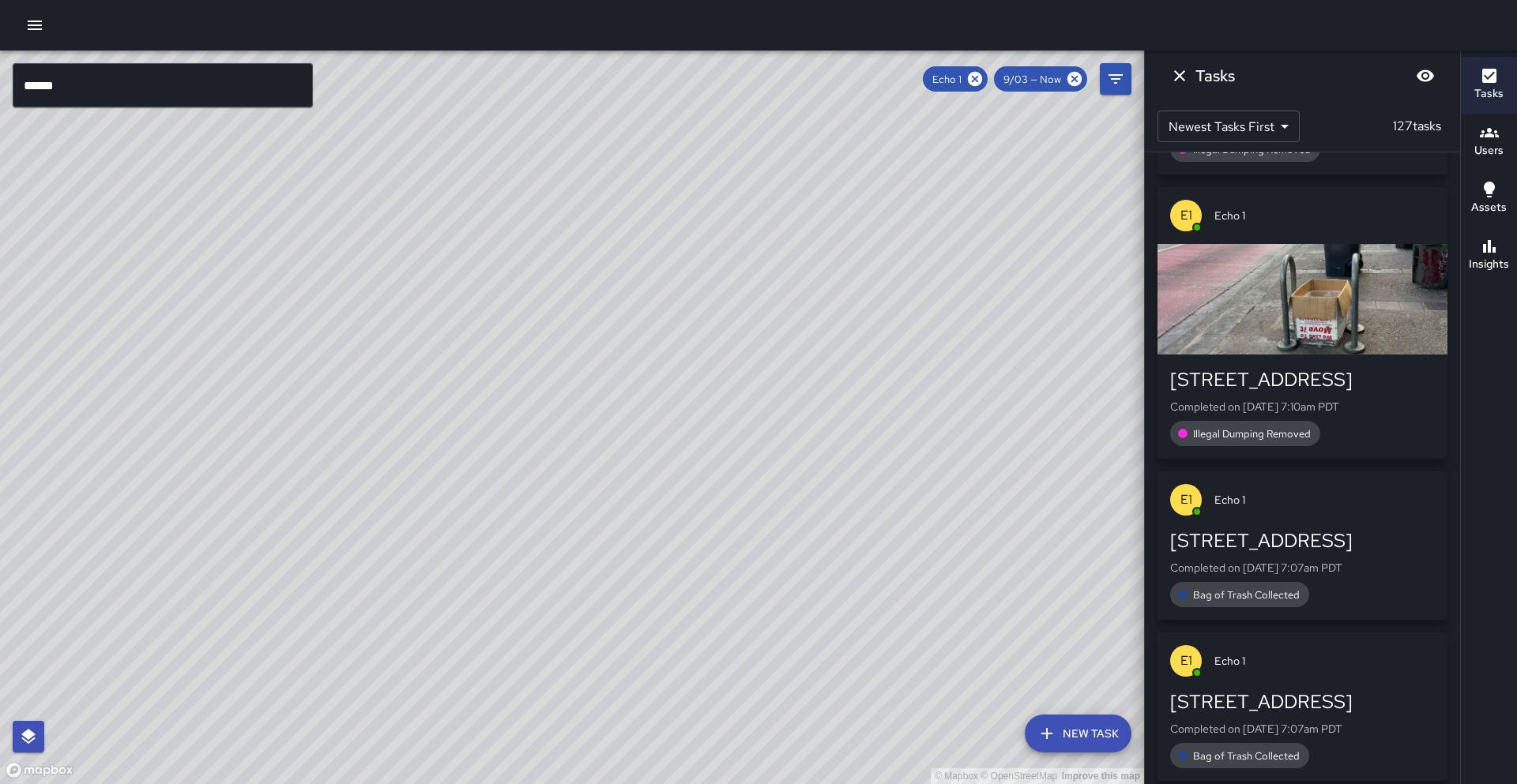
click at [318, 406] on div "© Mapbox © OpenStreetMap Improve this map" at bounding box center [572, 417] width 1144 height 734
drag, startPoint x: 1113, startPoint y: 70, endPoint x: 1151, endPoint y: 80, distance: 39.3
click at [1118, 65] on button "Filters" at bounding box center [1115, 79] width 32 height 32
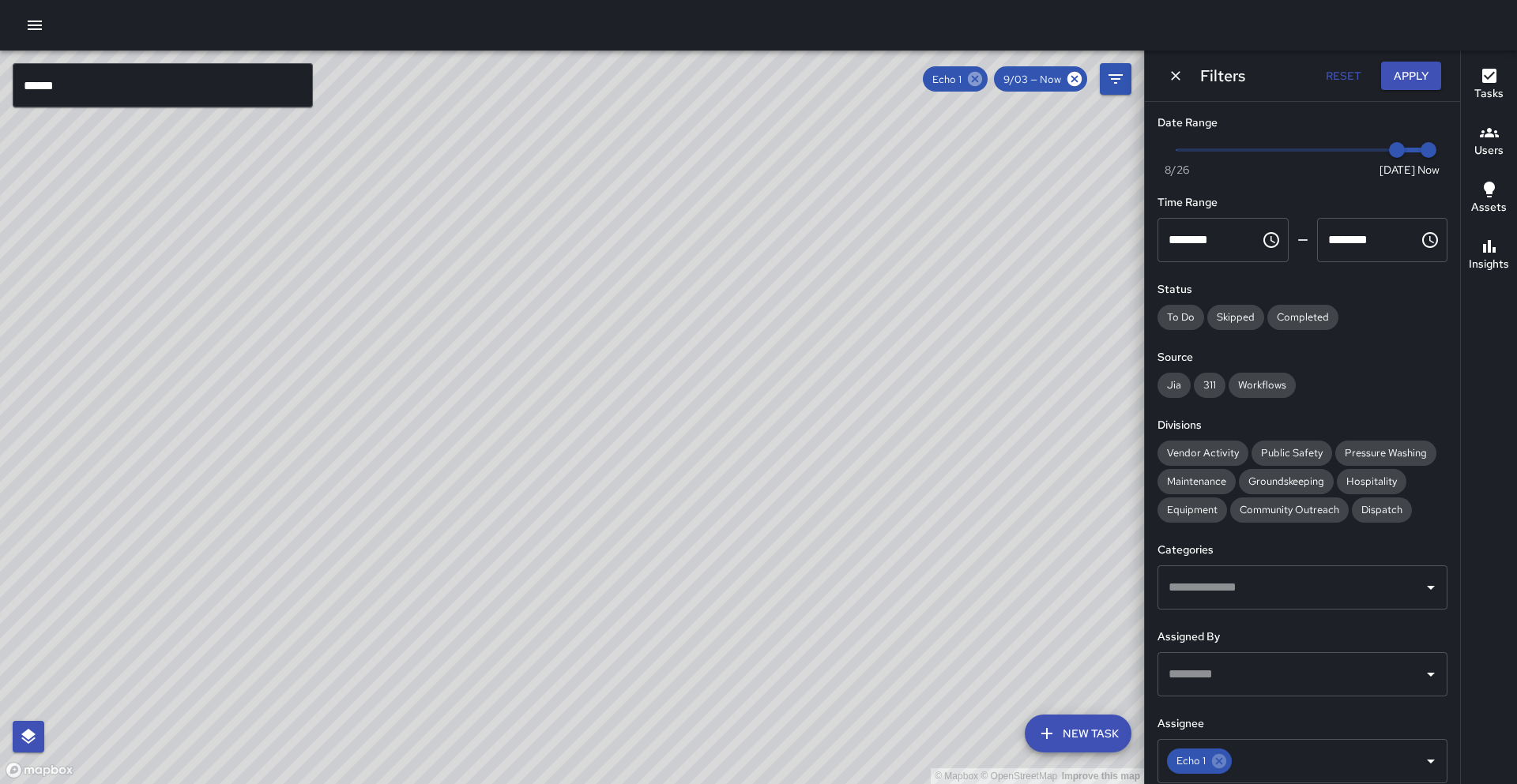
click at [974, 83] on icon at bounding box center [974, 79] width 14 height 14
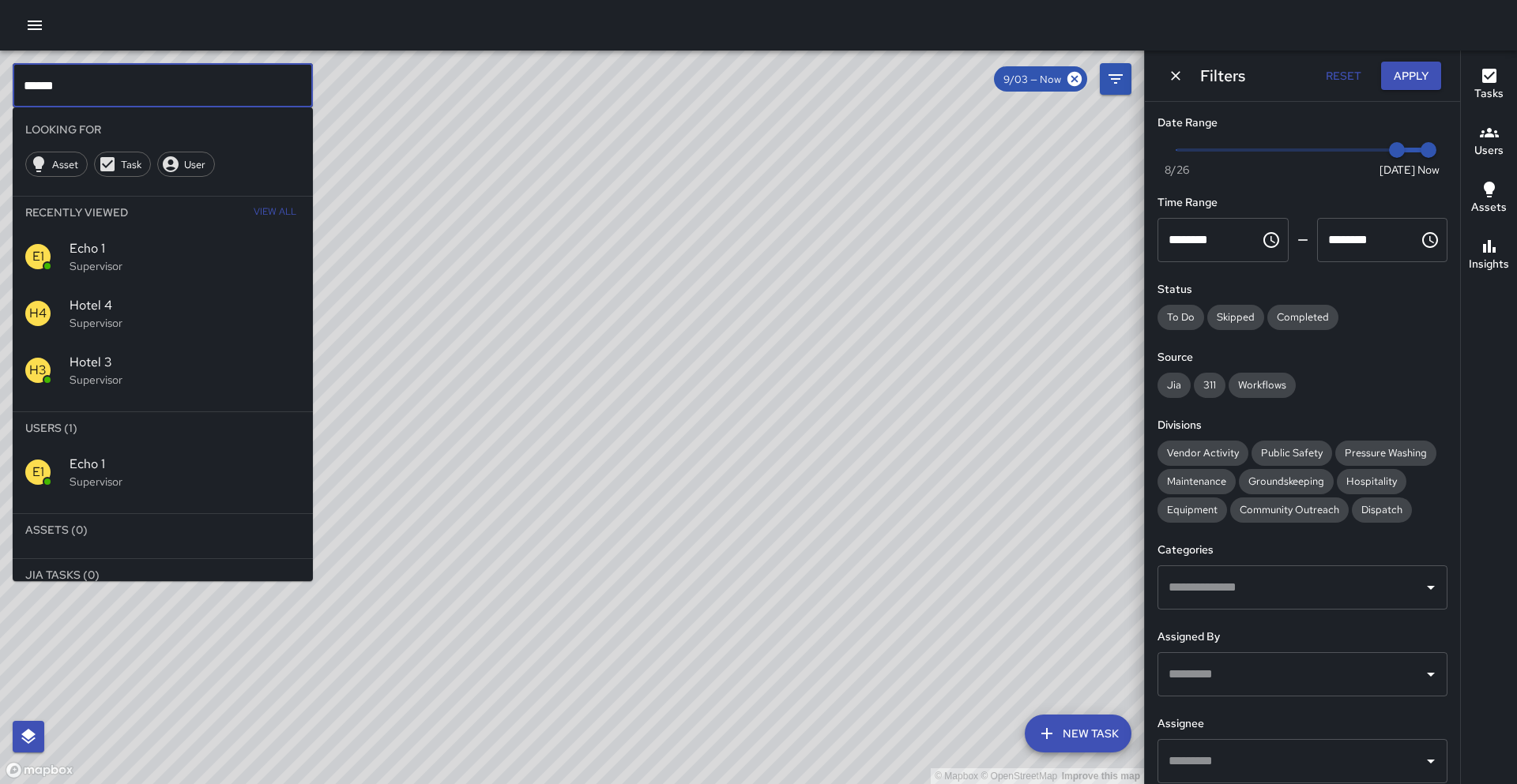
click at [246, 93] on input "******" at bounding box center [162, 85] width 300 height 44
type input "******"
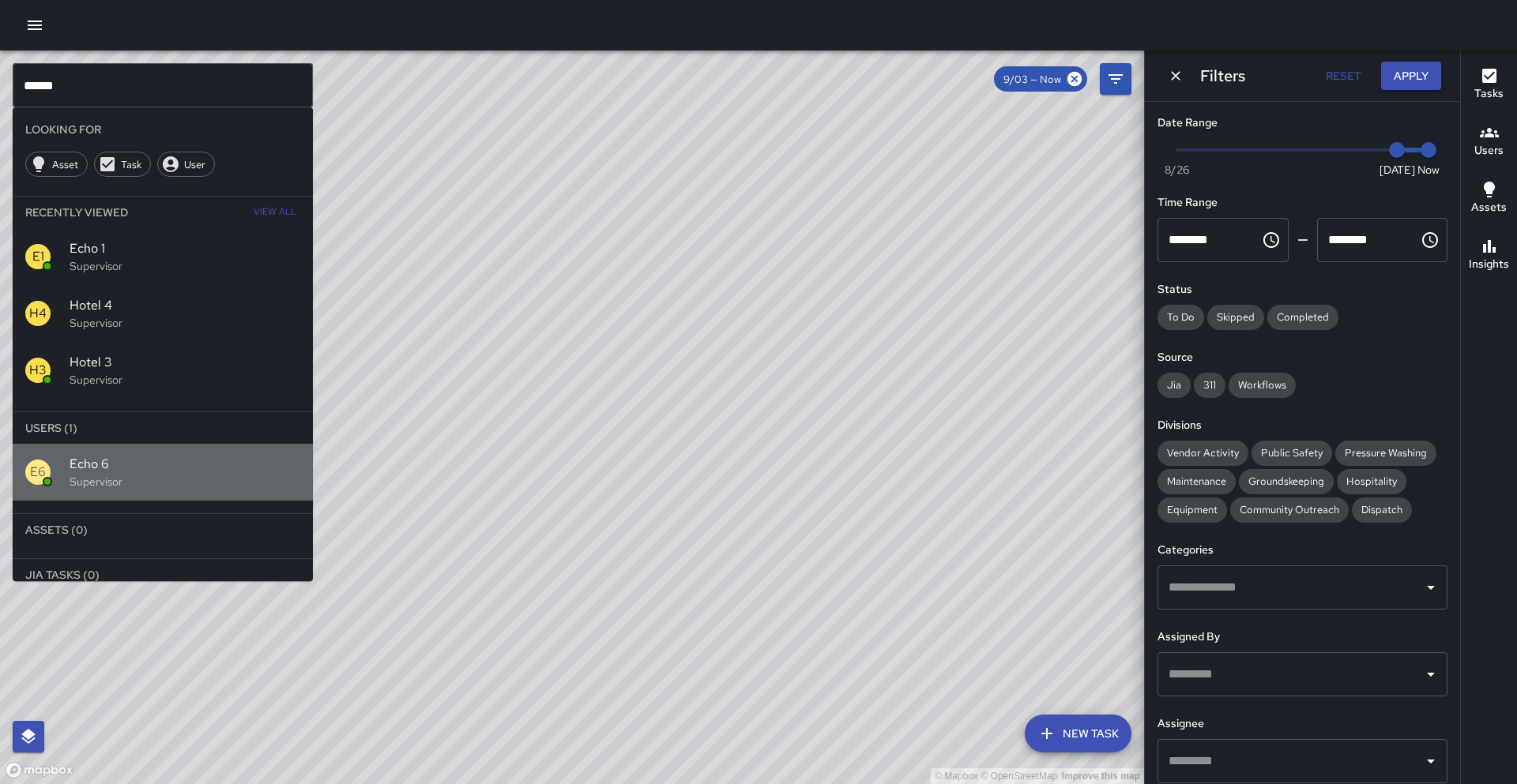
click at [131, 482] on p "Supervisor" at bounding box center [185, 481] width 231 height 16
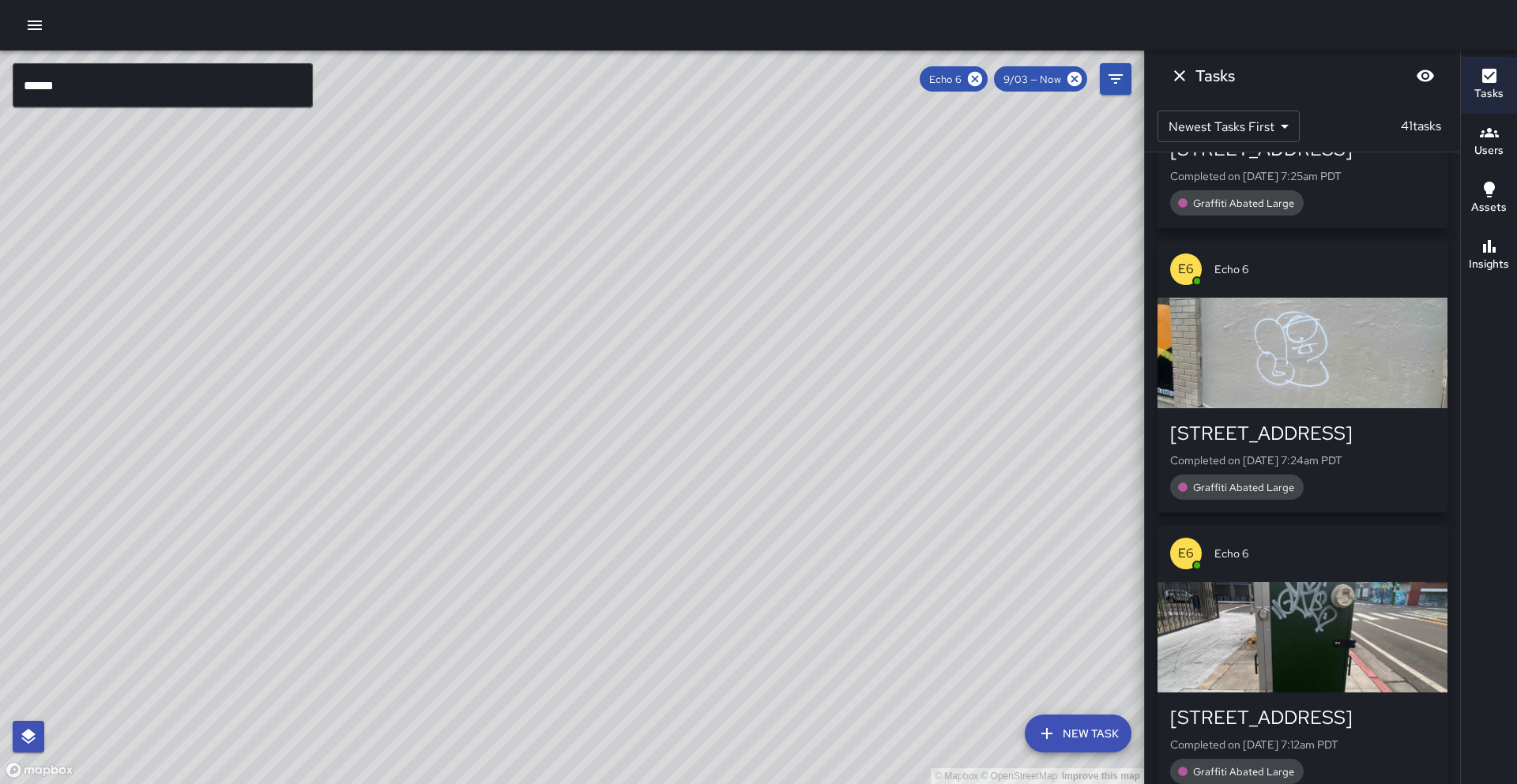
drag, startPoint x: 982, startPoint y: 77, endPoint x: 99, endPoint y: 97, distance: 883.2
click at [982, 77] on icon at bounding box center [974, 79] width 14 height 14
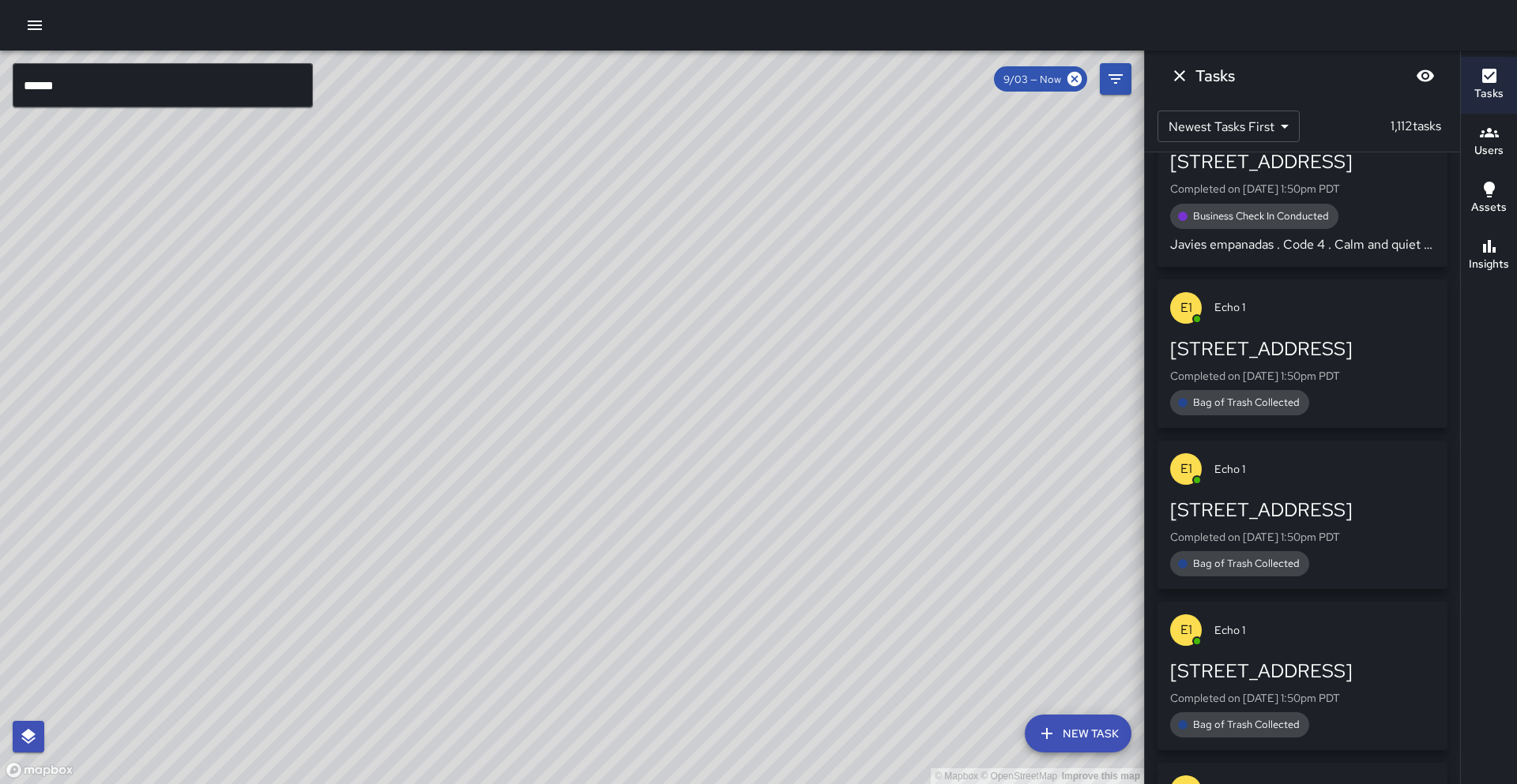
scroll to position [50038, 0]
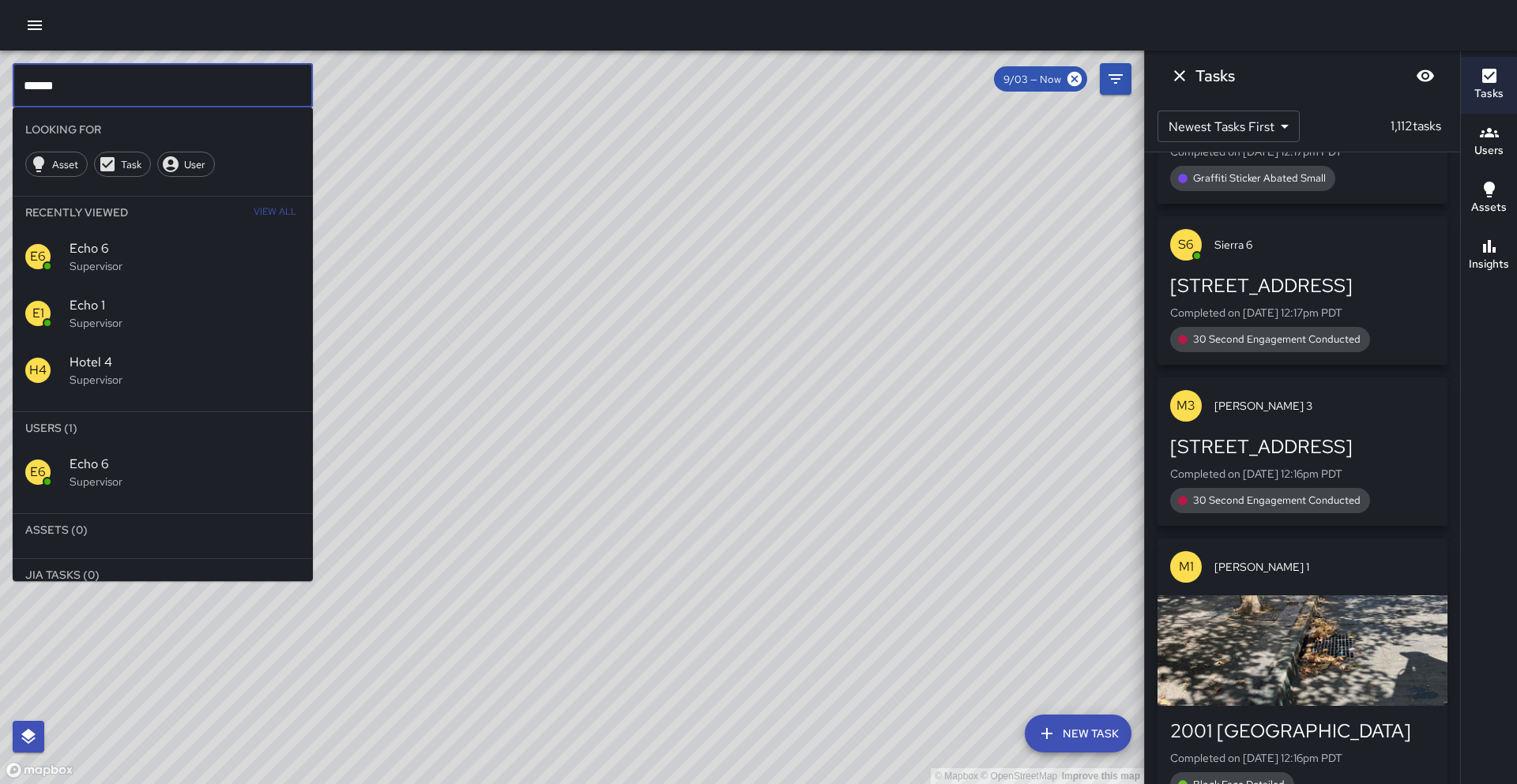
click at [99, 94] on input "******" at bounding box center [162, 85] width 300 height 44
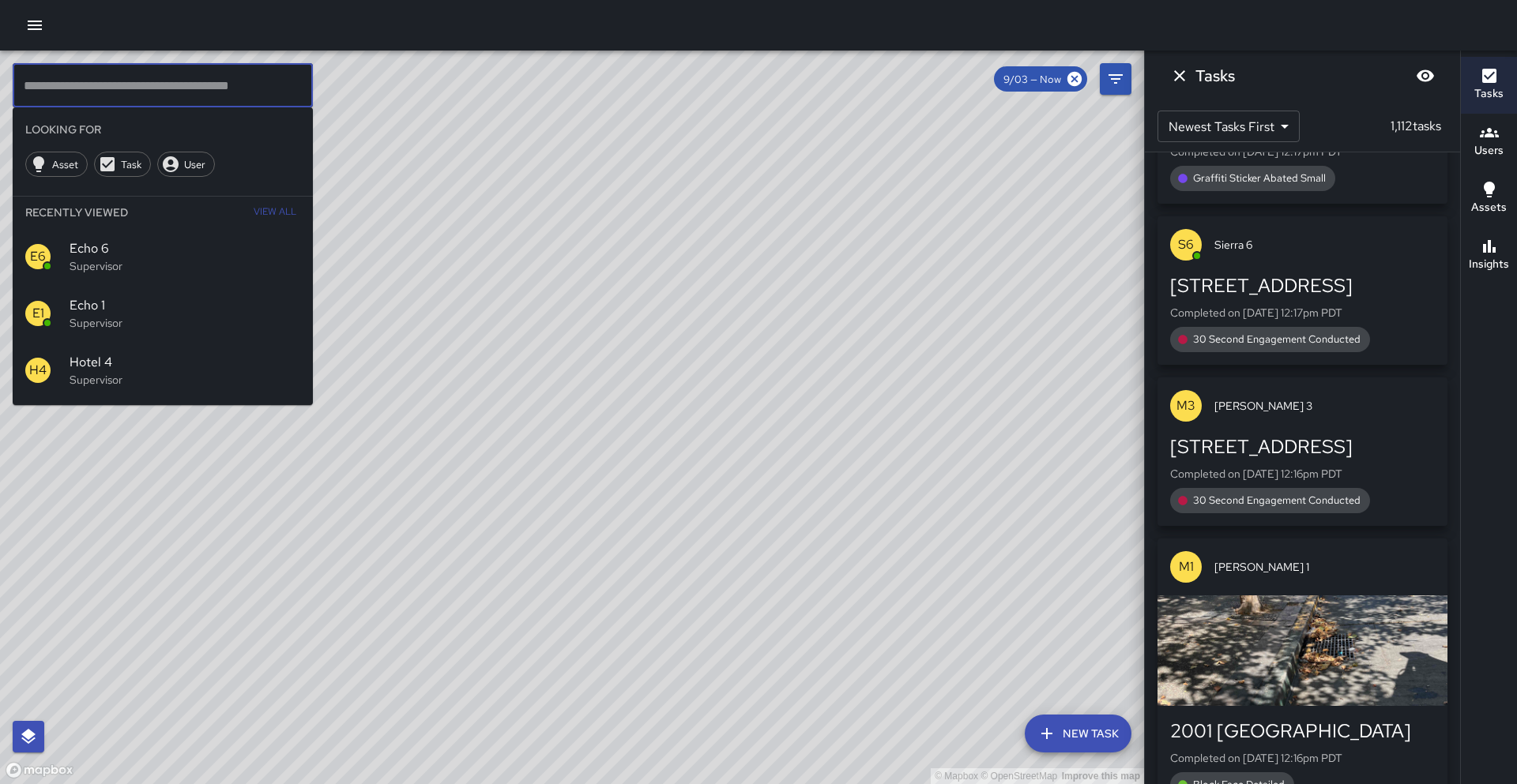
click at [155, 95] on input "text" at bounding box center [162, 85] width 300 height 44
click at [461, 497] on div "© Mapbox © OpenStreetMap Improve this map" at bounding box center [572, 417] width 1144 height 734
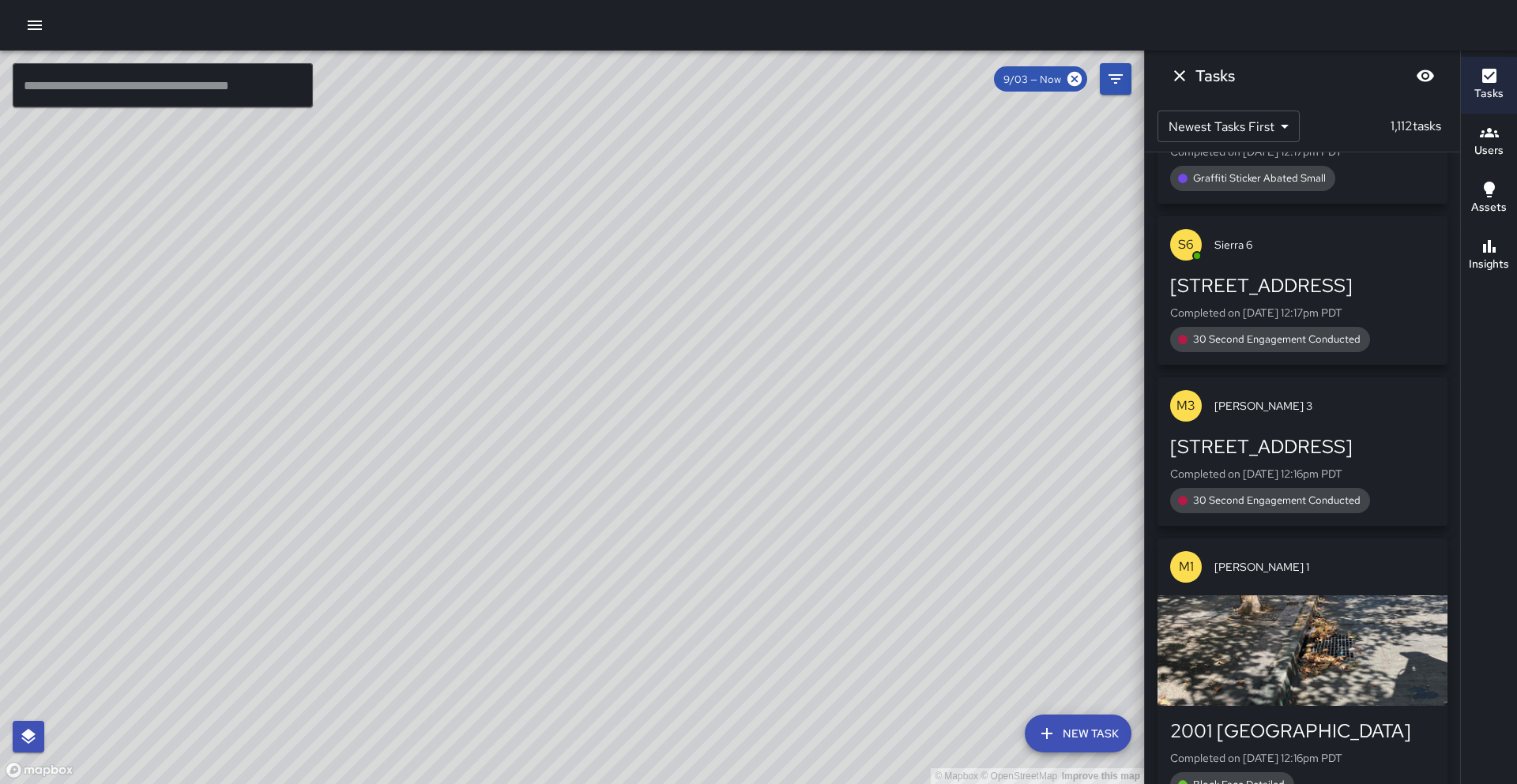
drag, startPoint x: 453, startPoint y: 462, endPoint x: 450, endPoint y: 444, distance: 18.2
click at [450, 444] on div "© Mapbox © OpenStreetMap Improve this map" at bounding box center [572, 417] width 1144 height 734
drag, startPoint x: 293, startPoint y: 442, endPoint x: 512, endPoint y: 360, distance: 233.8
click at [512, 360] on div "© Mapbox © OpenStreetMap Improve this map" at bounding box center [572, 417] width 1144 height 734
click at [540, 449] on div "© Mapbox © OpenStreetMap Improve this map" at bounding box center [572, 417] width 1144 height 734
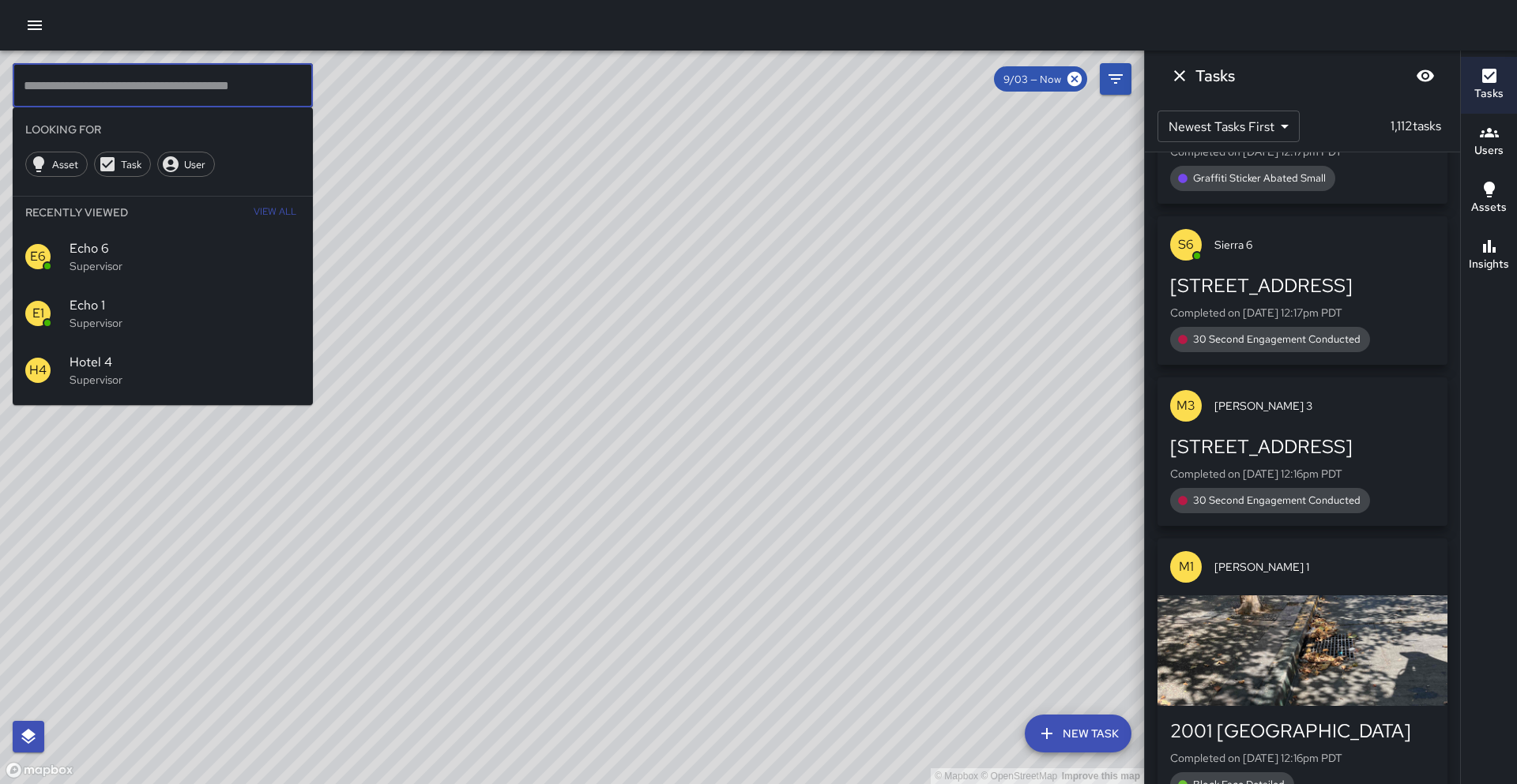
click at [109, 92] on input "text" at bounding box center [162, 85] width 300 height 44
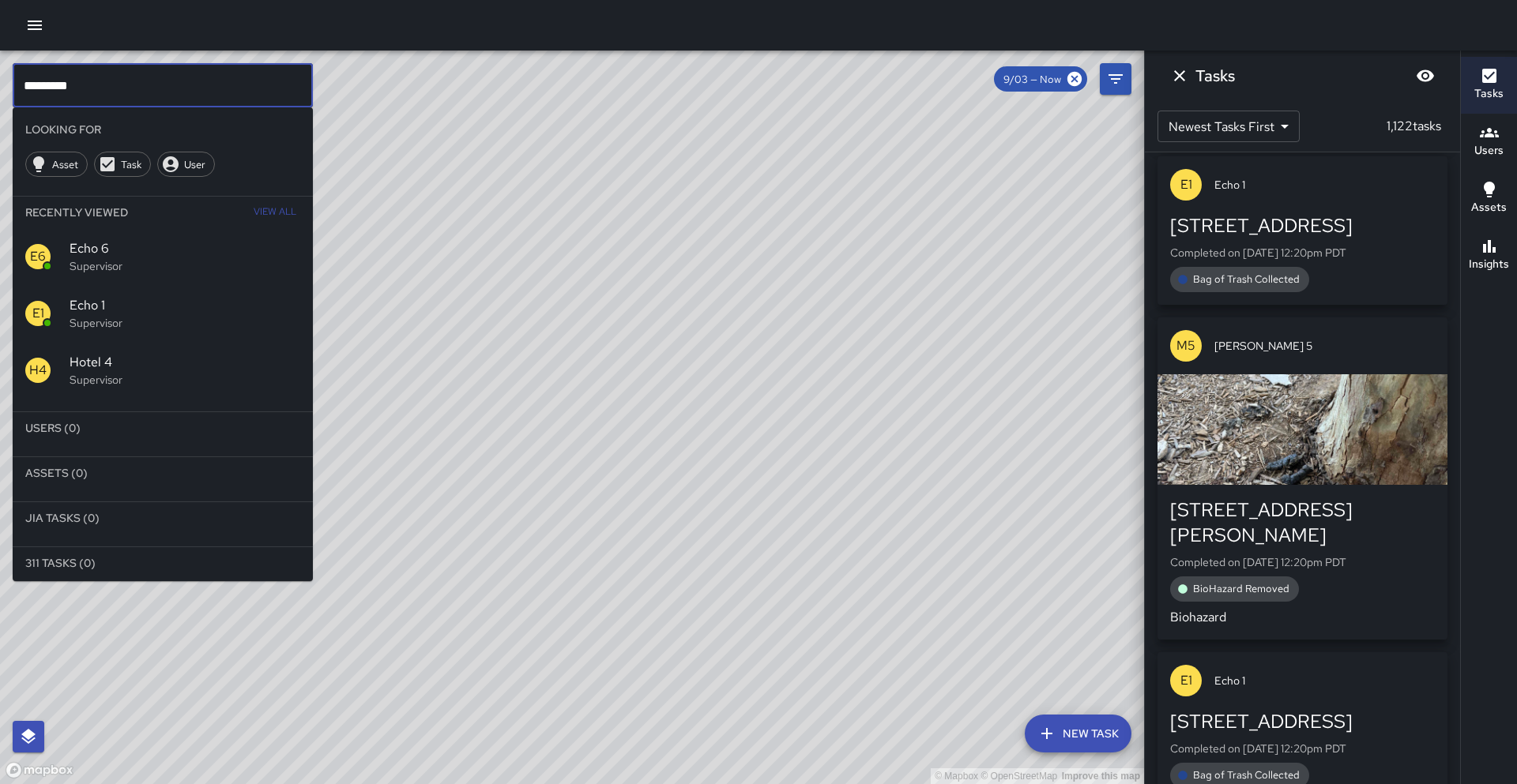
type input "********"
click at [1182, 77] on icon "Dismiss" at bounding box center [1179, 75] width 19 height 19
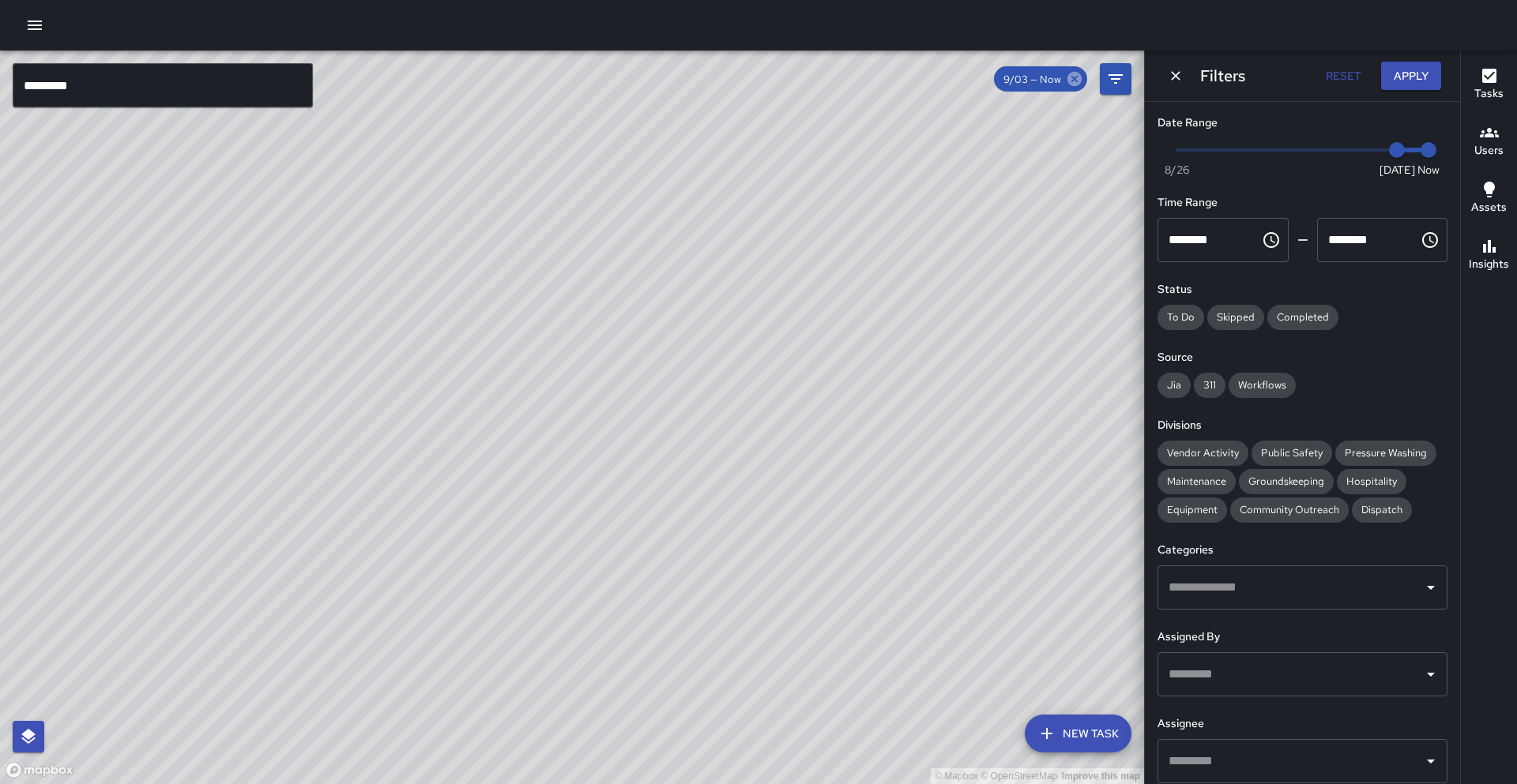
click at [1075, 81] on icon at bounding box center [1074, 79] width 18 height 18
click at [145, 100] on input "********" at bounding box center [162, 85] width 300 height 44
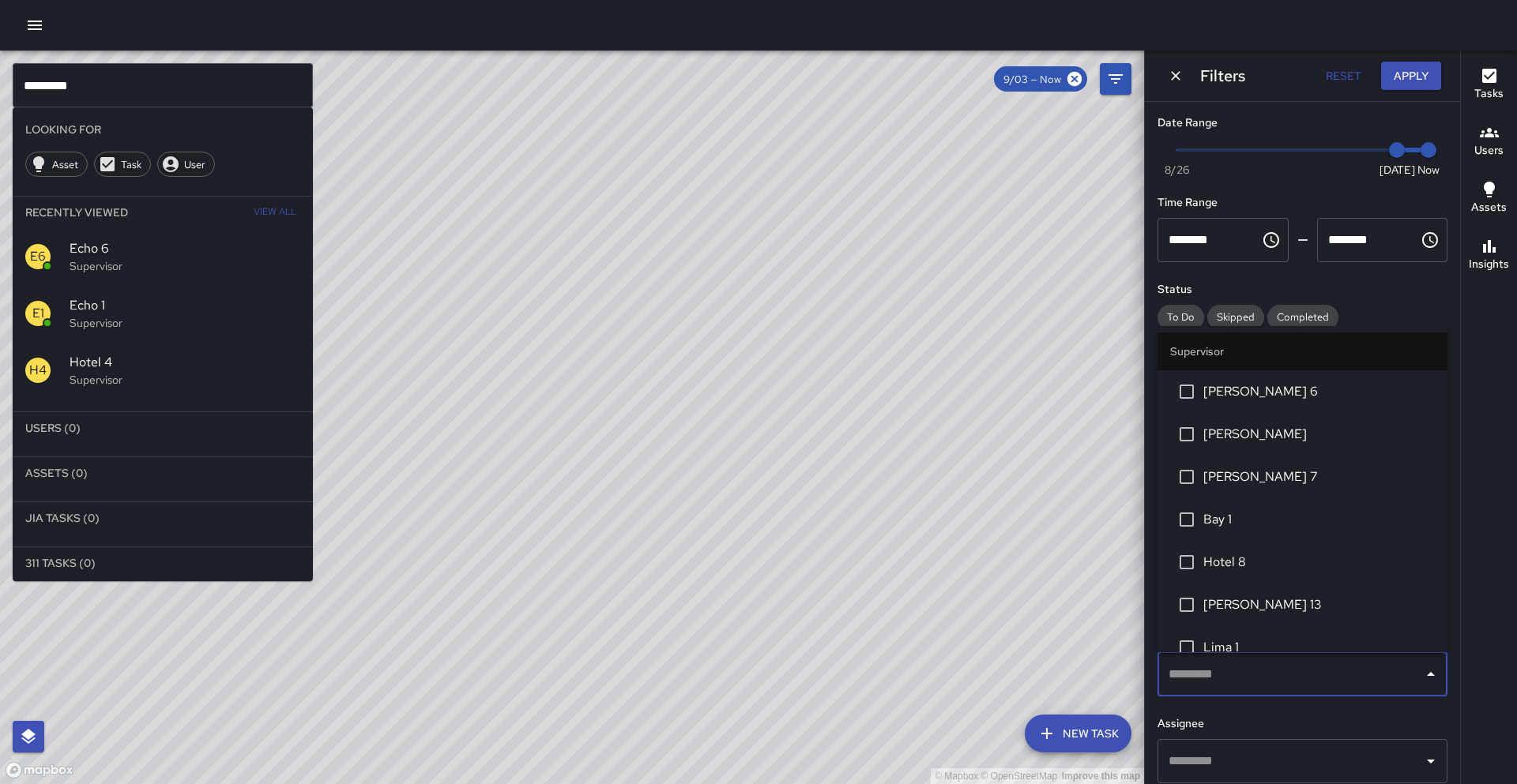
click at [1253, 680] on input "text" at bounding box center [1290, 674] width 252 height 30
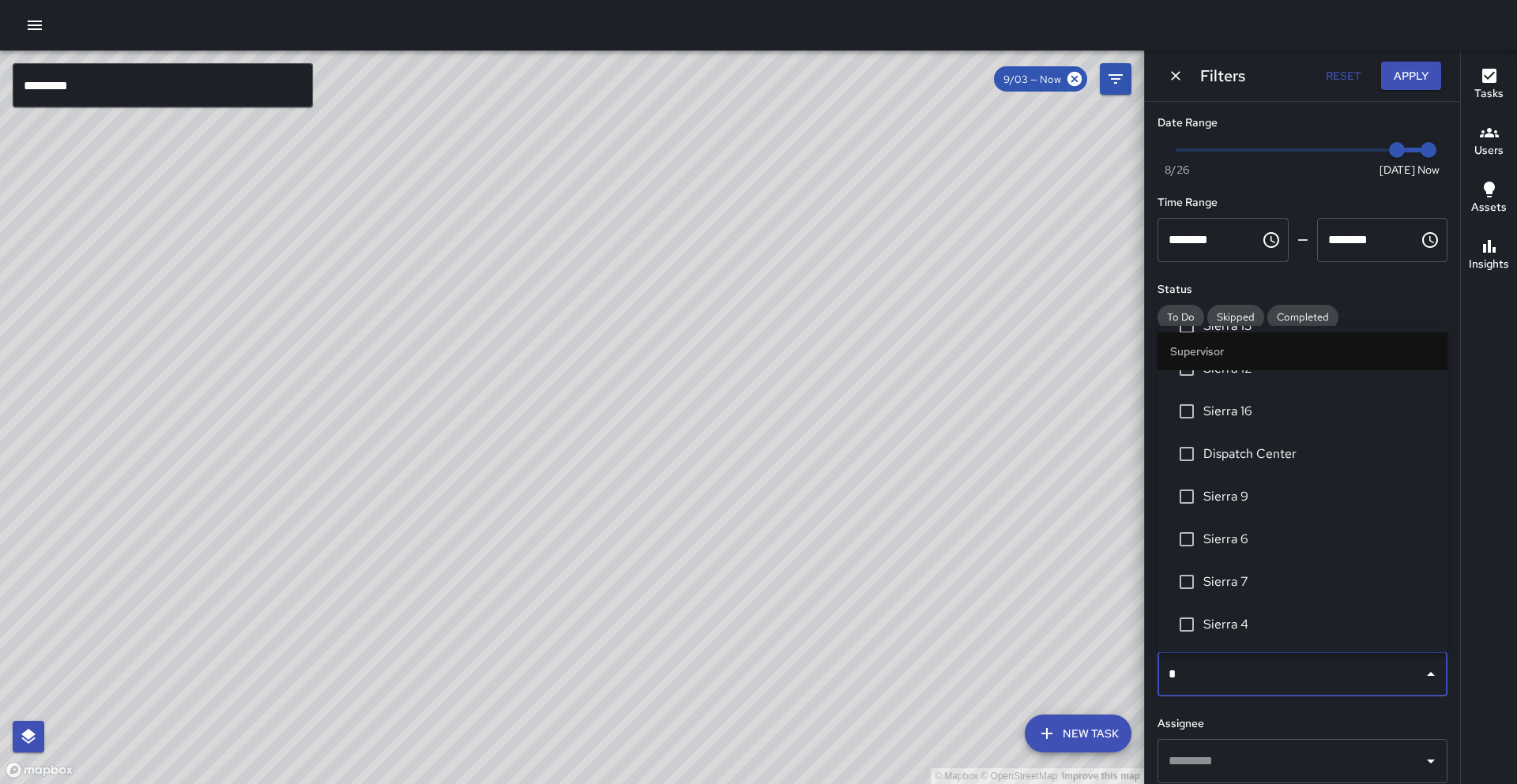
scroll to position [0, 0]
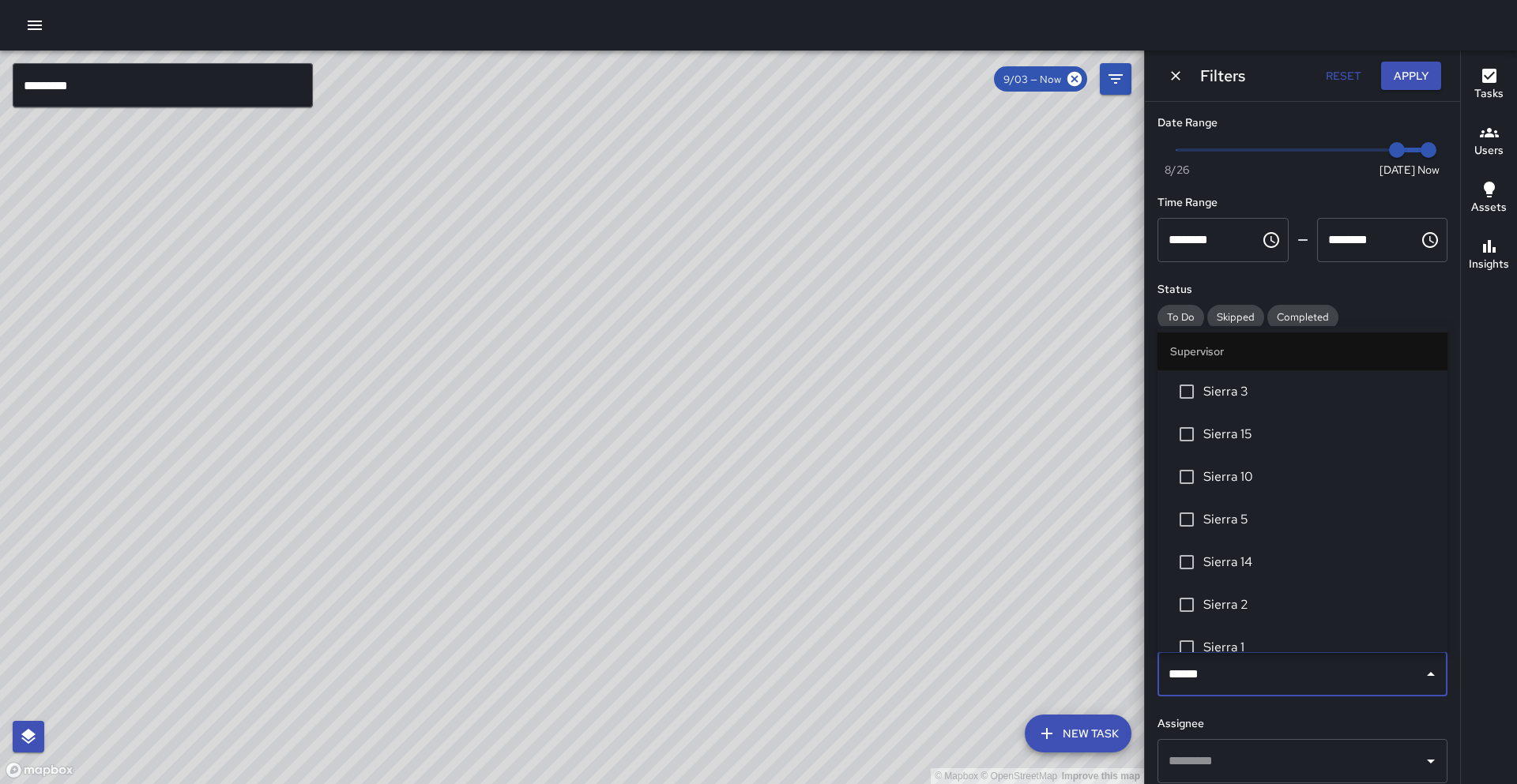
type input "******"
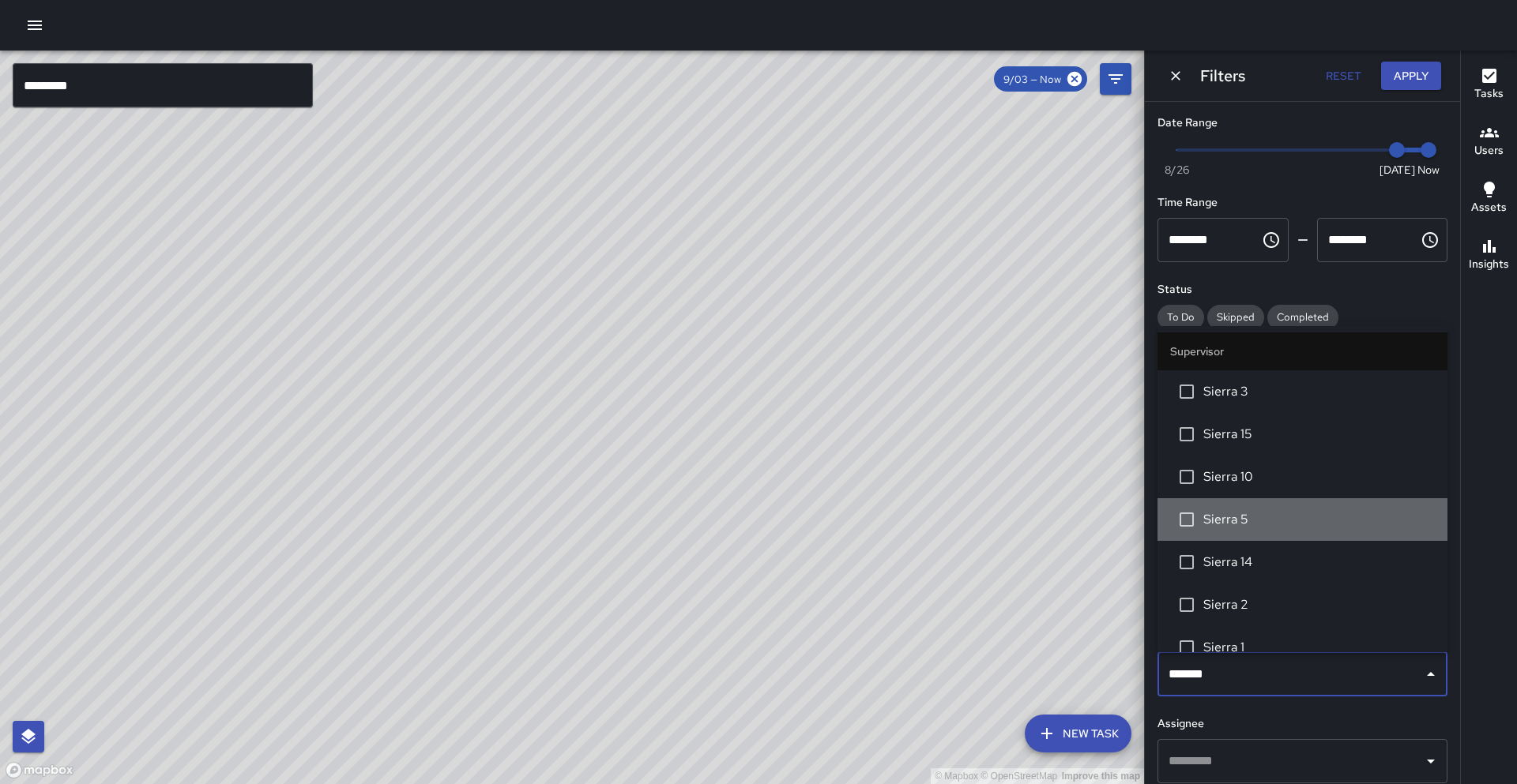
click at [1251, 533] on li "Sierra 5" at bounding box center [1303, 519] width 290 height 42
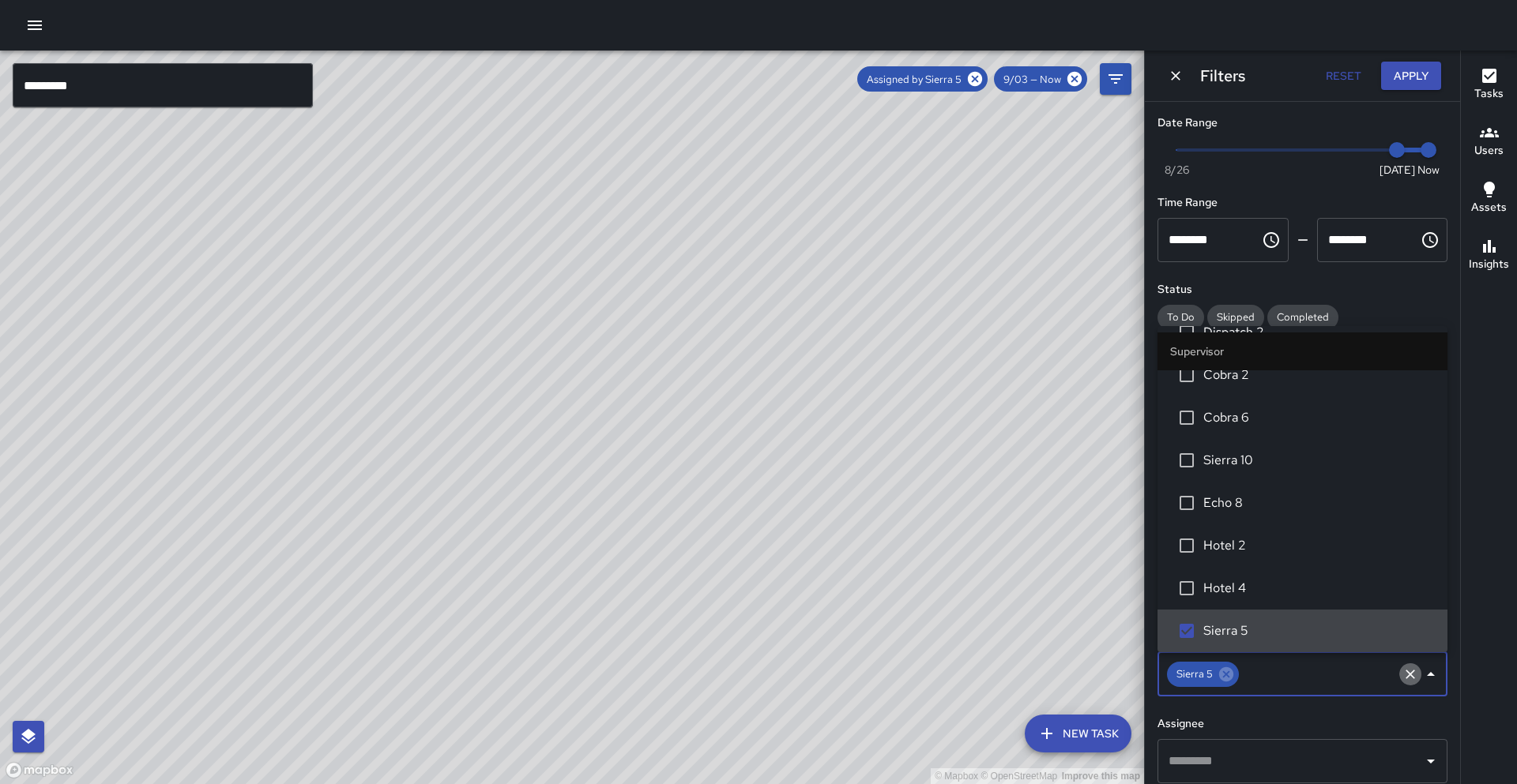
click at [1416, 677] on icon "Clear" at bounding box center [1410, 674] width 16 height 16
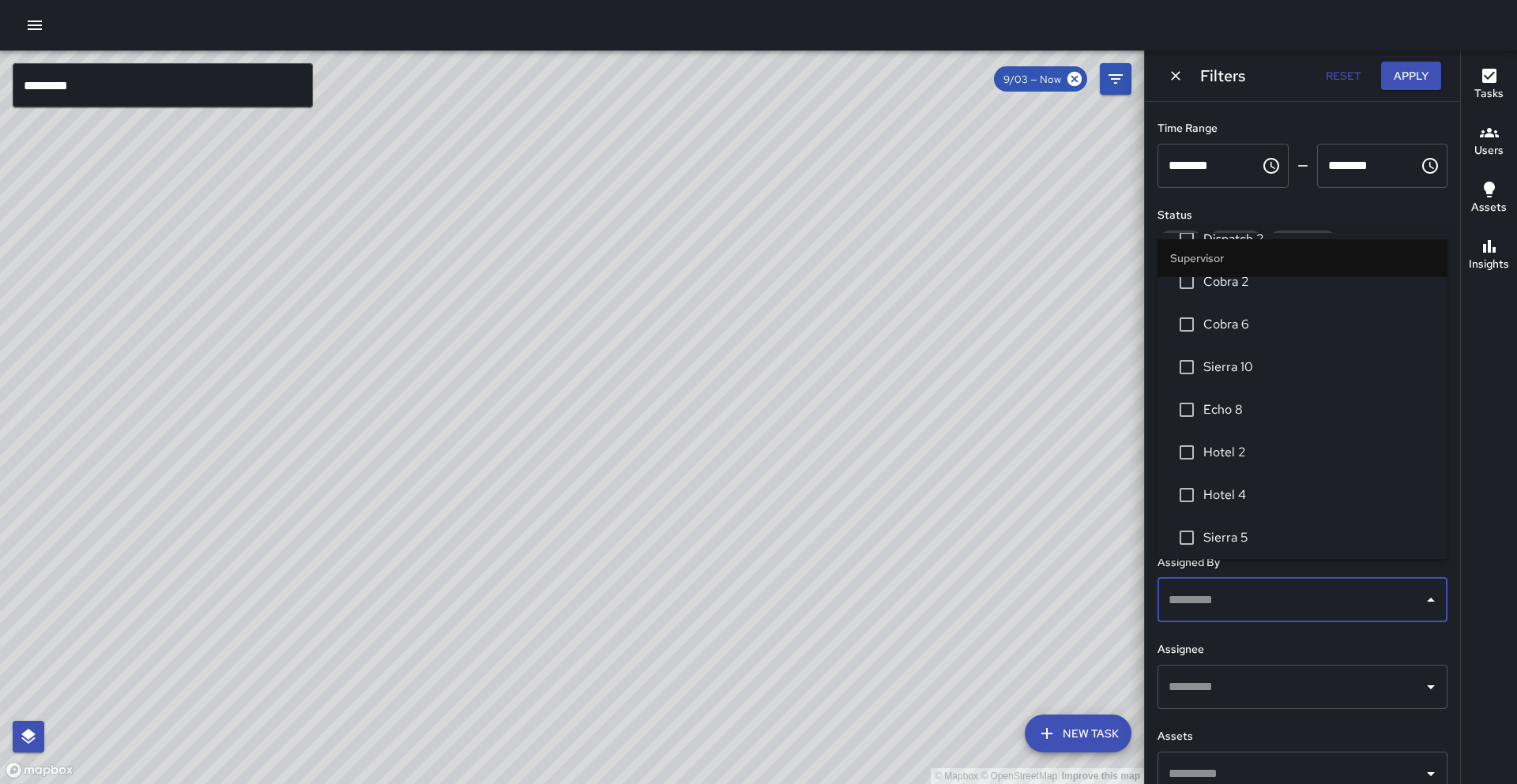
scroll to position [99, 0]
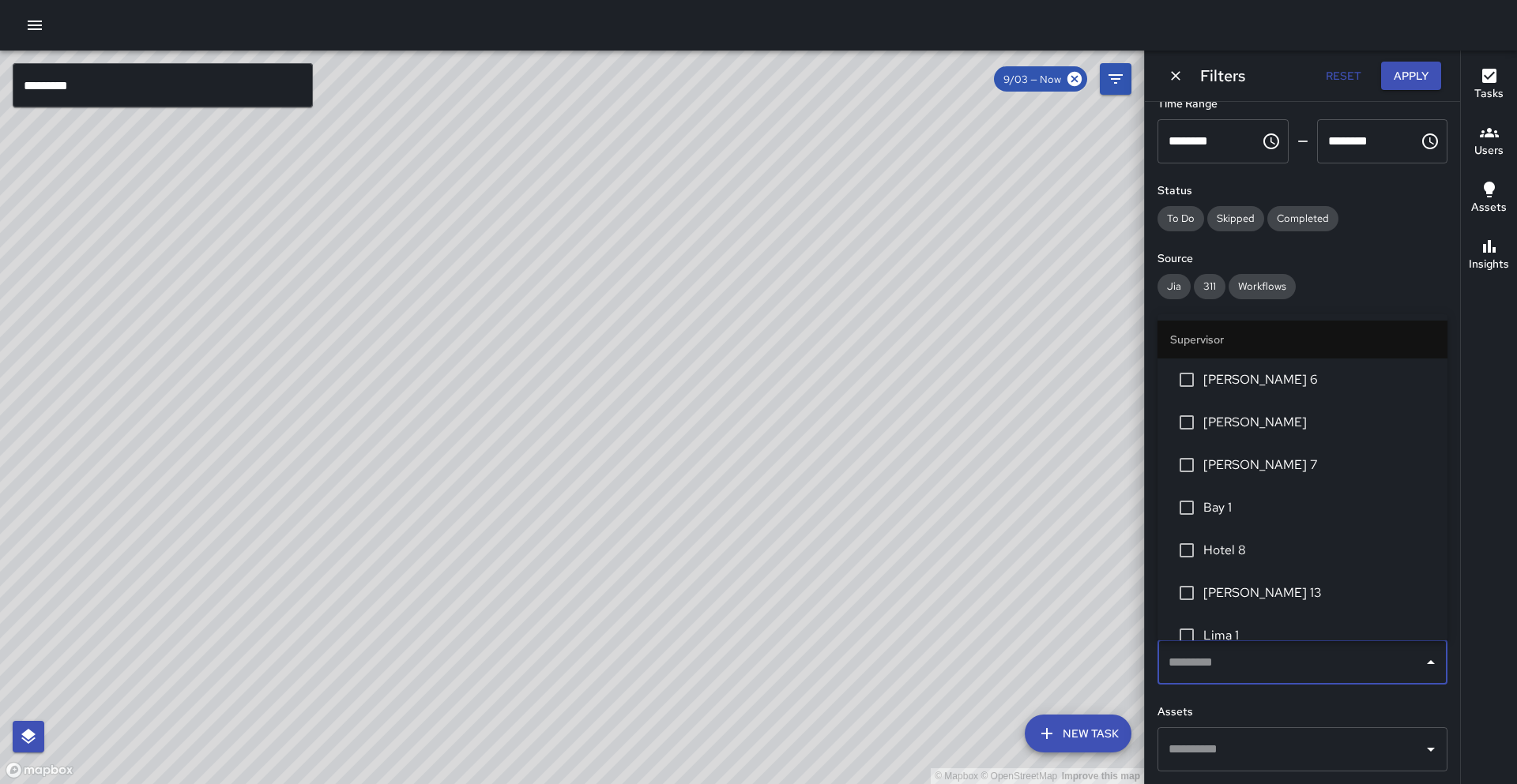
click at [1220, 658] on input "text" at bounding box center [1290, 663] width 252 height 30
type input "**"
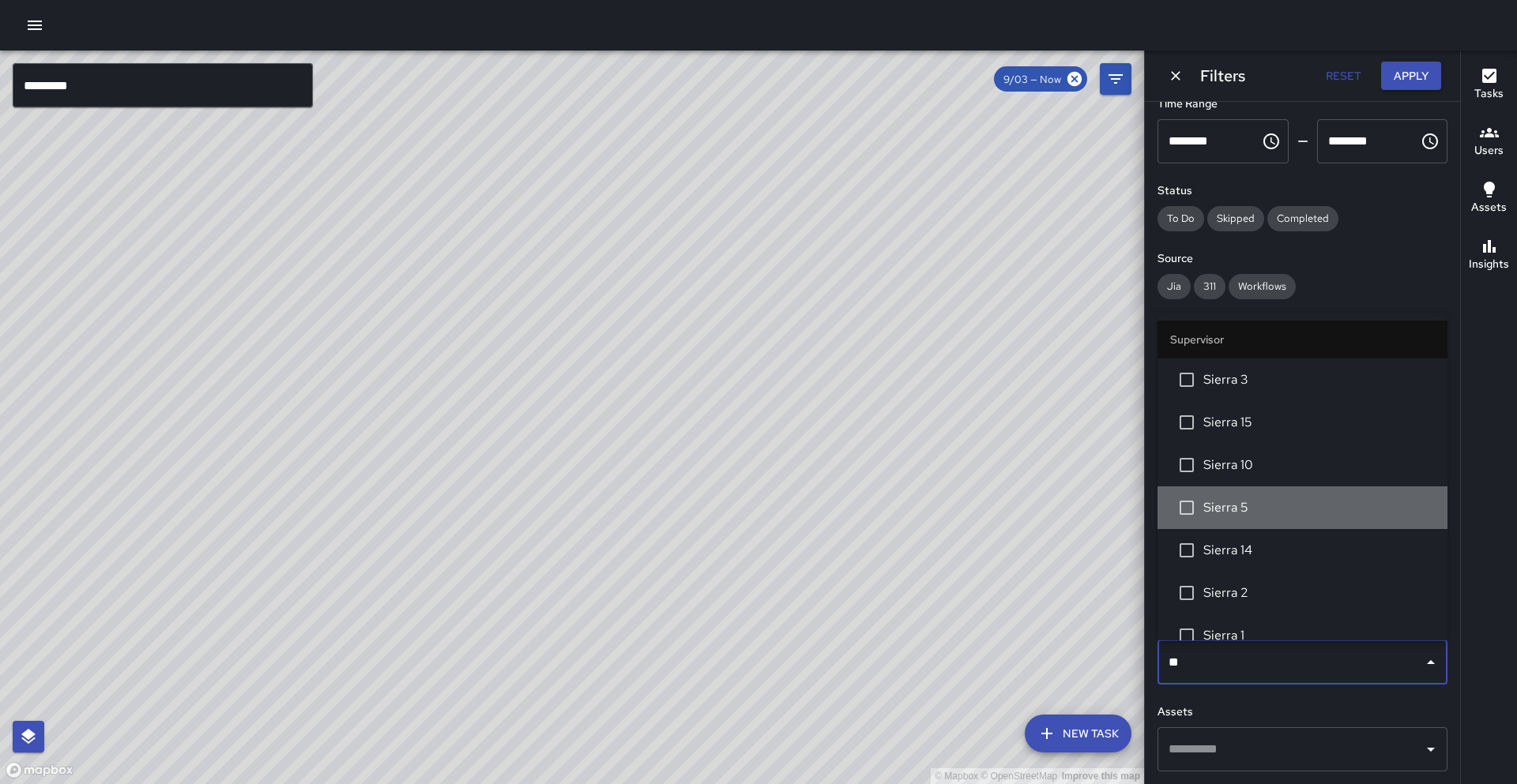
click at [1267, 524] on li "Sierra 5" at bounding box center [1303, 508] width 290 height 42
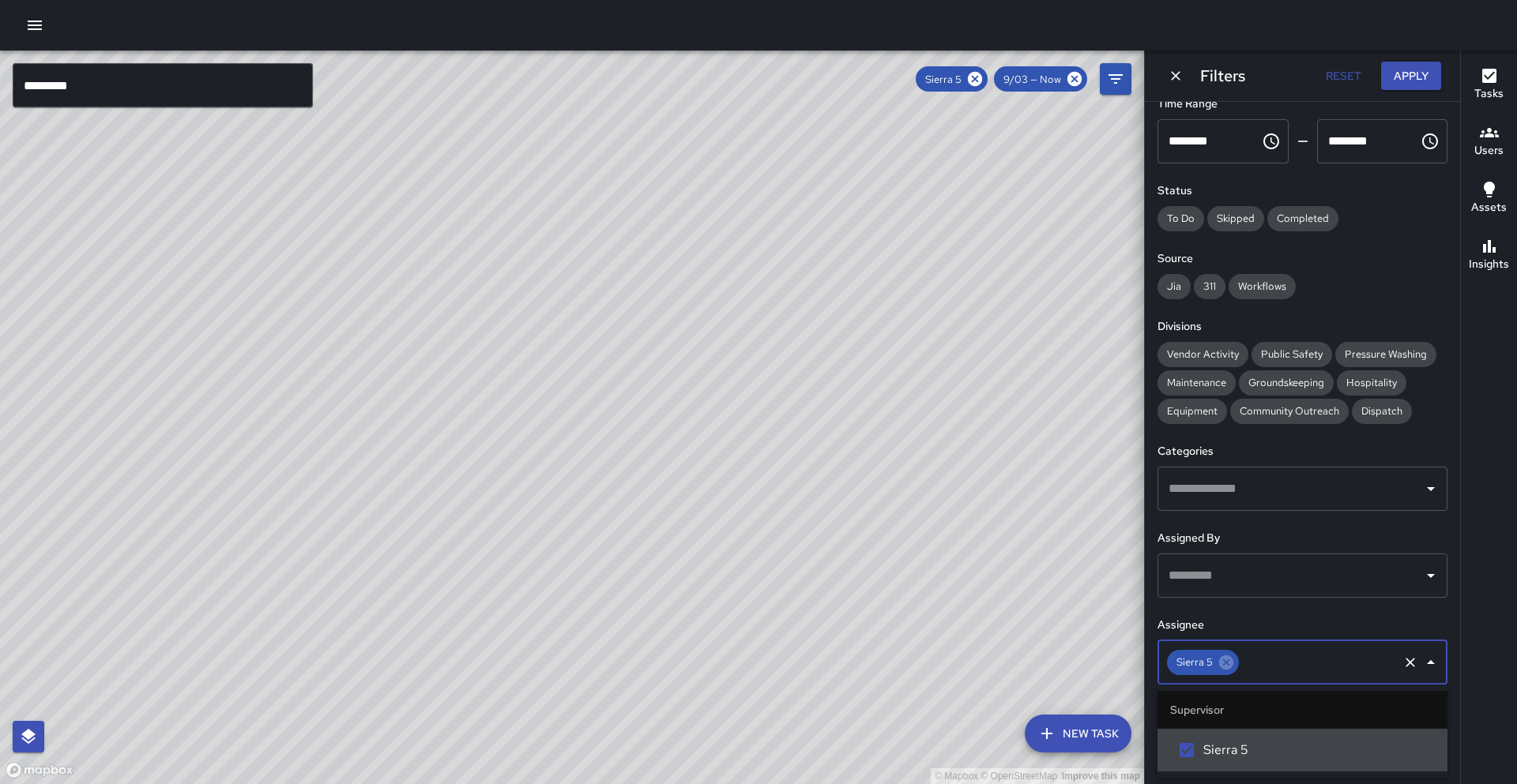
click at [1316, 651] on input "text" at bounding box center [1318, 663] width 155 height 30
type input "*"
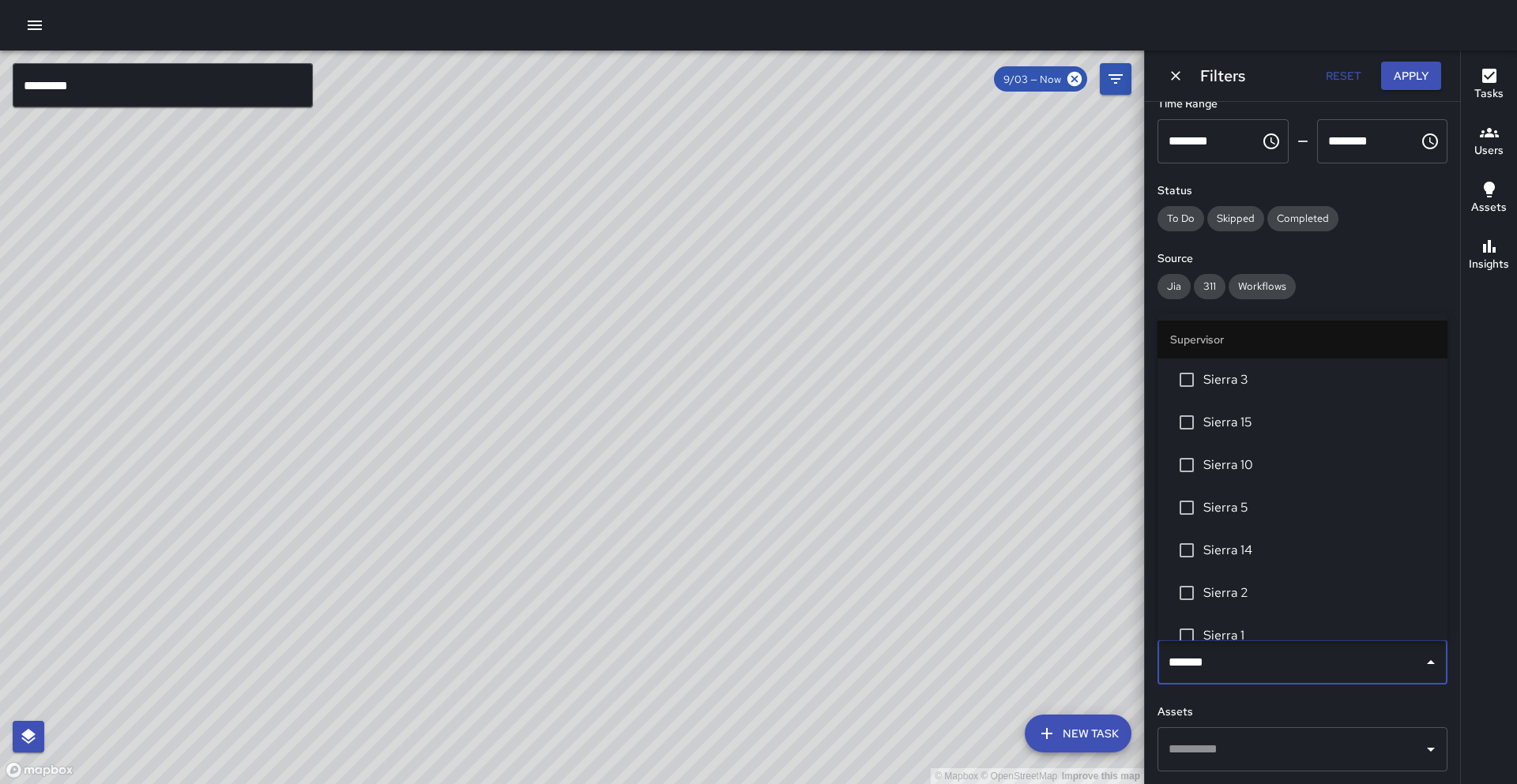
type input "********"
click at [1265, 514] on span "Sierra 1" at bounding box center [1319, 507] width 232 height 19
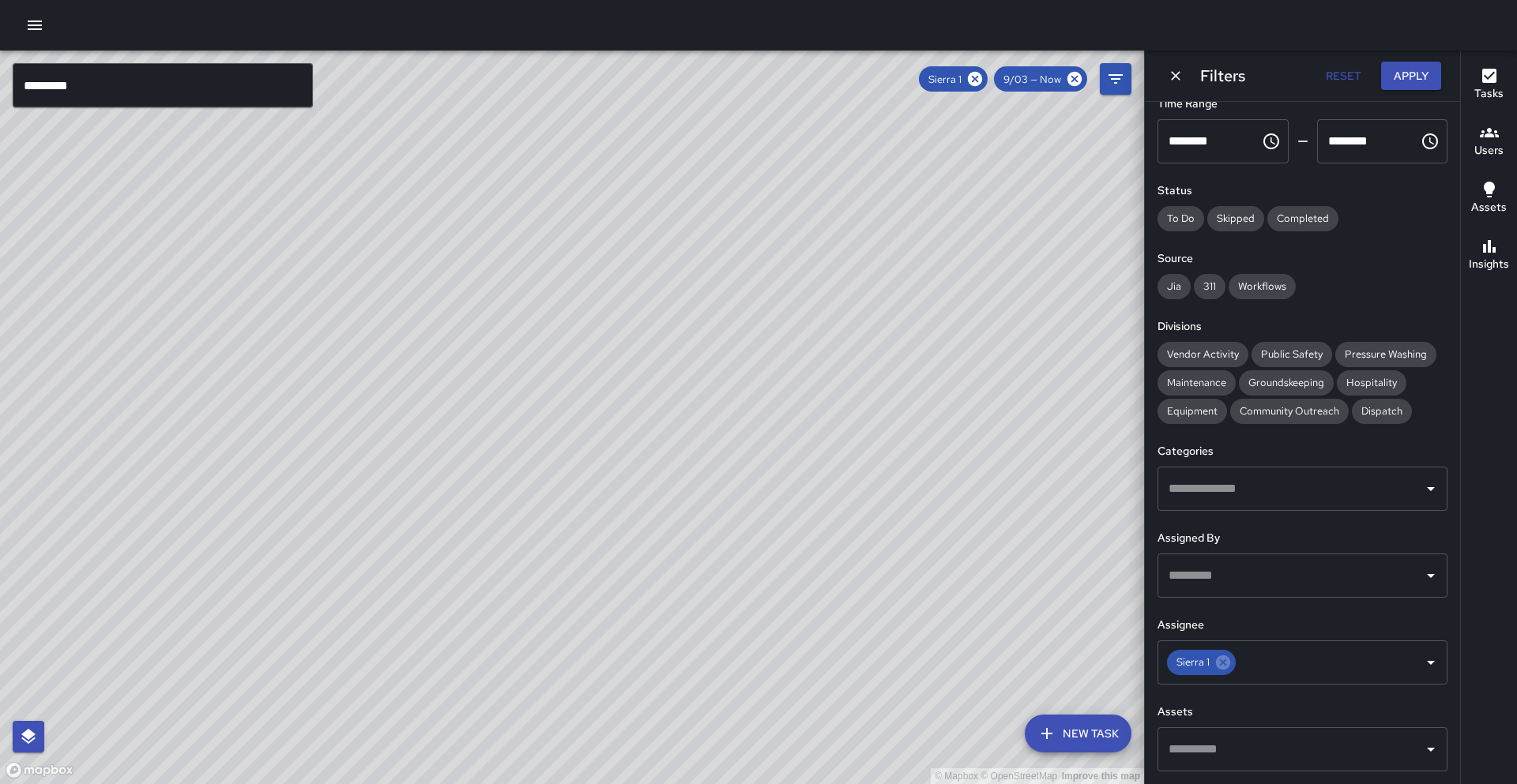
drag, startPoint x: 158, startPoint y: 548, endPoint x: 591, endPoint y: 370, distance: 468.2
click at [608, 319] on div "© Mapbox © OpenStreetMap Improve this map" at bounding box center [572, 417] width 1144 height 734
drag, startPoint x: 541, startPoint y: 549, endPoint x: 534, endPoint y: 455, distance: 94.3
click at [534, 455] on div "© Mapbox © OpenStreetMap Improve this map" at bounding box center [572, 417] width 1144 height 734
drag, startPoint x: 537, startPoint y: 580, endPoint x: 488, endPoint y: 465, distance: 125.0
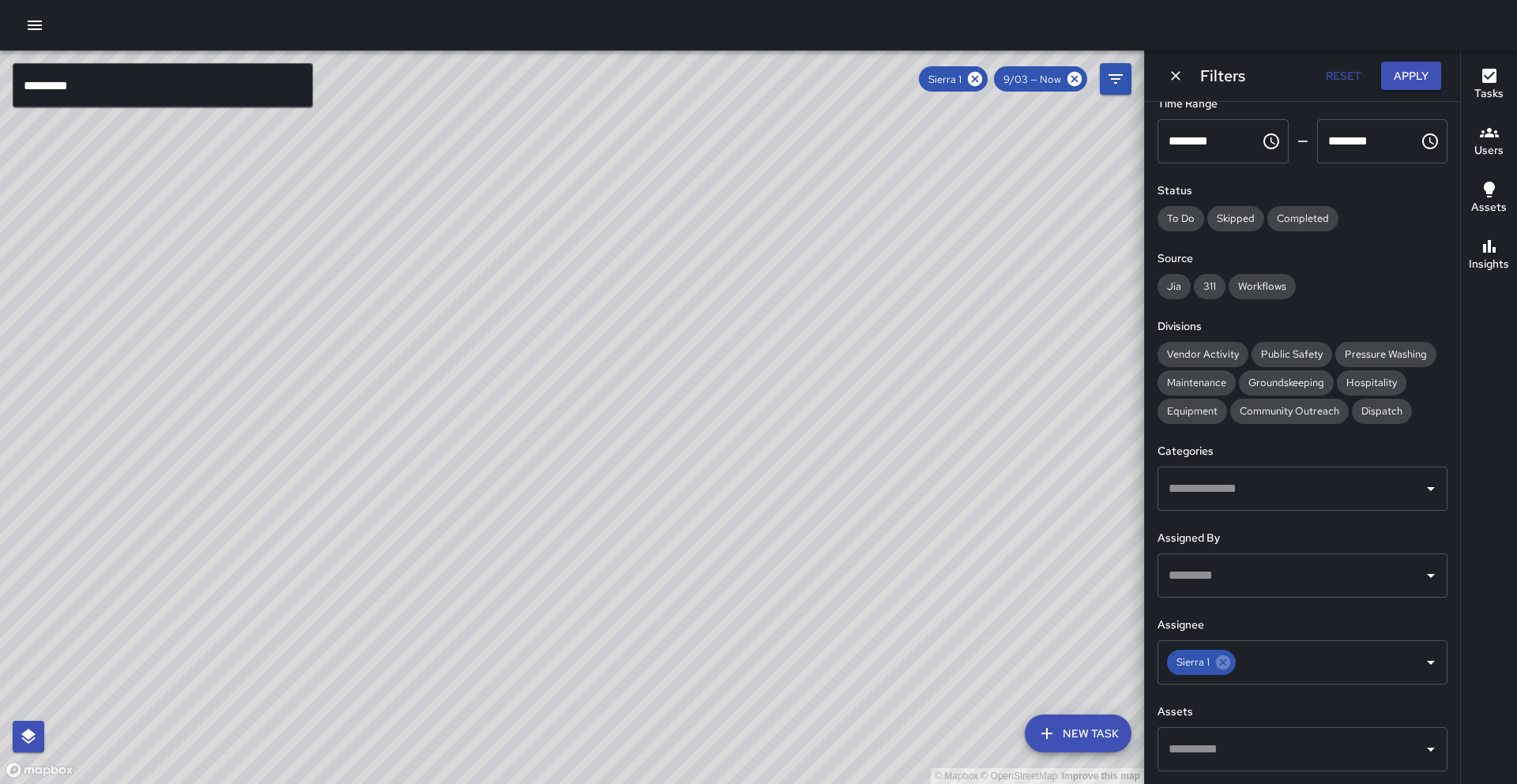
click at [488, 465] on div "© Mapbox © OpenStreetMap Improve this map" at bounding box center [572, 417] width 1144 height 734
click at [1222, 659] on icon at bounding box center [1223, 663] width 14 height 14
click at [1225, 660] on input "text" at bounding box center [1290, 663] width 252 height 30
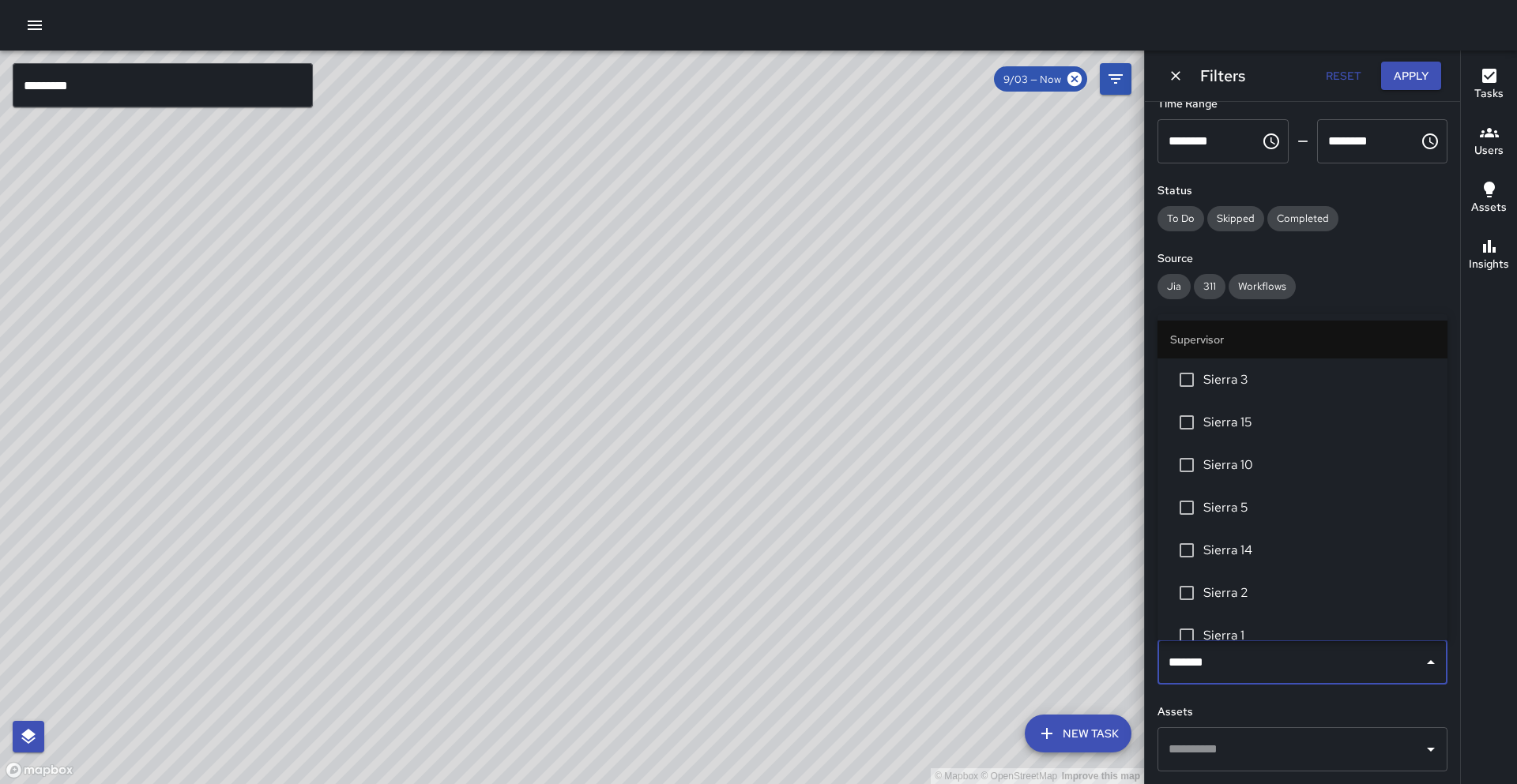
type input "********"
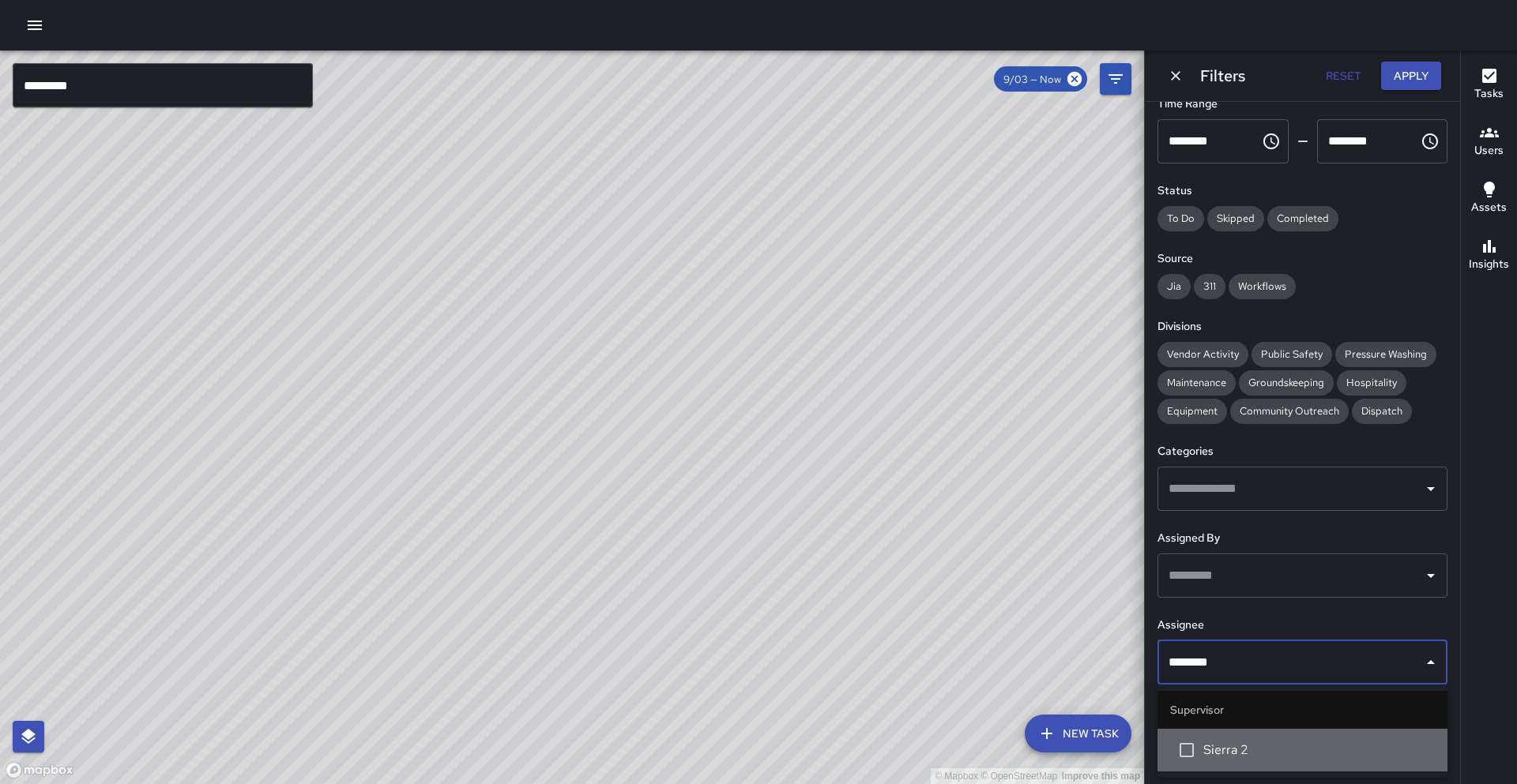
click at [1235, 742] on span "Sierra 2" at bounding box center [1319, 749] width 232 height 19
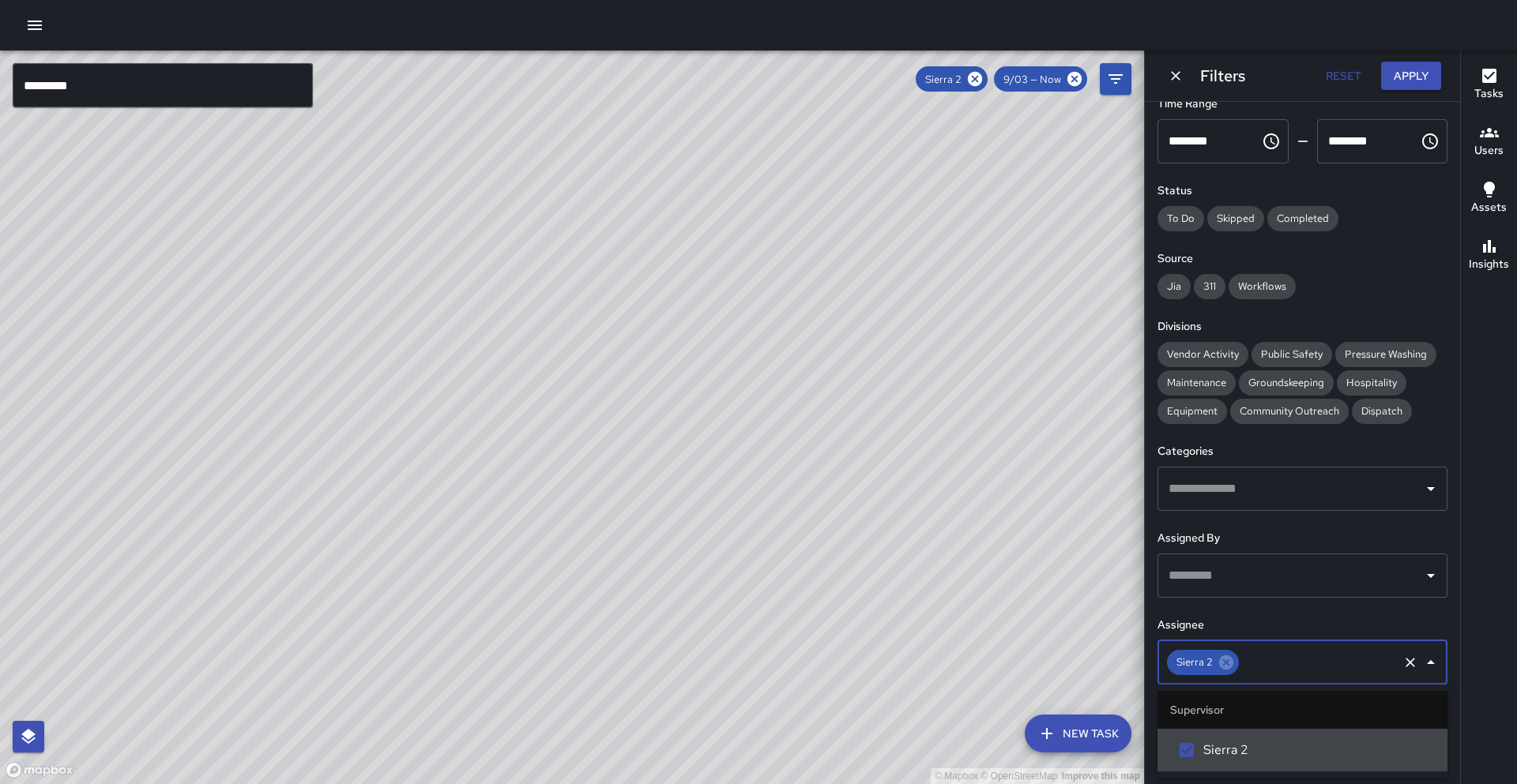
click at [1228, 664] on icon at bounding box center [1226, 663] width 14 height 14
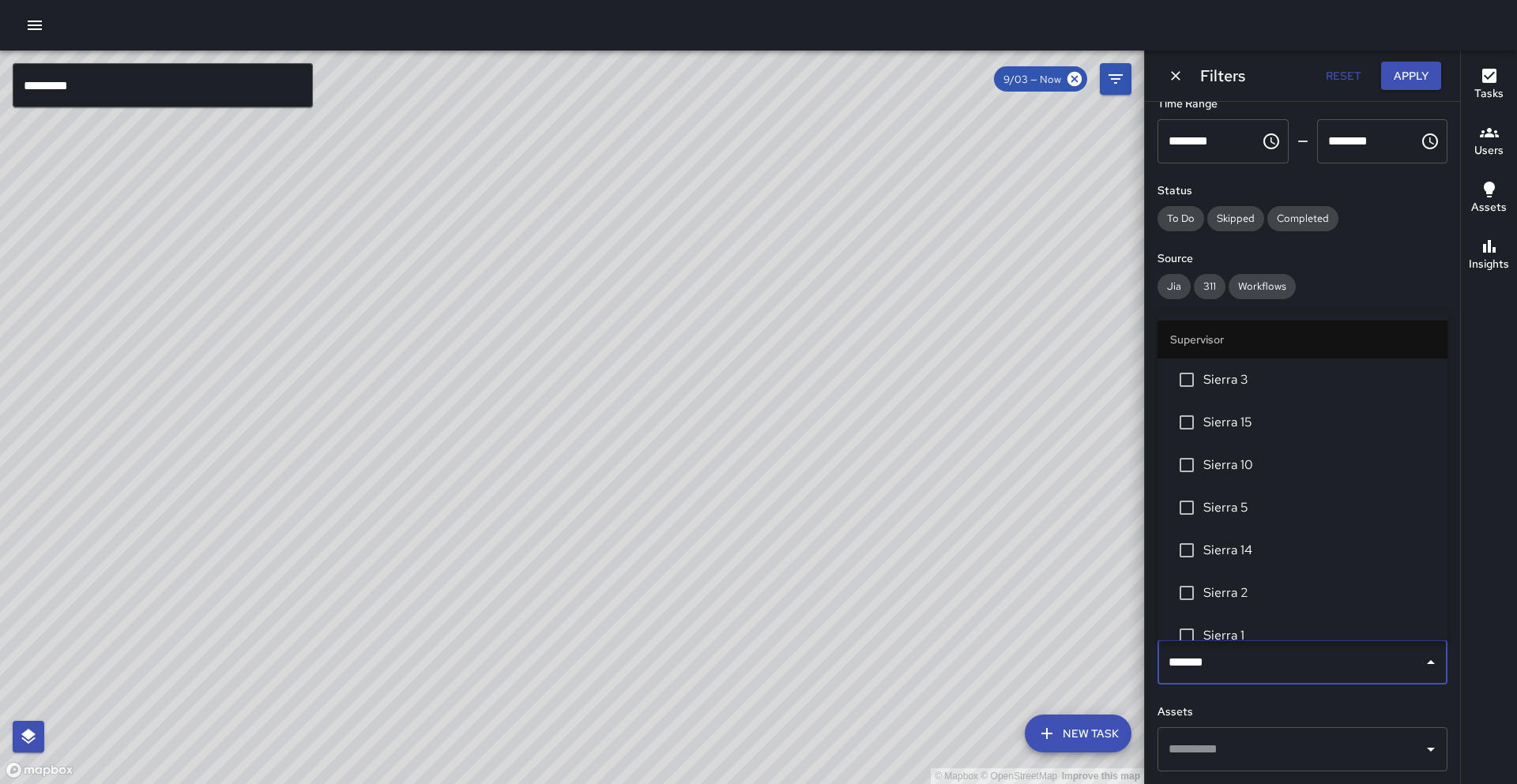
type input "********"
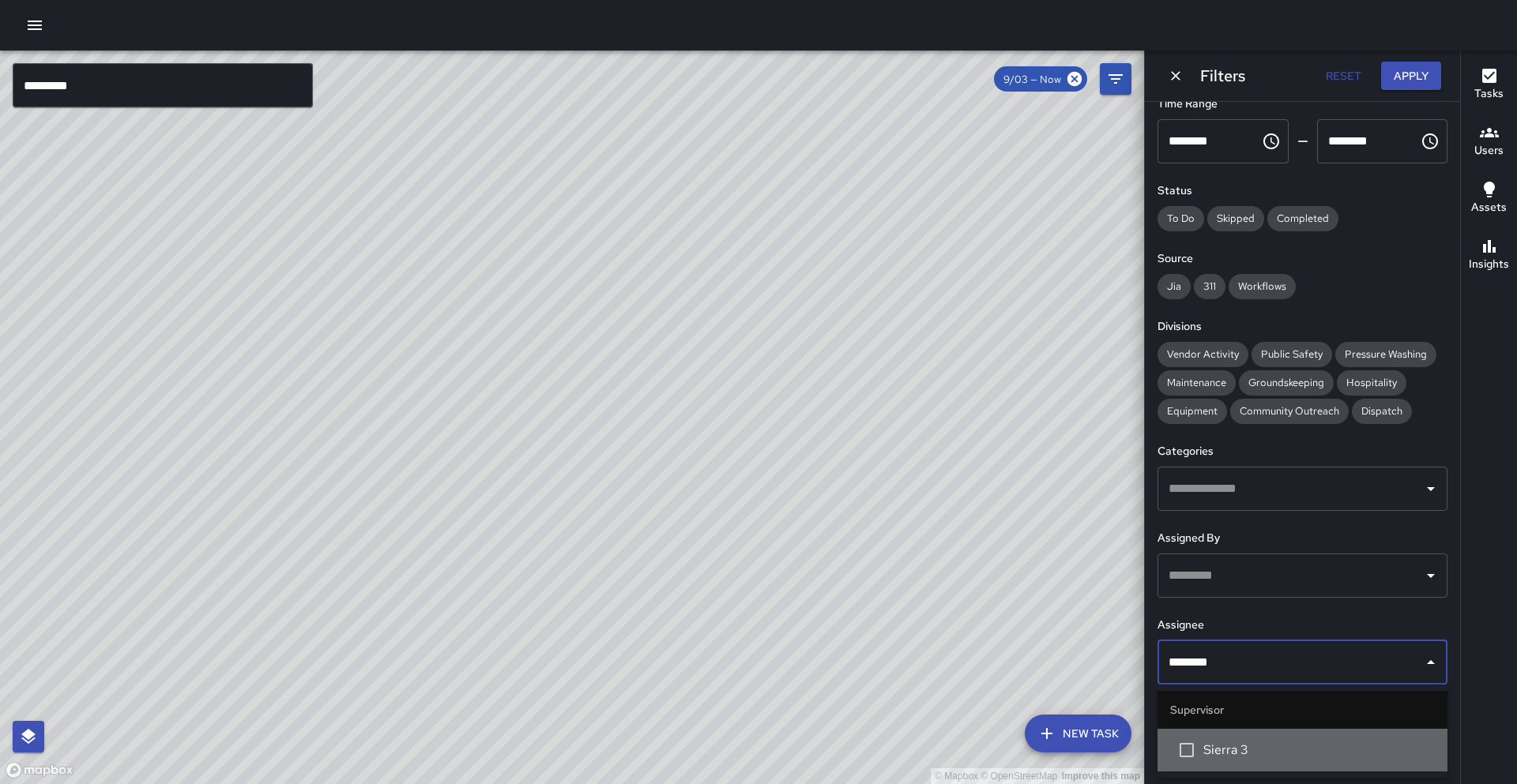
click at [1264, 756] on span "Sierra 3" at bounding box center [1319, 749] width 232 height 19
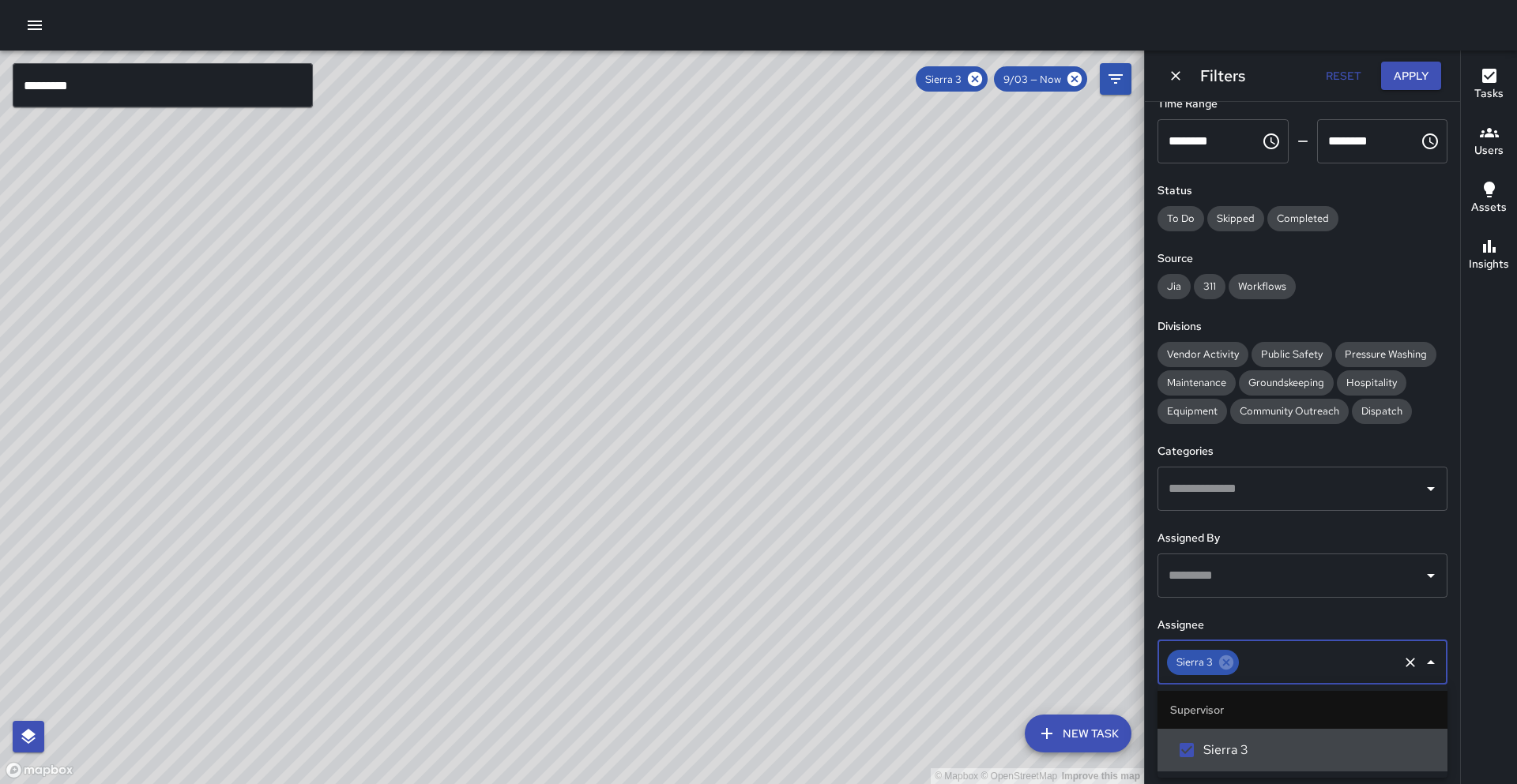
drag, startPoint x: 1225, startPoint y: 665, endPoint x: 1218, endPoint y: 661, distance: 8.1
click at [1225, 665] on icon at bounding box center [1226, 663] width 14 height 14
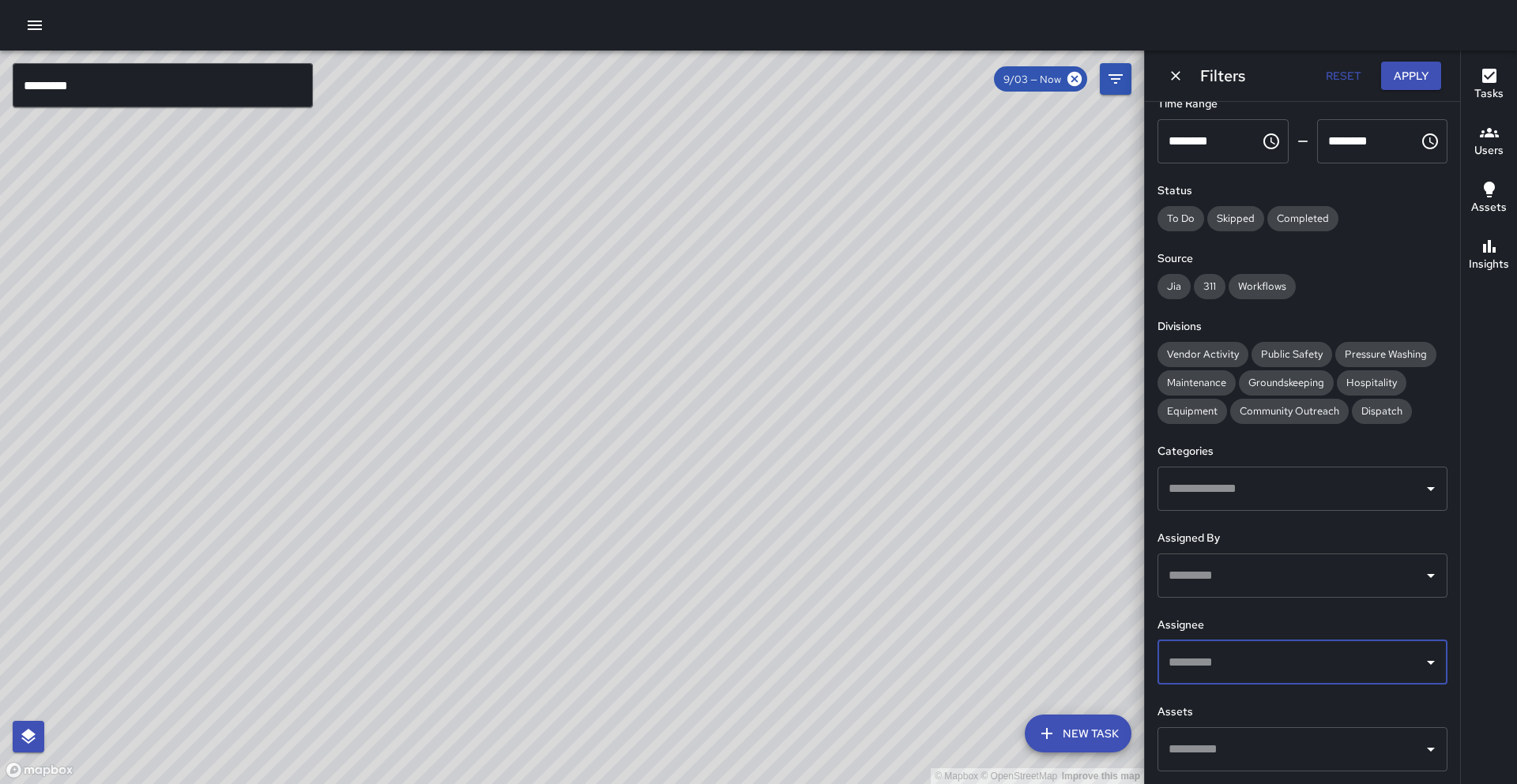
click at [1234, 661] on input "text" at bounding box center [1290, 663] width 252 height 30
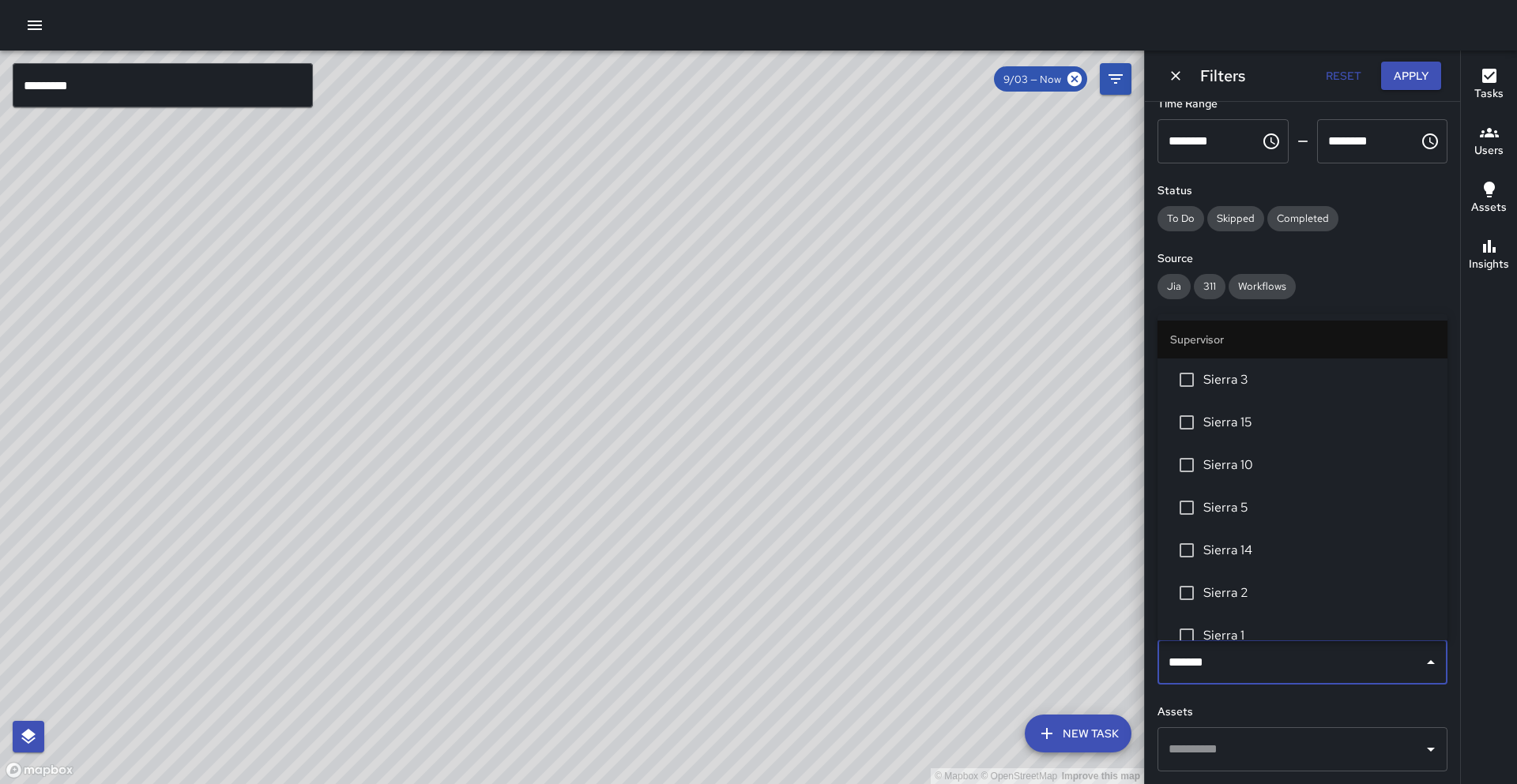
type input "********"
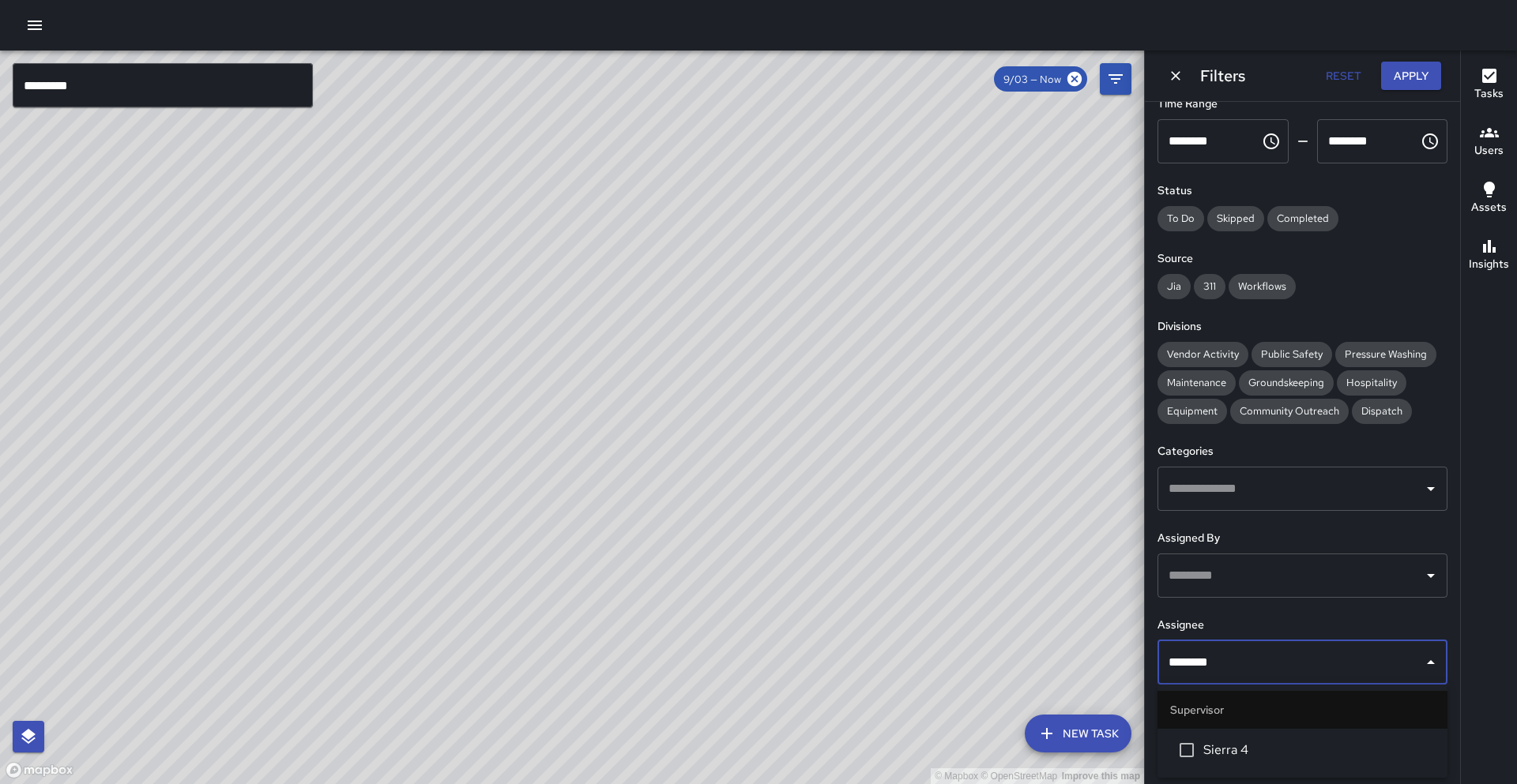
click at [1252, 745] on span "Sierra 4" at bounding box center [1319, 749] width 232 height 19
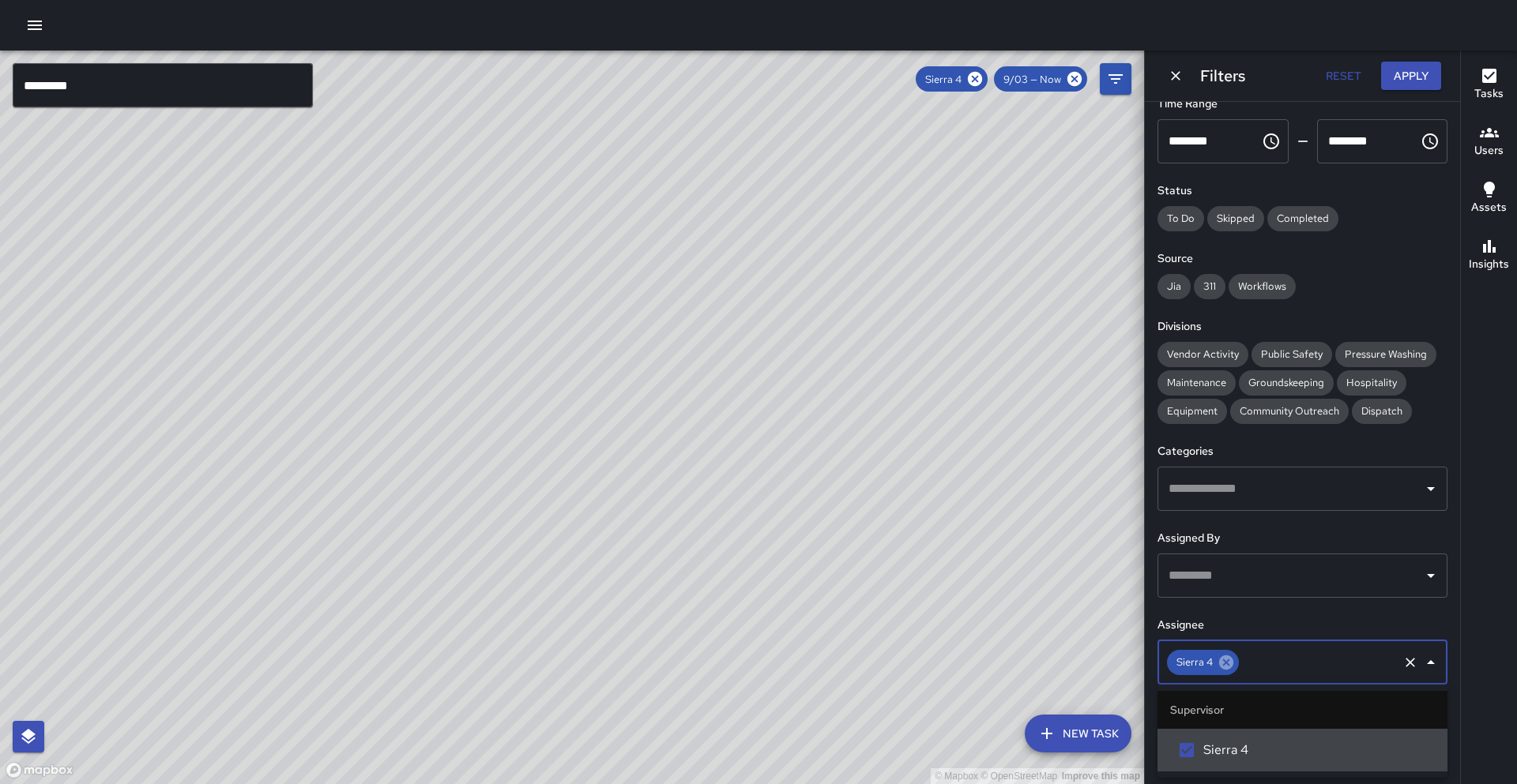
click at [1227, 669] on icon at bounding box center [1226, 663] width 14 height 14
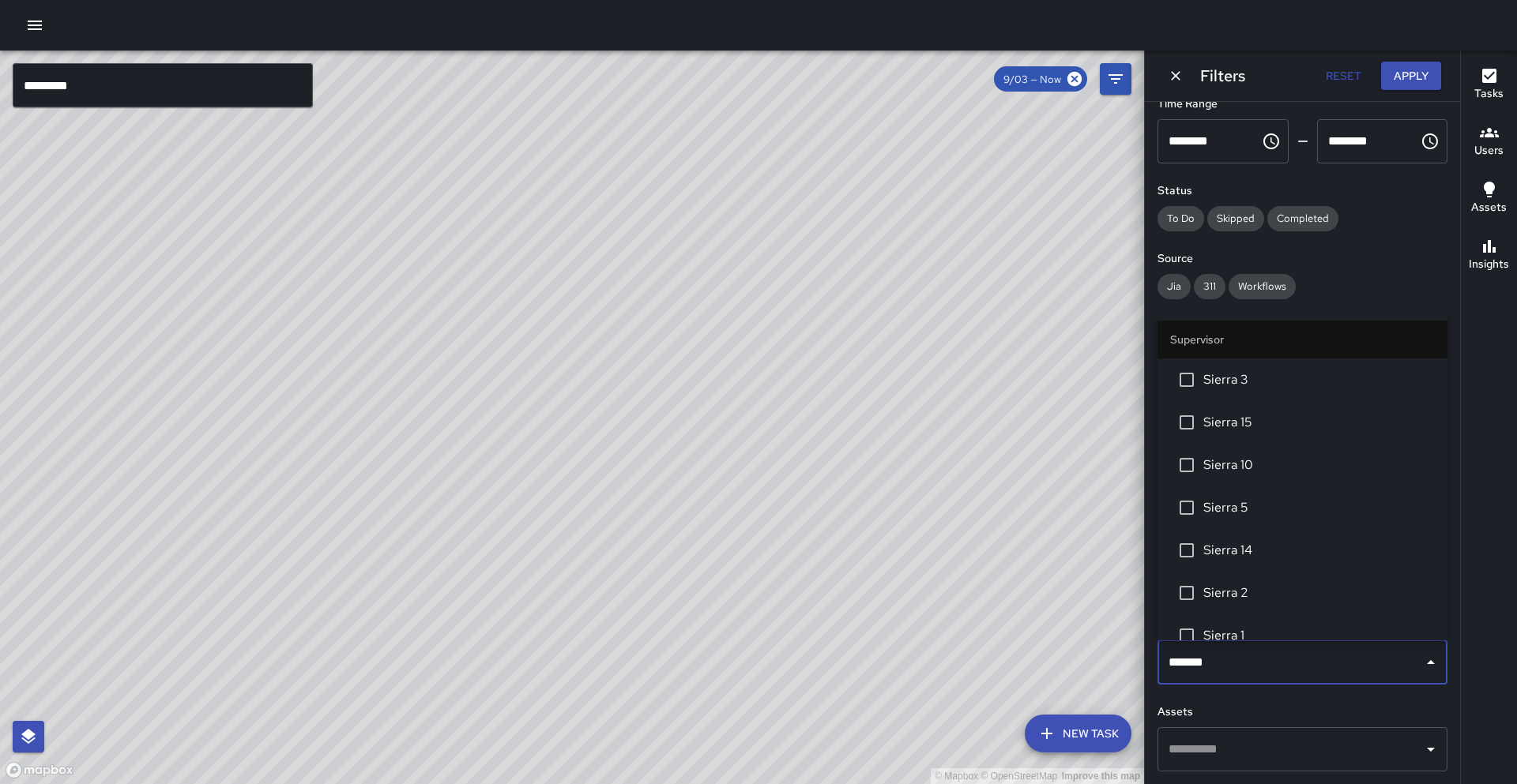
type input "********"
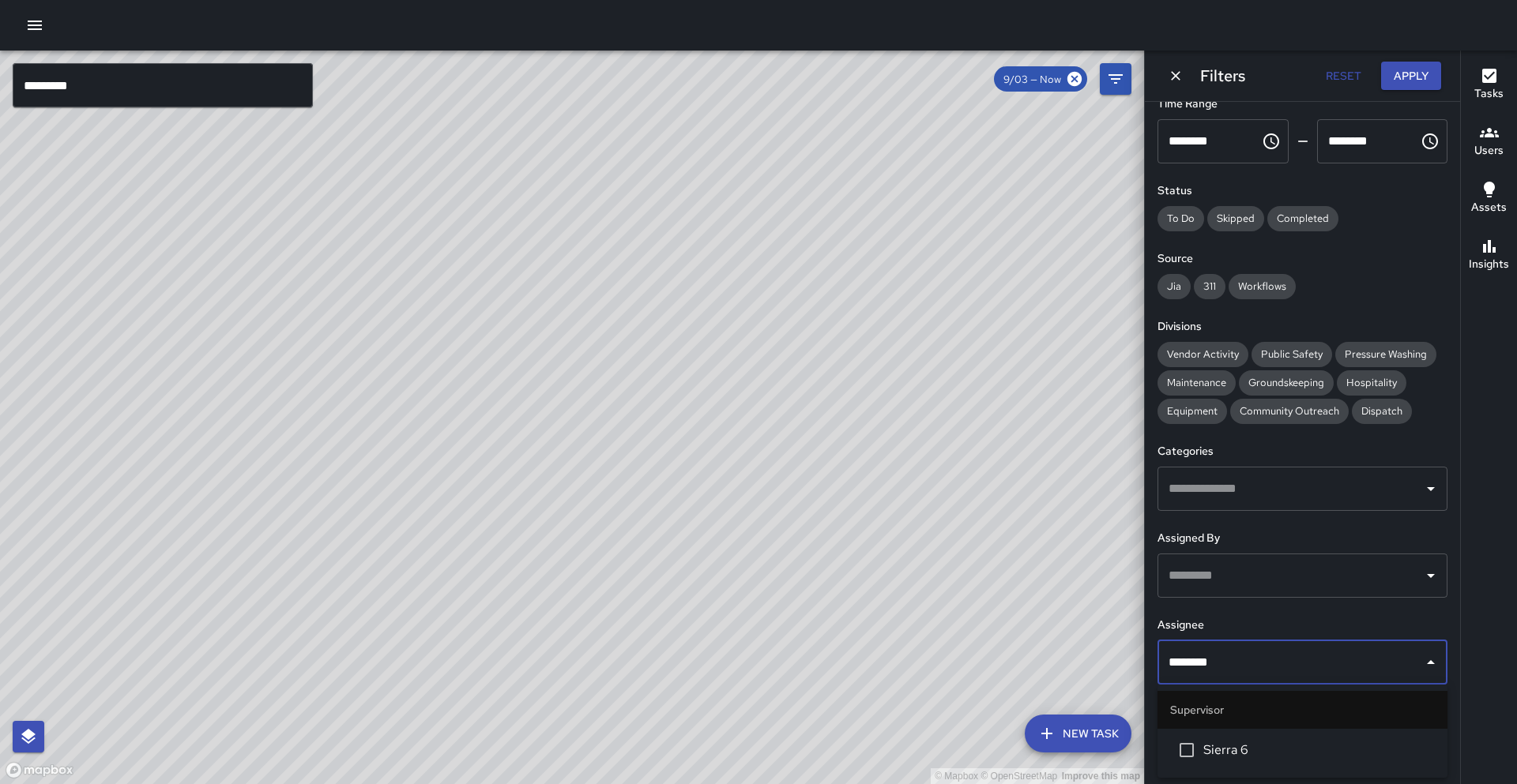
click at [1253, 754] on span "Sierra 6" at bounding box center [1319, 749] width 232 height 19
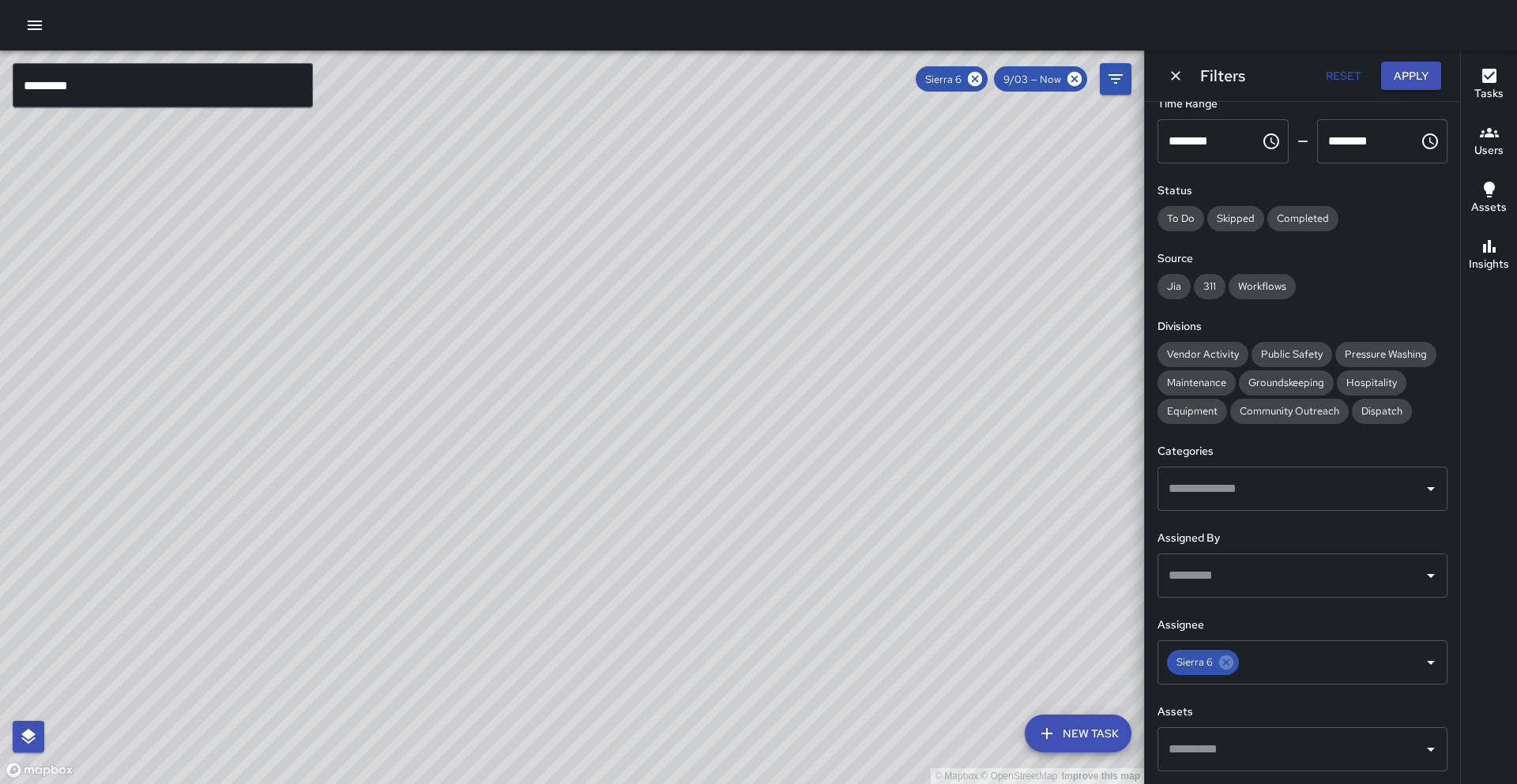
drag, startPoint x: 312, startPoint y: 469, endPoint x: 291, endPoint y: 234, distance: 235.9
click at [291, 234] on div "© Mapbox © OpenStreetMap Improve this map" at bounding box center [572, 417] width 1144 height 734
click at [980, 81] on icon at bounding box center [975, 79] width 18 height 18
drag, startPoint x: 1071, startPoint y: 219, endPoint x: 1011, endPoint y: 293, distance: 95.3
click at [1005, 302] on div "© Mapbox © OpenStreetMap Improve this map" at bounding box center [572, 417] width 1144 height 734
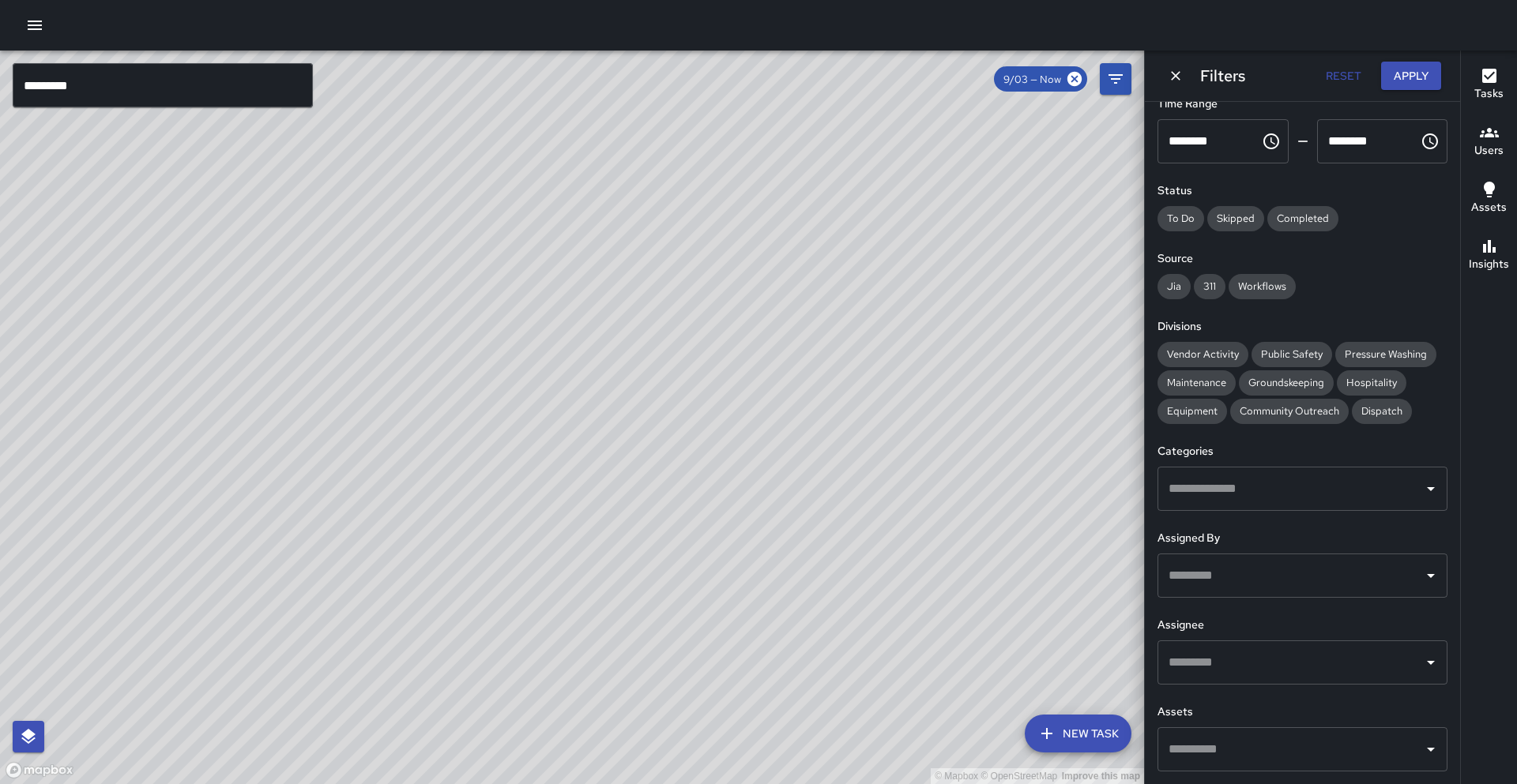
drag, startPoint x: 986, startPoint y: 283, endPoint x: 1090, endPoint y: 388, distance: 147.8
click at [1090, 388] on div "© Mapbox © OpenStreetMap Improve this map" at bounding box center [572, 417] width 1144 height 734
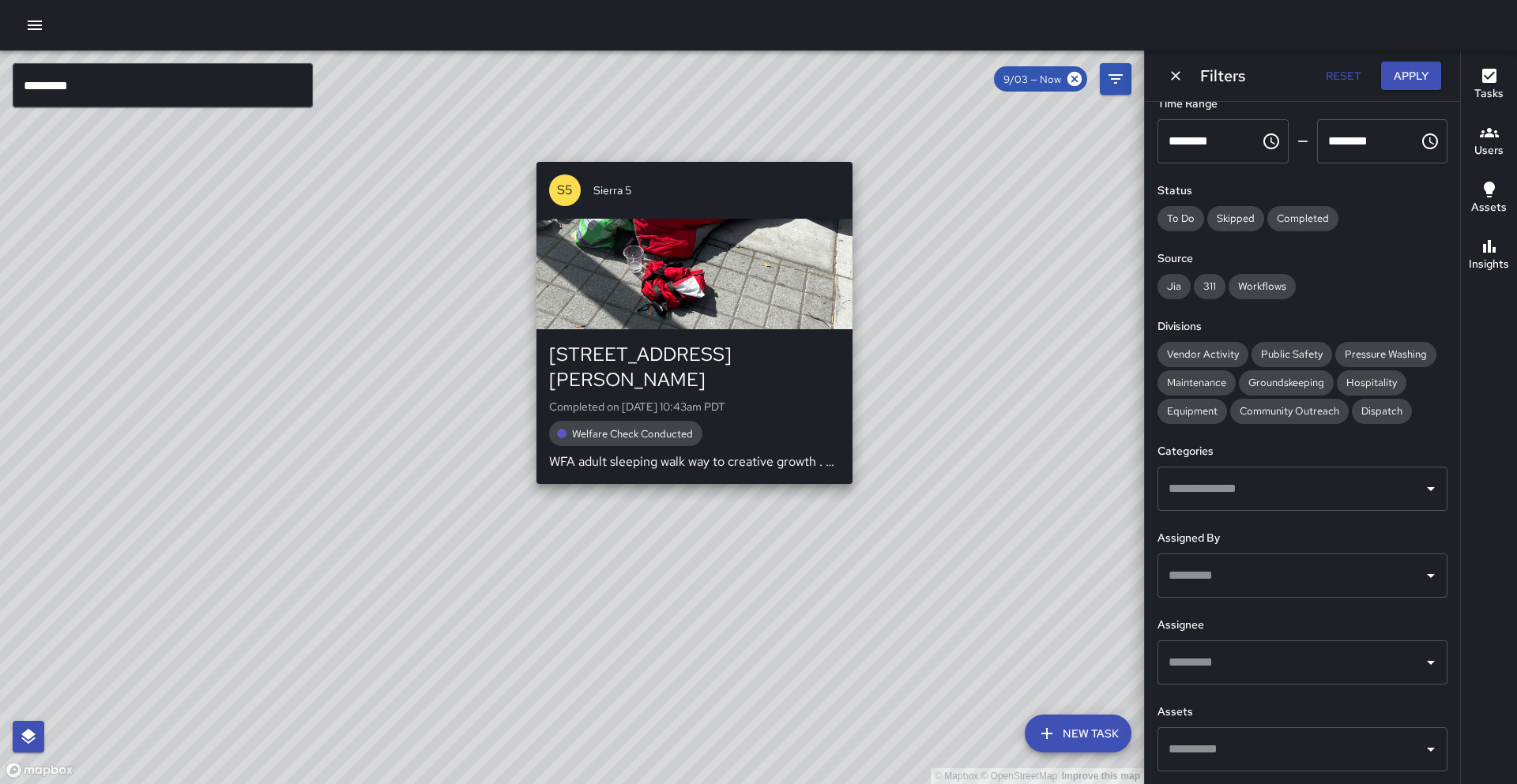
click at [669, 154] on div "© Mapbox © OpenStreetMap Improve this map S5 Sierra 5 [STREET_ADDRESS][PERSON_N…" at bounding box center [572, 417] width 1144 height 734
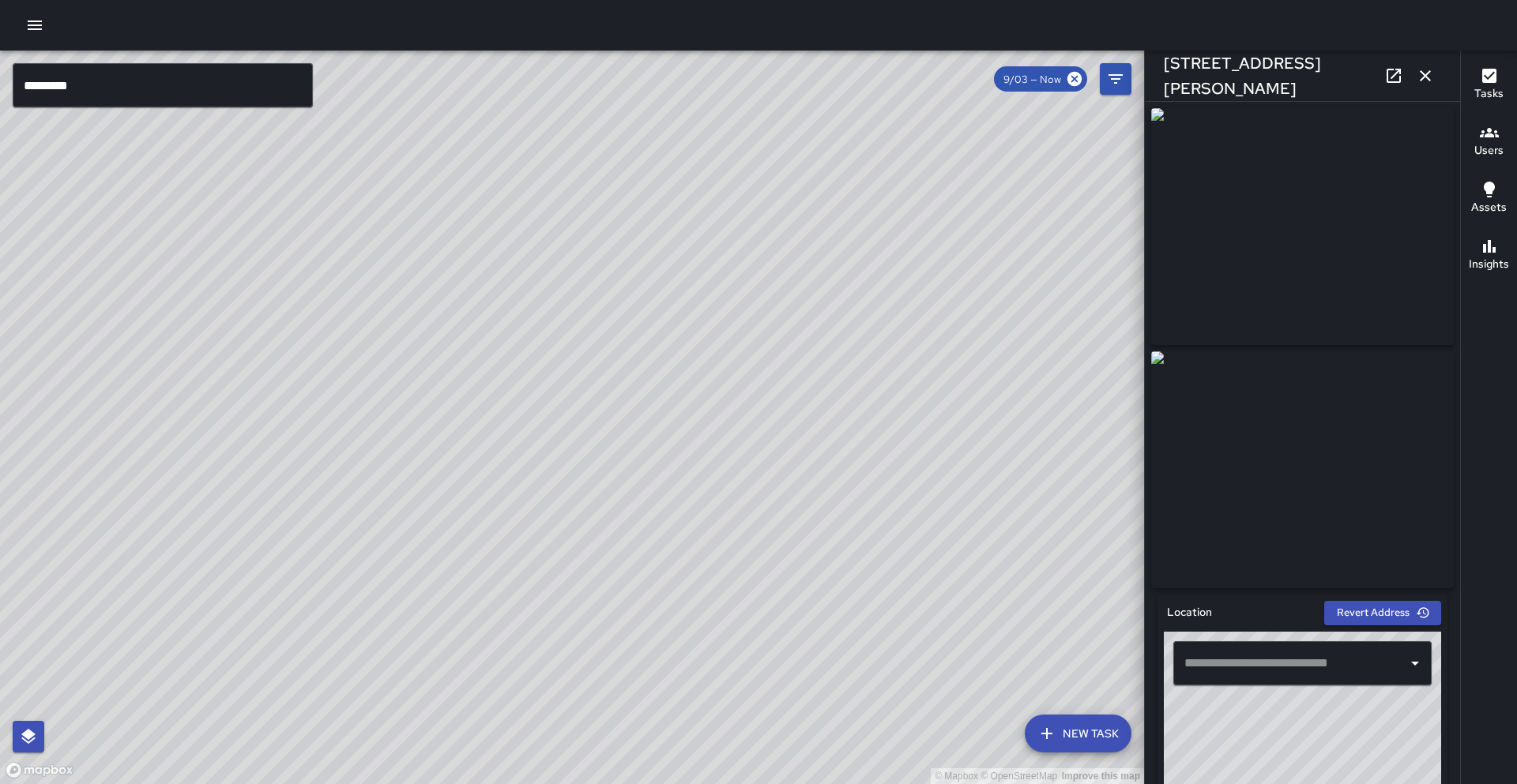
type input "**********"
click at [1393, 73] on icon at bounding box center [1393, 75] width 19 height 19
drag, startPoint x: 444, startPoint y: 241, endPoint x: 335, endPoint y: 263, distance: 111.2
click at [493, 150] on div "© Mapbox © OpenStreetMap Improve this map" at bounding box center [572, 417] width 1144 height 734
drag, startPoint x: 308, startPoint y: 555, endPoint x: 452, endPoint y: 365, distance: 238.4
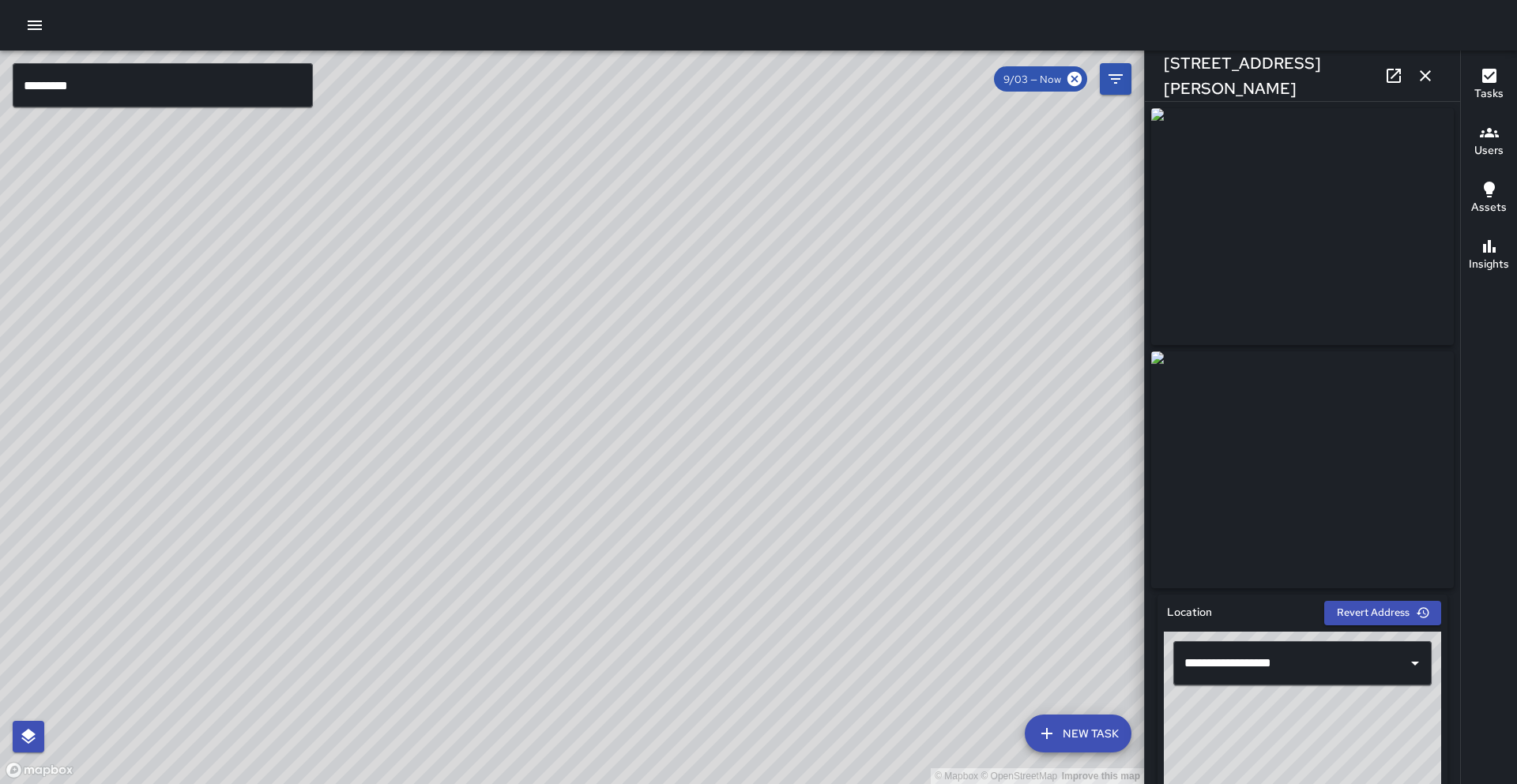
click at [455, 365] on div "© Mapbox © OpenStreetMap Improve this map" at bounding box center [572, 417] width 1144 height 734
drag, startPoint x: 264, startPoint y: 608, endPoint x: 393, endPoint y: 424, distance: 224.7
click at [393, 424] on div "© Mapbox © OpenStreetMap Improve this map" at bounding box center [572, 417] width 1144 height 734
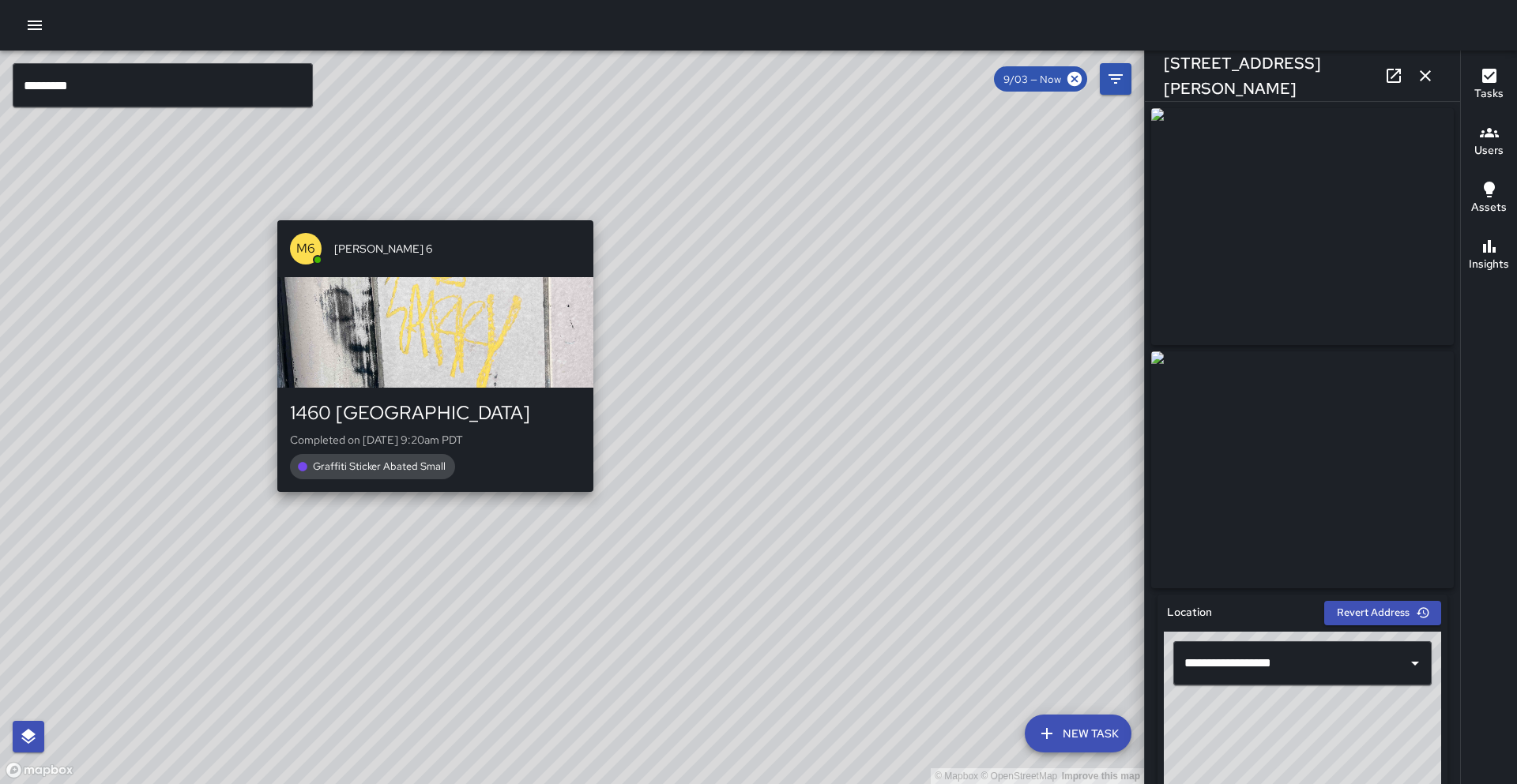
click at [403, 561] on div "© Mapbox © OpenStreetMap Improve this map M6 [PERSON_NAME] 6 1460 Broadway Comp…" at bounding box center [572, 417] width 1144 height 734
click at [209, 611] on div "© Mapbox © OpenStreetMap Improve this map M6 [PERSON_NAME] 6 1460 Broadway Comp…" at bounding box center [572, 417] width 1144 height 734
click at [241, 466] on div "© Mapbox © OpenStreetMap Improve this map M6 [PERSON_NAME] 6 1460 Broadway Comp…" at bounding box center [572, 417] width 1144 height 734
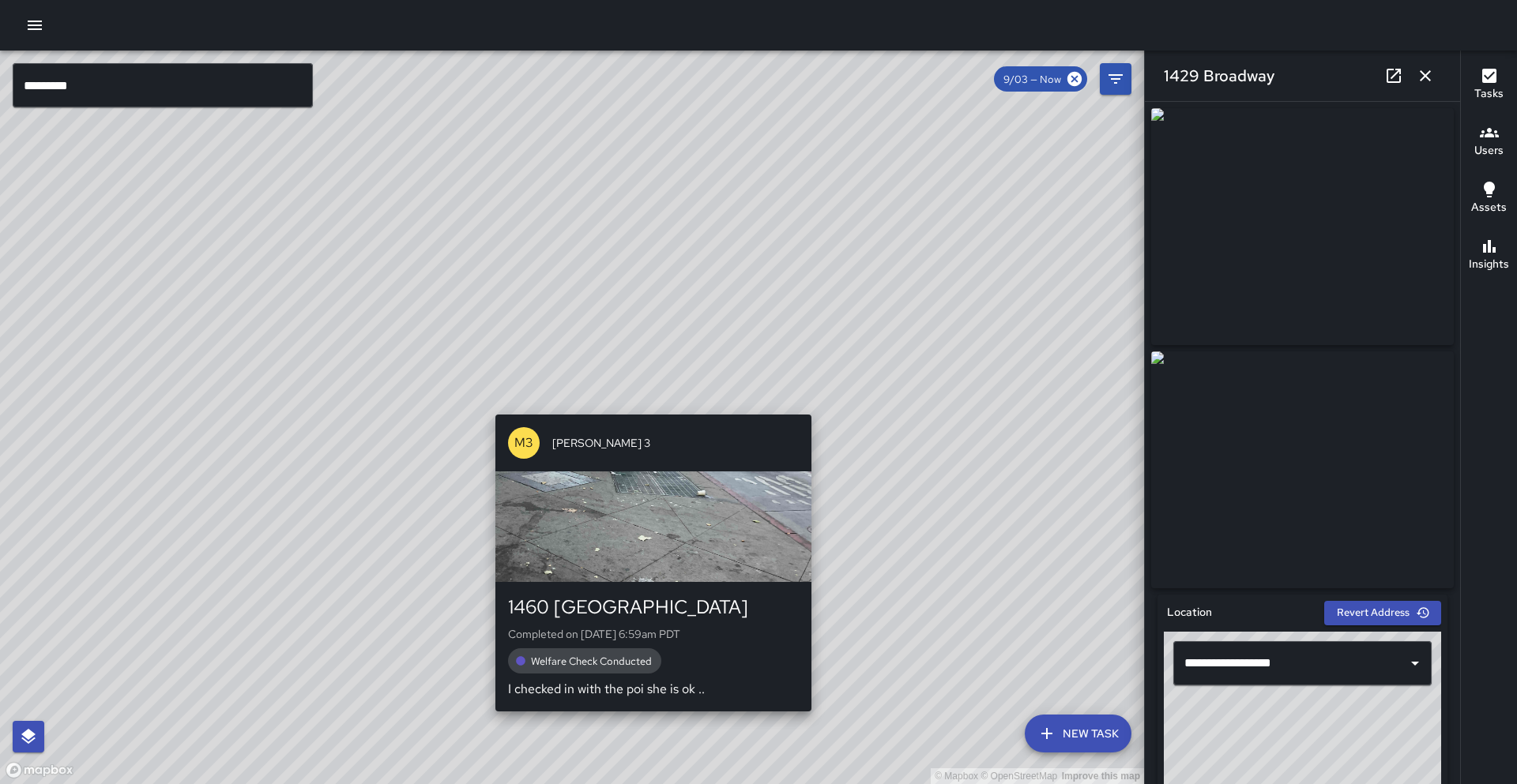
click at [656, 414] on div "M3 [PERSON_NAME] 3 1460 Broadway Completed on [DATE] 6:59am PDT Welfare Check C…" at bounding box center [652, 563] width 328 height 310
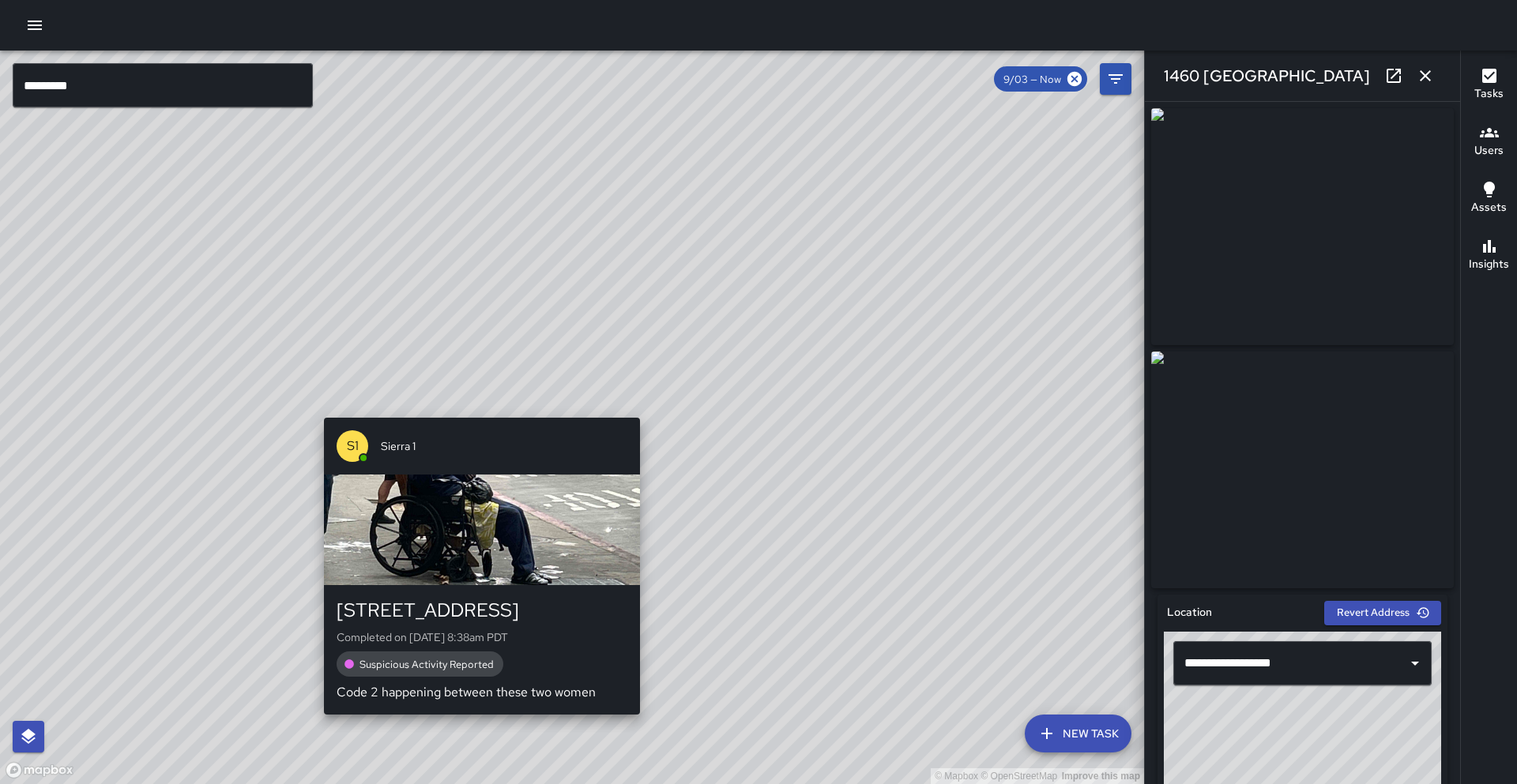
click at [464, 403] on div "© Mapbox © OpenStreetMap Improve this map S1 Sierra 1 [STREET_ADDRESS] Complete…" at bounding box center [572, 417] width 1144 height 734
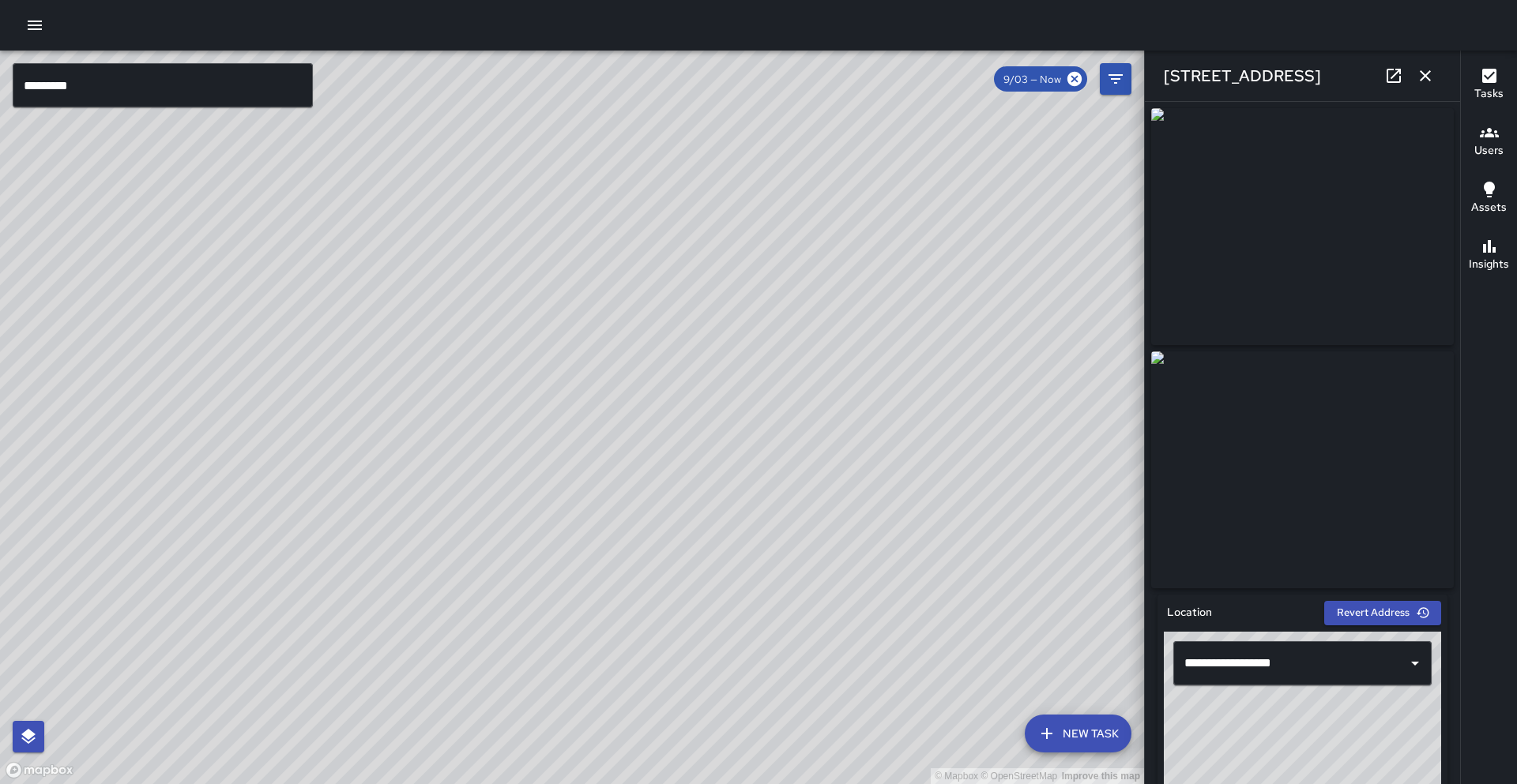
click at [1395, 79] on icon at bounding box center [1393, 75] width 19 height 19
drag, startPoint x: 535, startPoint y: 631, endPoint x: 621, endPoint y: 442, distance: 207.6
click at [628, 435] on div "© Mapbox © OpenStreetMap Improve this map" at bounding box center [572, 417] width 1144 height 734
drag, startPoint x: 547, startPoint y: 580, endPoint x: 589, endPoint y: 502, distance: 88.6
click at [589, 502] on div "© Mapbox © OpenStreetMap Improve this map" at bounding box center [572, 417] width 1144 height 734
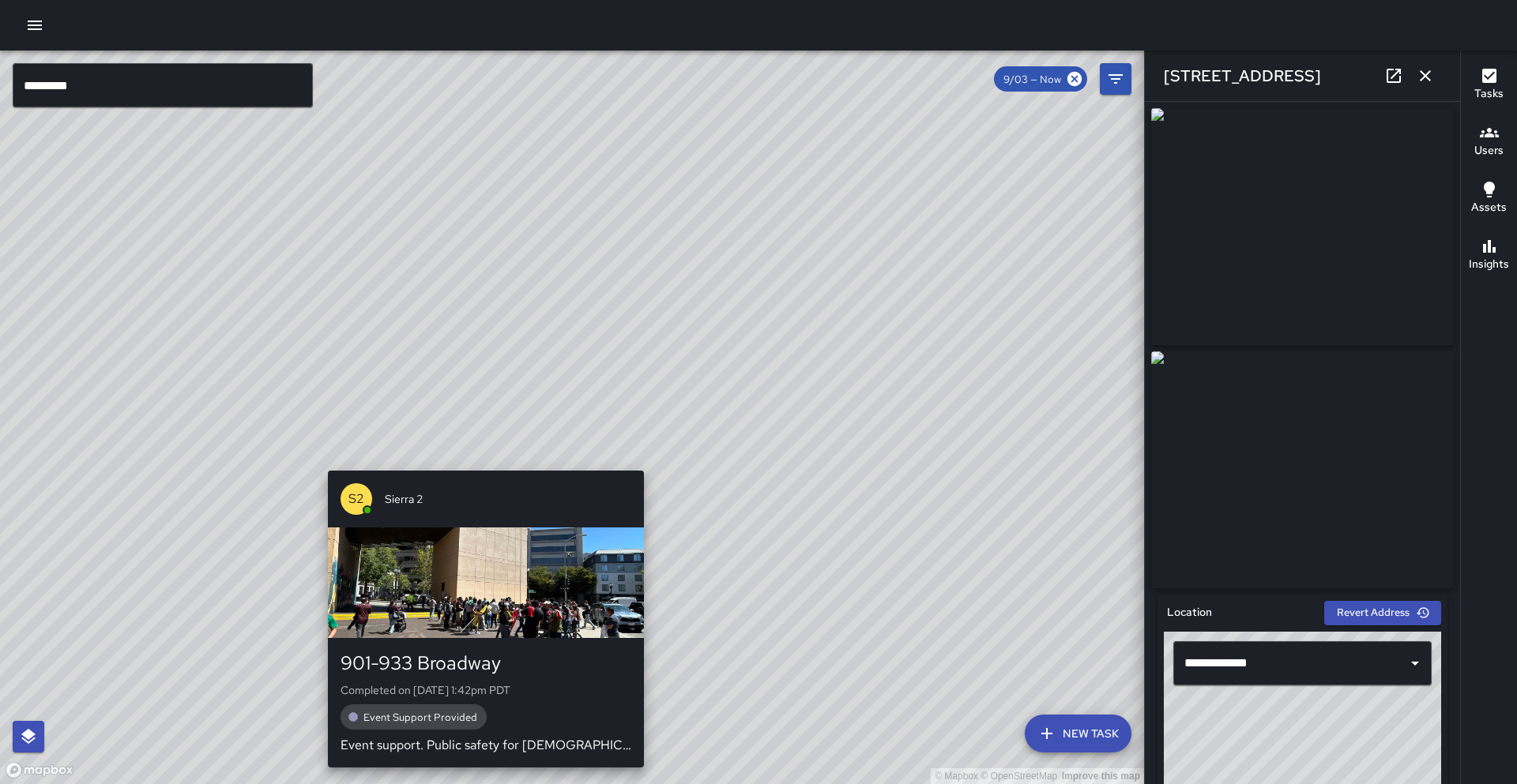
click at [480, 459] on div "© Mapbox © OpenStreetMap Improve this map S2 Sierra [PHONE_NUMBER] Broadway Com…" at bounding box center [572, 417] width 1144 height 734
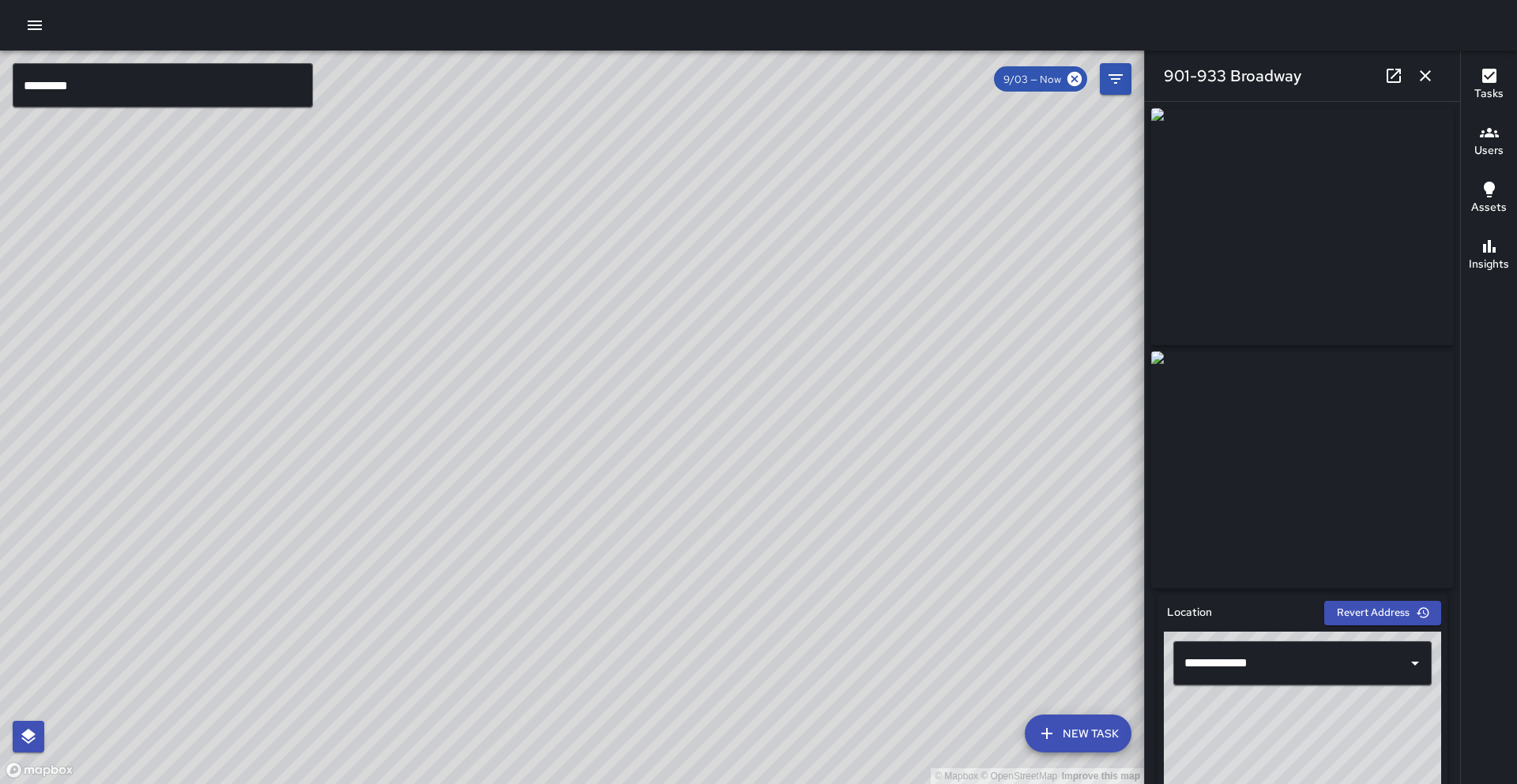
click at [1382, 77] on link at bounding box center [1394, 76] width 32 height 32
drag, startPoint x: 578, startPoint y: 334, endPoint x: 497, endPoint y: 80, distance: 266.6
click at [504, 73] on div "© Mapbox © OpenStreetMap Improve this map" at bounding box center [572, 417] width 1144 height 734
click at [379, 533] on div "© Mapbox © OpenStreetMap Improve this map S2 Sierra [PHONE_NUMBER] Broadway Com…" at bounding box center [572, 417] width 1144 height 734
click at [1392, 82] on icon at bounding box center [1393, 76] width 14 height 14
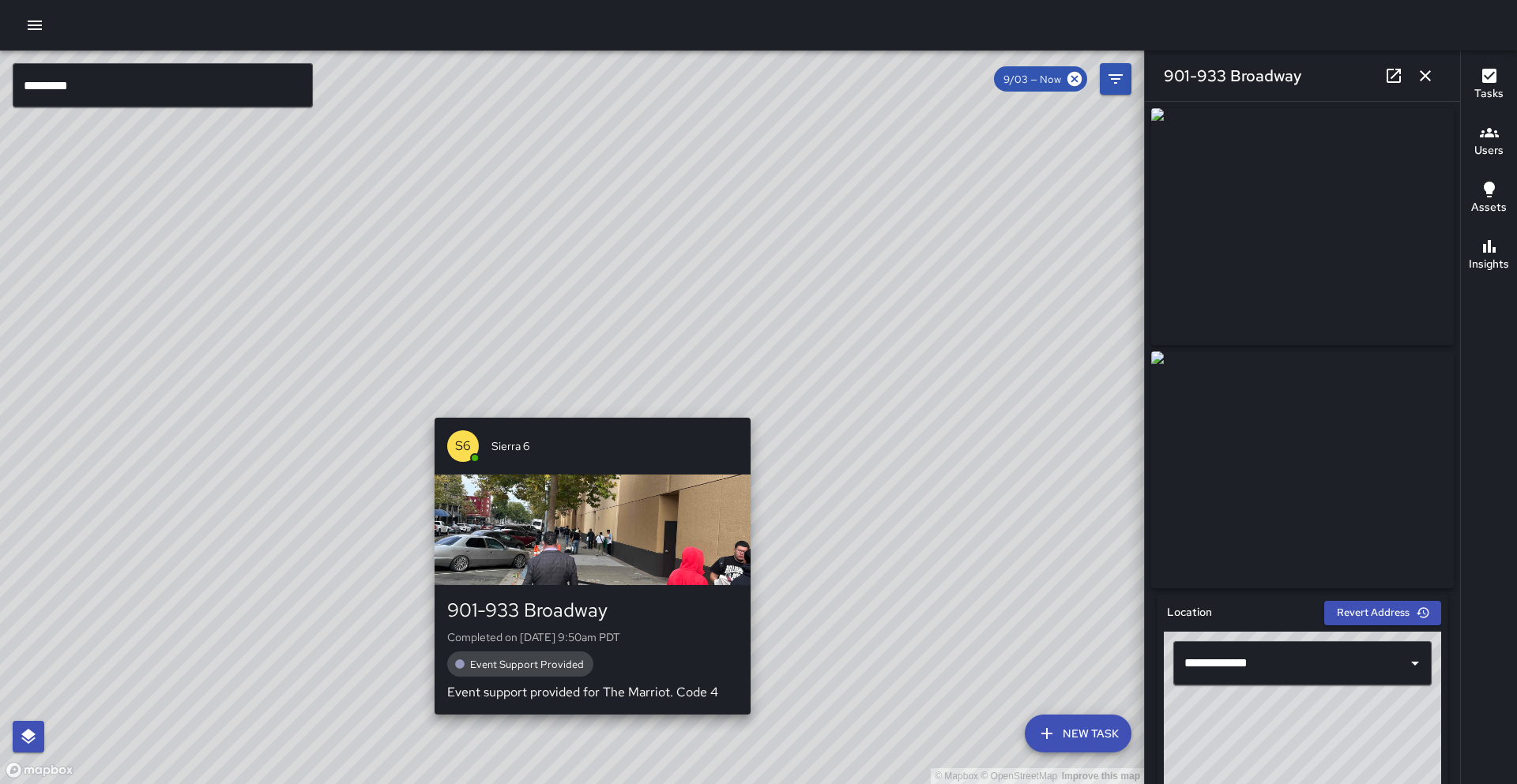
click at [586, 411] on div "S6 Sierra [PHONE_NUMBER] Broadway Completed on [DATE] 9:50am PDT Event Support …" at bounding box center [592, 566] width 328 height 310
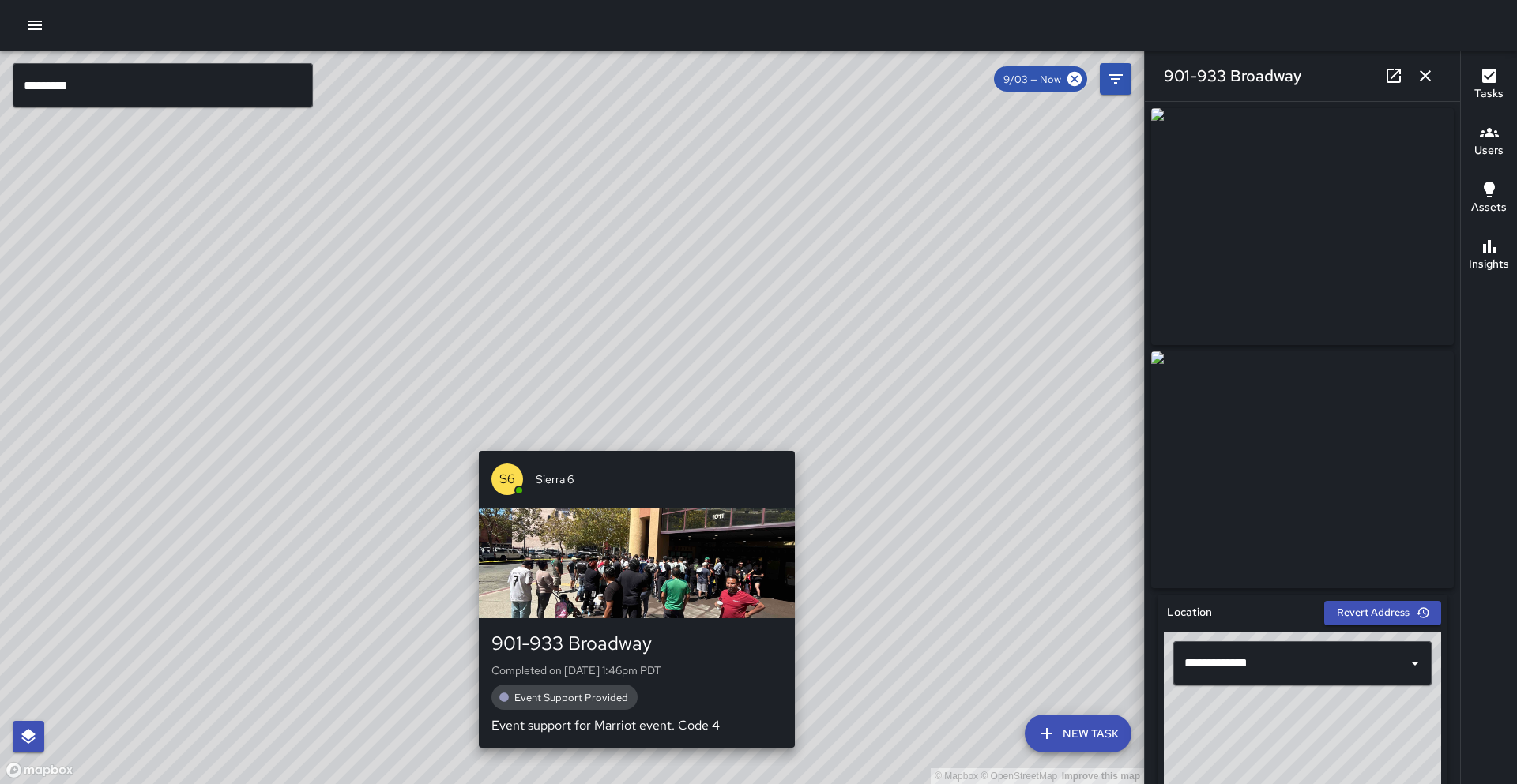
click at [626, 441] on div "© Mapbox © OpenStreetMap Improve this map S6 Sierra [PHONE_NUMBER] Broadway Com…" at bounding box center [572, 417] width 1144 height 734
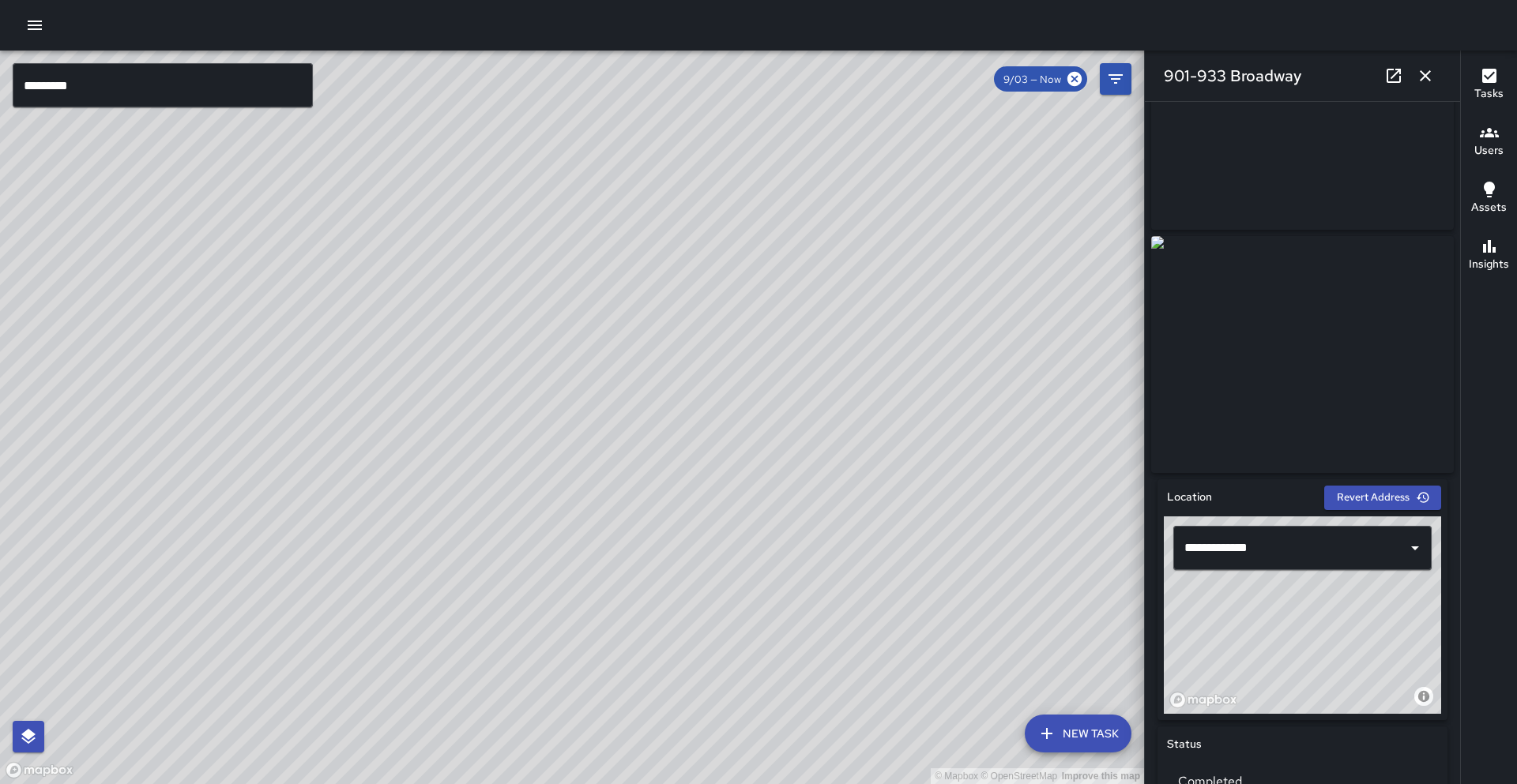
scroll to position [0, 0]
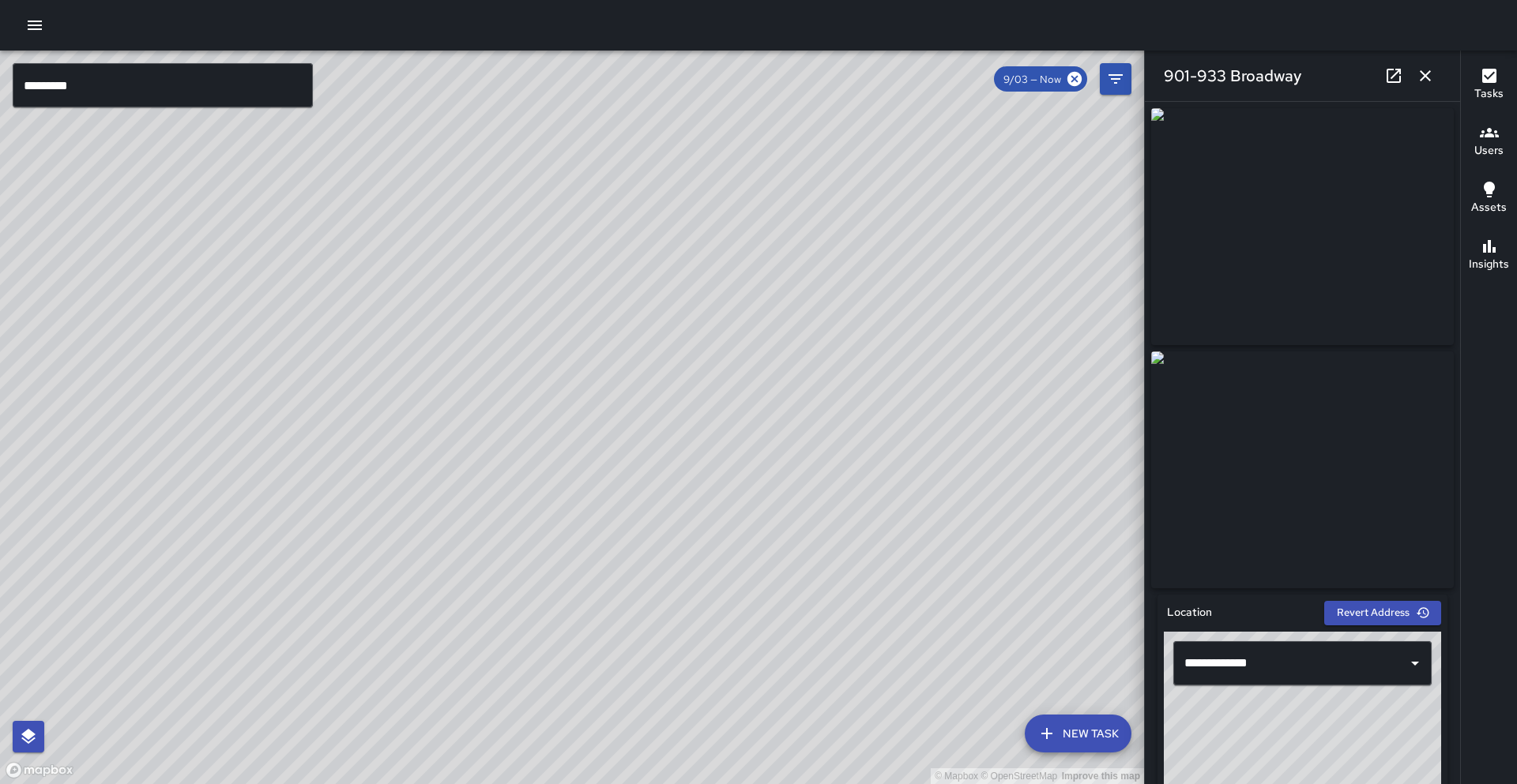
click at [572, 399] on div "© Mapbox © OpenStreetMap Improve this map S2 Sierra [PHONE_NUMBER] Broadway Com…" at bounding box center [572, 417] width 1144 height 734
click at [1398, 73] on icon at bounding box center [1393, 75] width 19 height 19
click at [1433, 73] on icon "button" at bounding box center [1424, 75] width 19 height 19
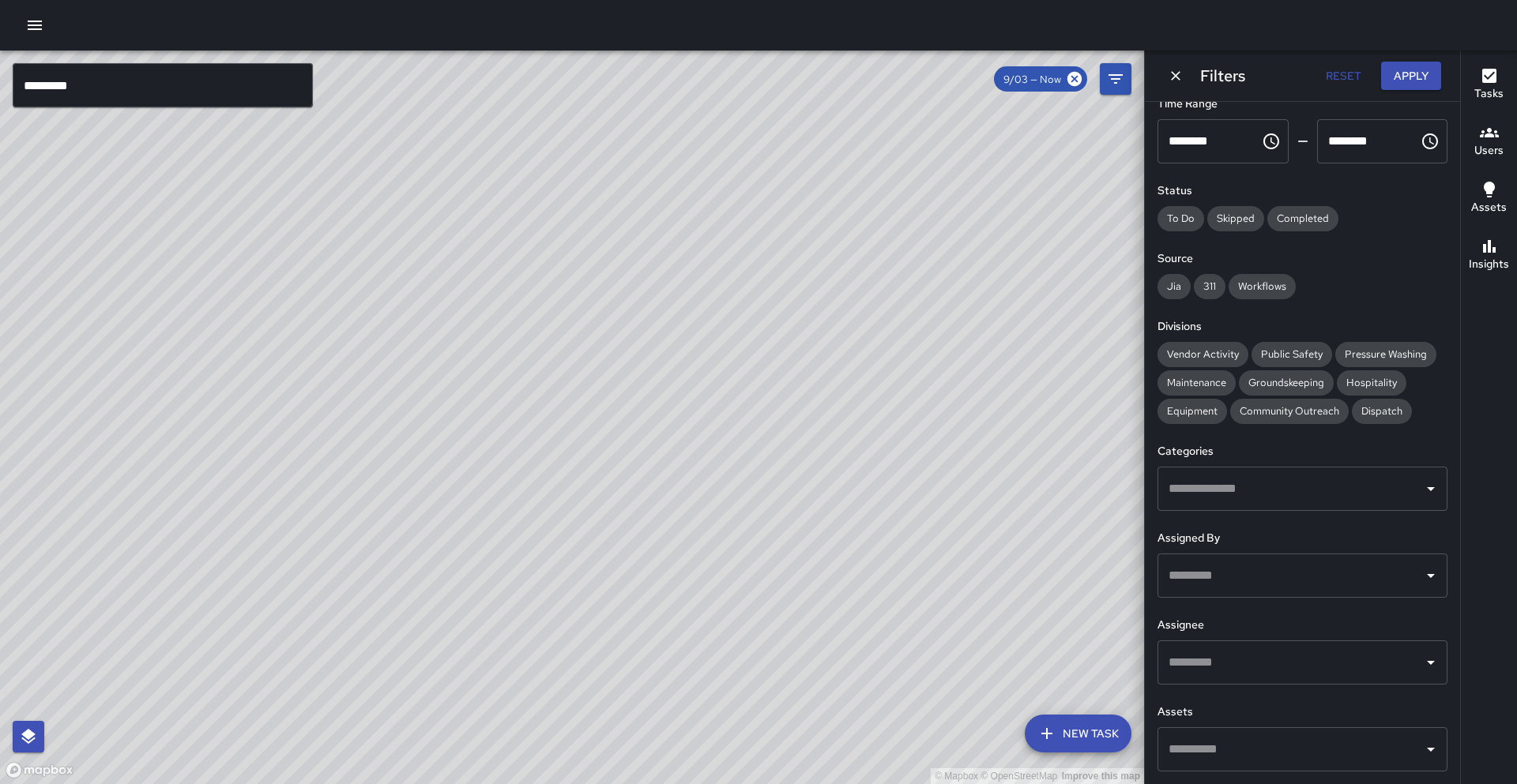
click at [1321, 84] on button "Reset" at bounding box center [1343, 76] width 50 height 29
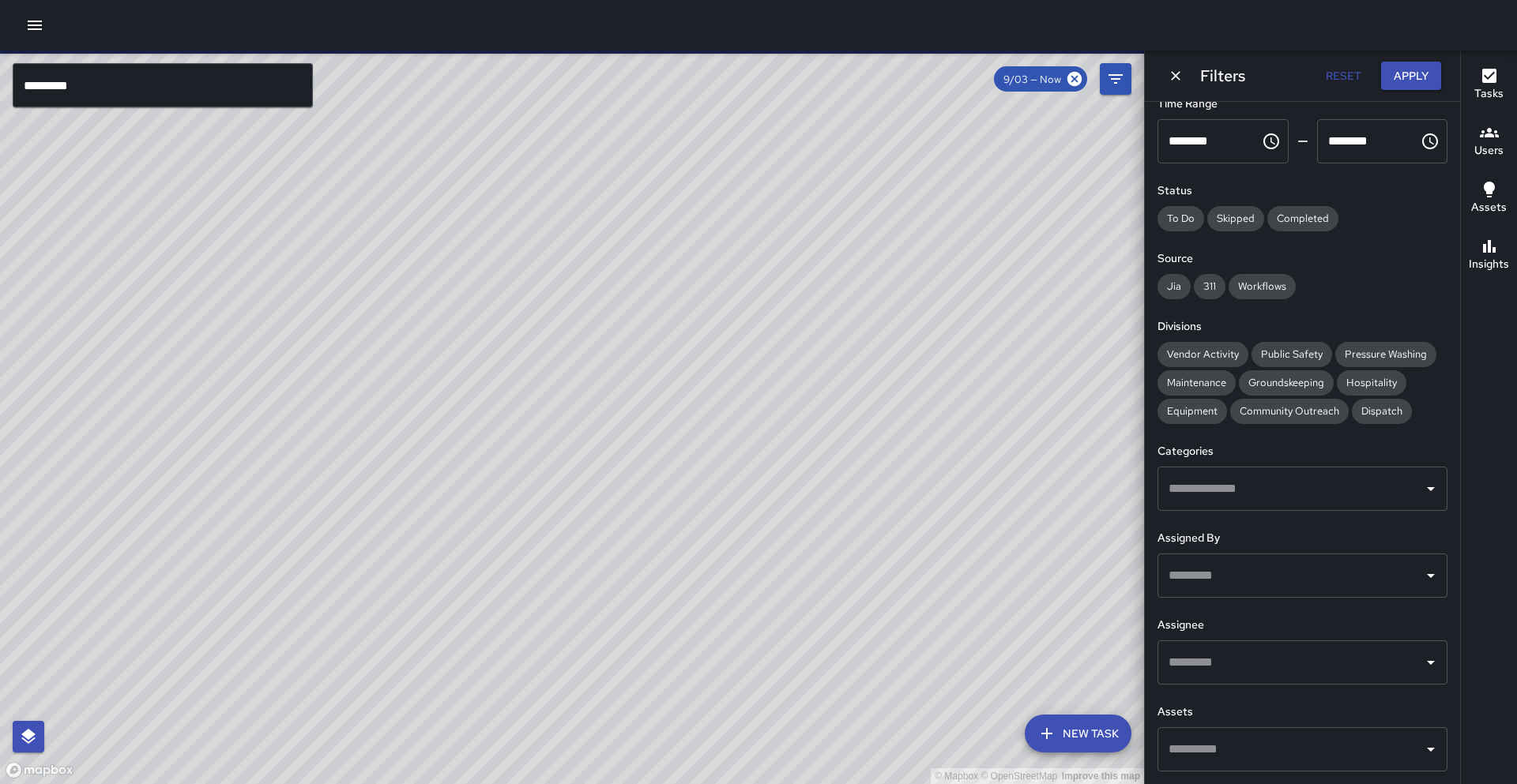
drag, startPoint x: 1010, startPoint y: 334, endPoint x: 952, endPoint y: 554, distance: 227.5
click at [944, 554] on div "© Mapbox © OpenStreetMap Improve this map" at bounding box center [572, 417] width 1144 height 734
drag, startPoint x: 968, startPoint y: 439, endPoint x: 696, endPoint y: 531, distance: 287.1
click at [696, 531] on div "© Mapbox © OpenStreetMap Improve this map" at bounding box center [572, 417] width 1144 height 734
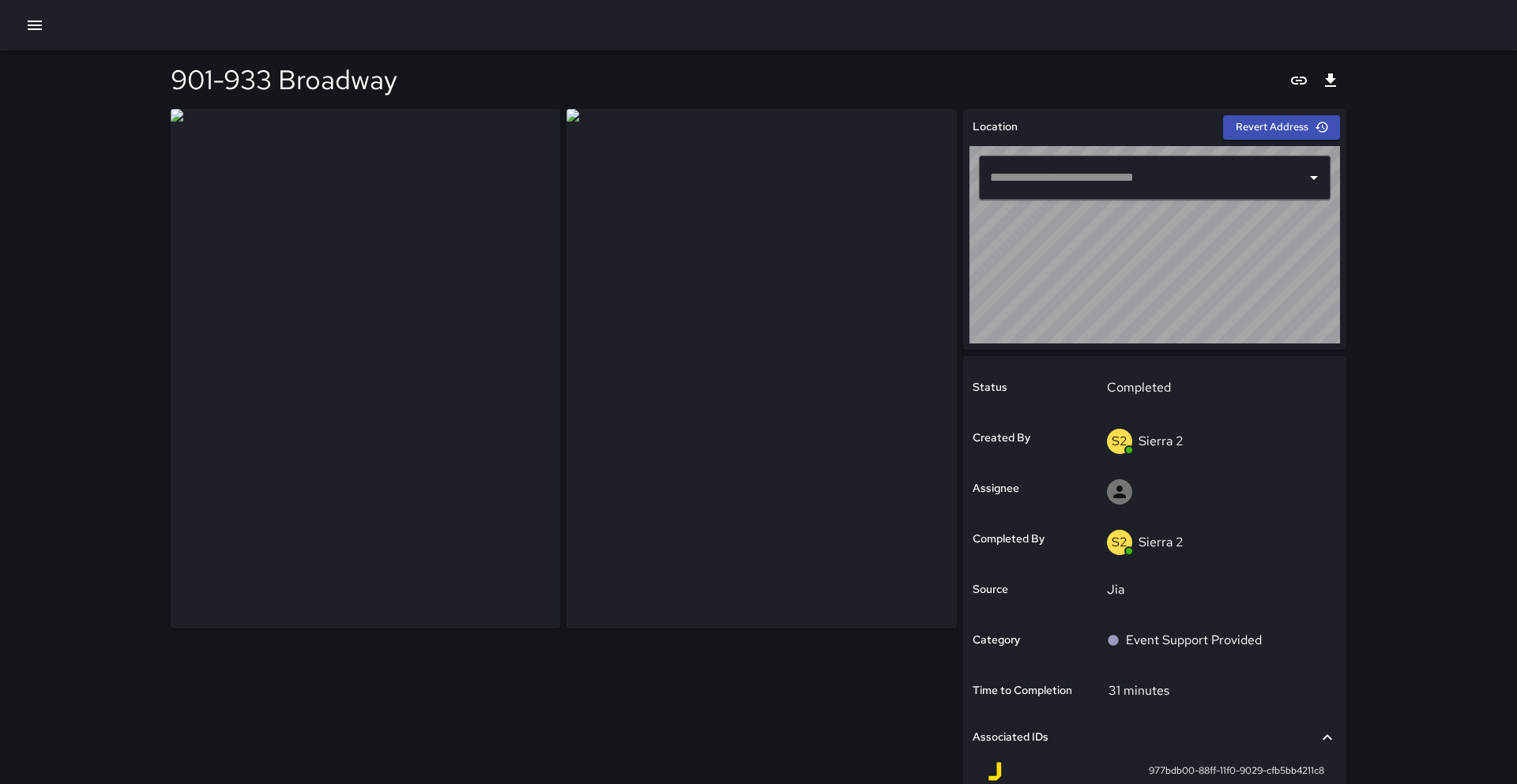
type input "**********"
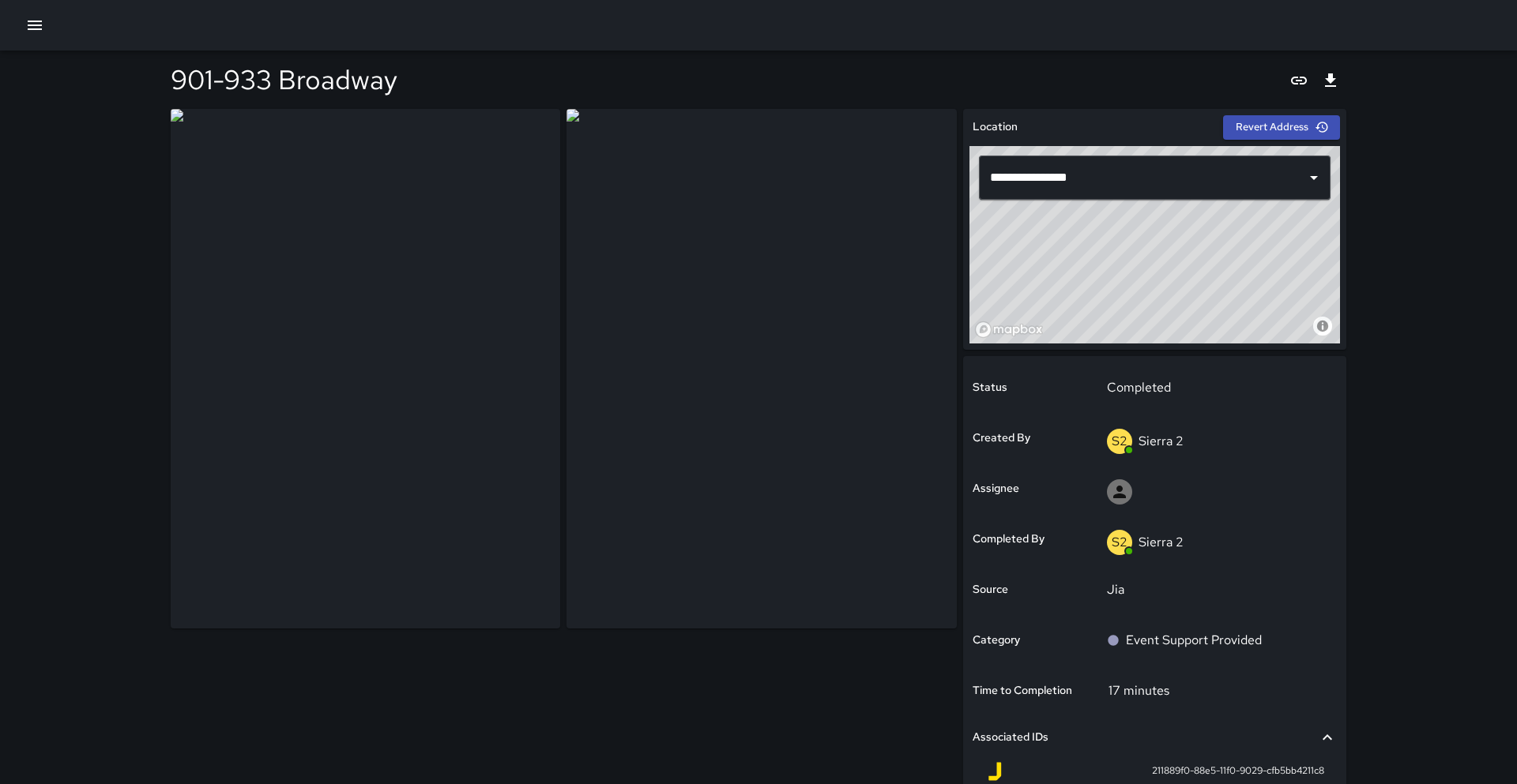
drag, startPoint x: 1155, startPoint y: 245, endPoint x: 1175, endPoint y: 210, distance: 40.3
click at [1175, 210] on div "© Mapbox © OpenStreetMap Improve this map" at bounding box center [1154, 244] width 371 height 197
click at [1234, 124] on button "Revert Address" at bounding box center [1282, 127] width 117 height 25
drag, startPoint x: 1152, startPoint y: 247, endPoint x: 1170, endPoint y: 114, distance: 134.2
click at [1170, 114] on div "**********" at bounding box center [1154, 229] width 383 height 241
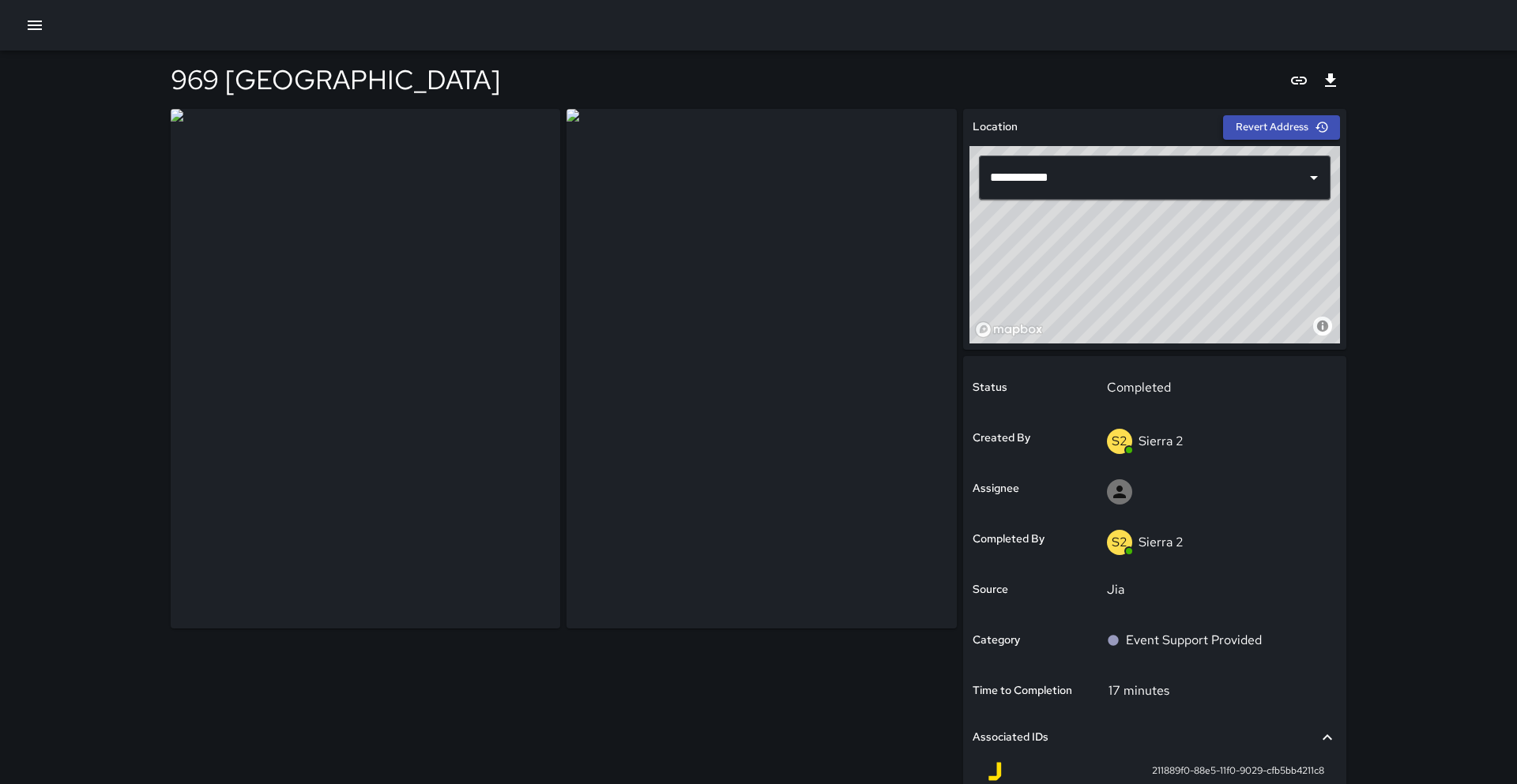
click at [1246, 130] on button "Revert Address" at bounding box center [1282, 127] width 117 height 25
type input "**********"
